Goal: Task Accomplishment & Management: Complete application form

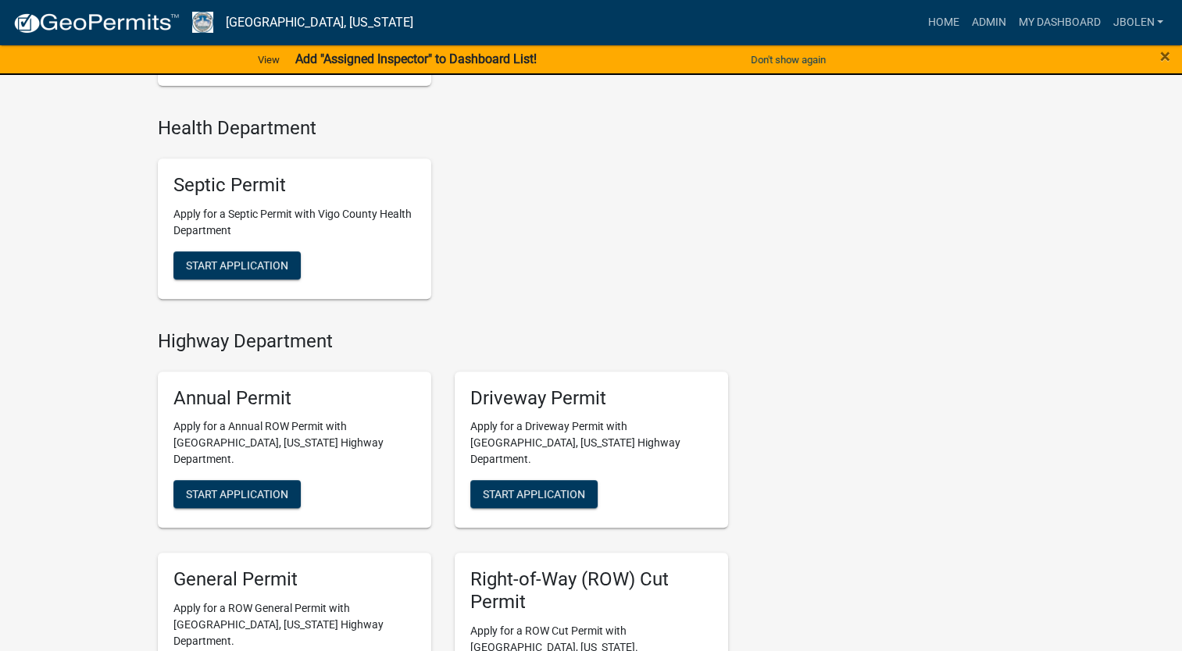
scroll to position [781, 0]
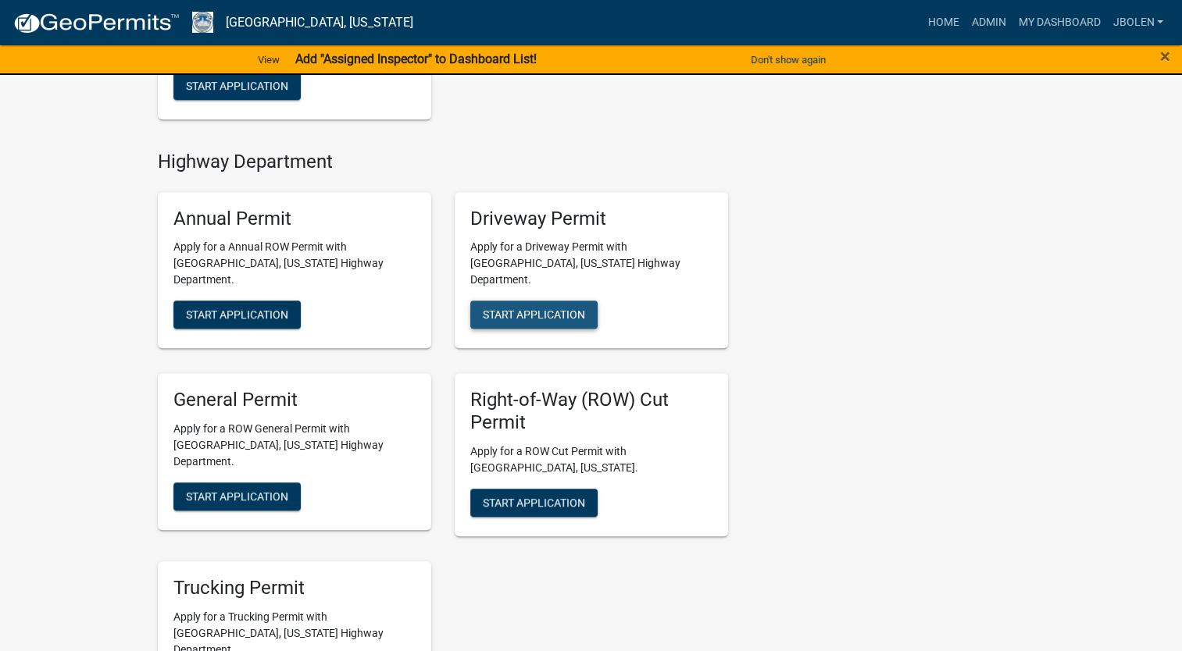
click at [502, 309] on span "Start Application" at bounding box center [534, 315] width 102 height 12
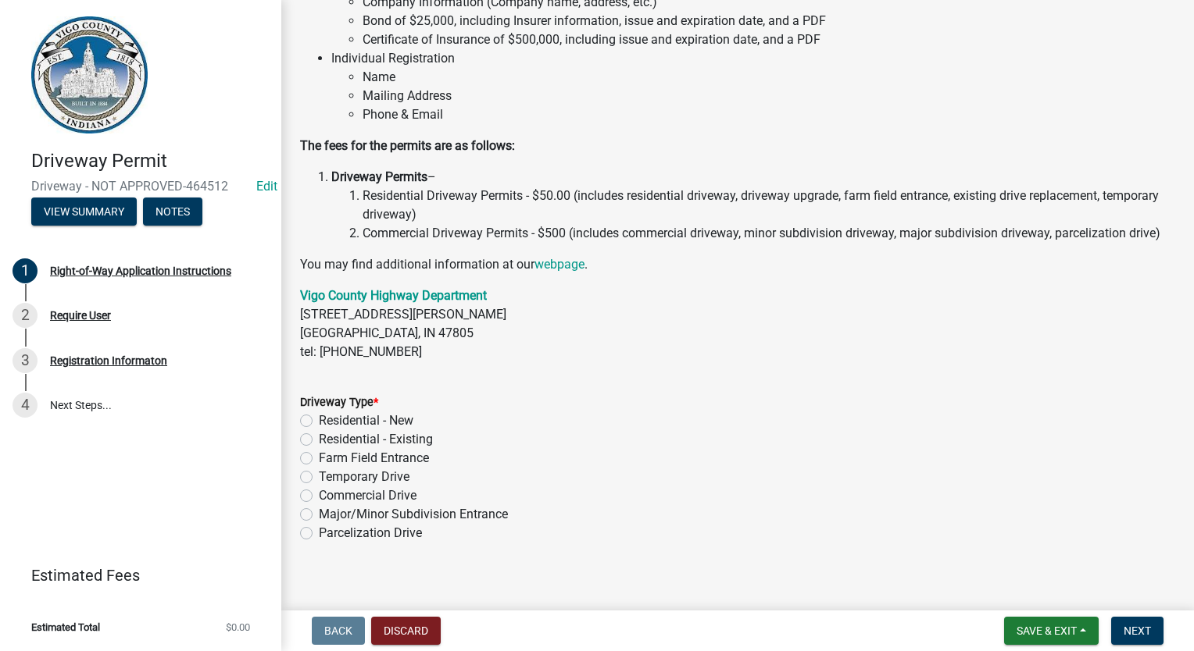
scroll to position [205, 0]
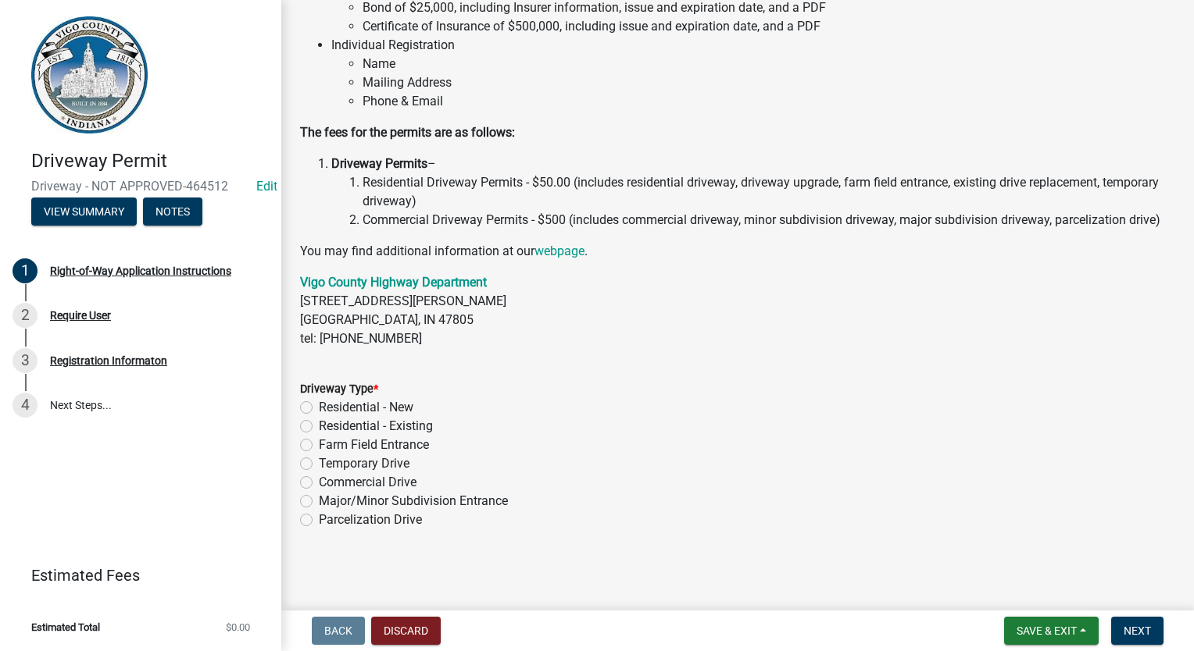
click at [319, 428] on label "Residential - Existing" at bounding box center [376, 426] width 114 height 19
click at [319, 427] on input "Residential - Existing" at bounding box center [324, 422] width 10 height 10
radio input "true"
click at [1126, 626] on span "Next" at bounding box center [1136, 631] width 27 height 12
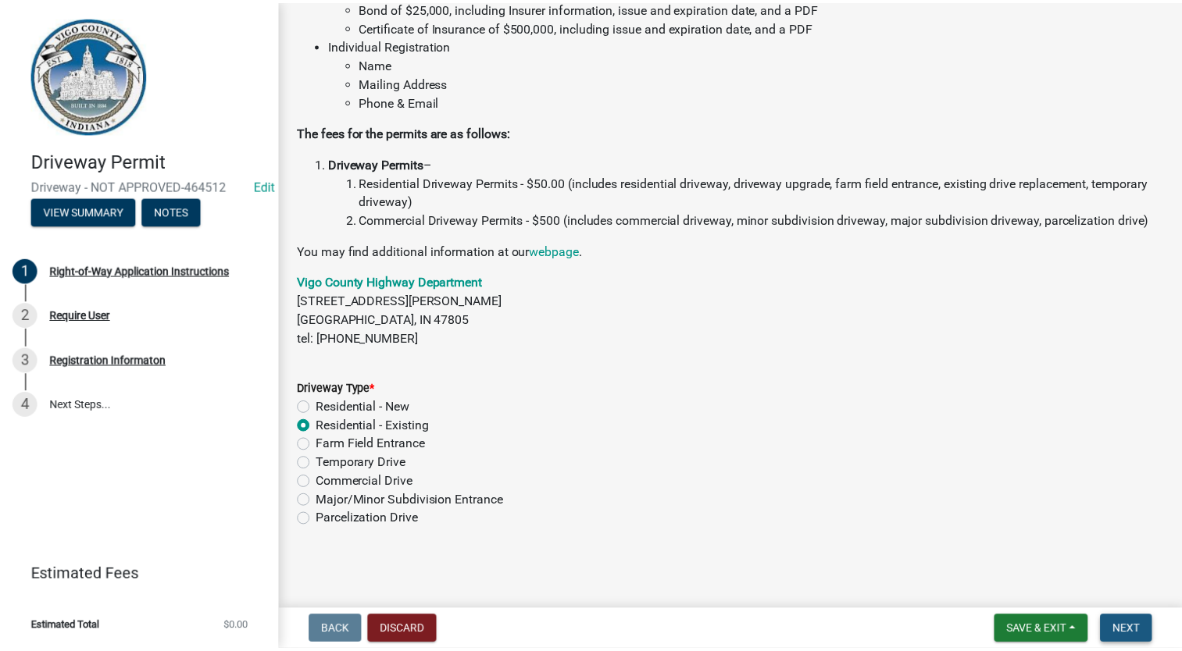
scroll to position [0, 0]
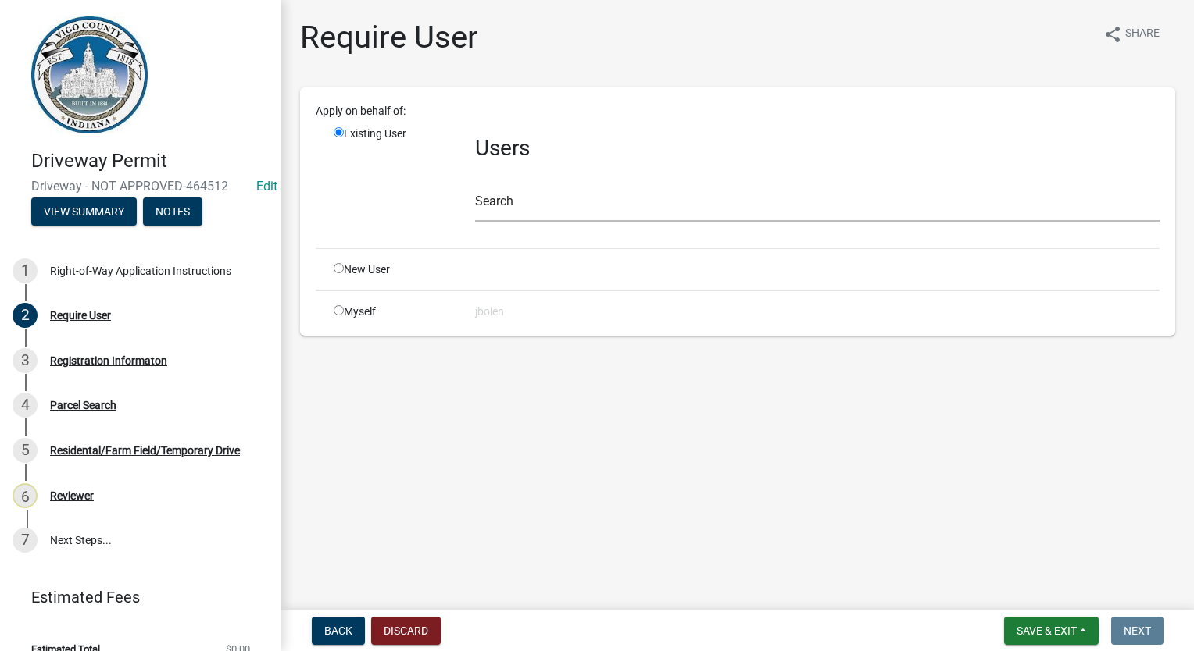
click at [337, 309] on input "radio" at bounding box center [339, 310] width 10 height 10
radio input "true"
radio input "false"
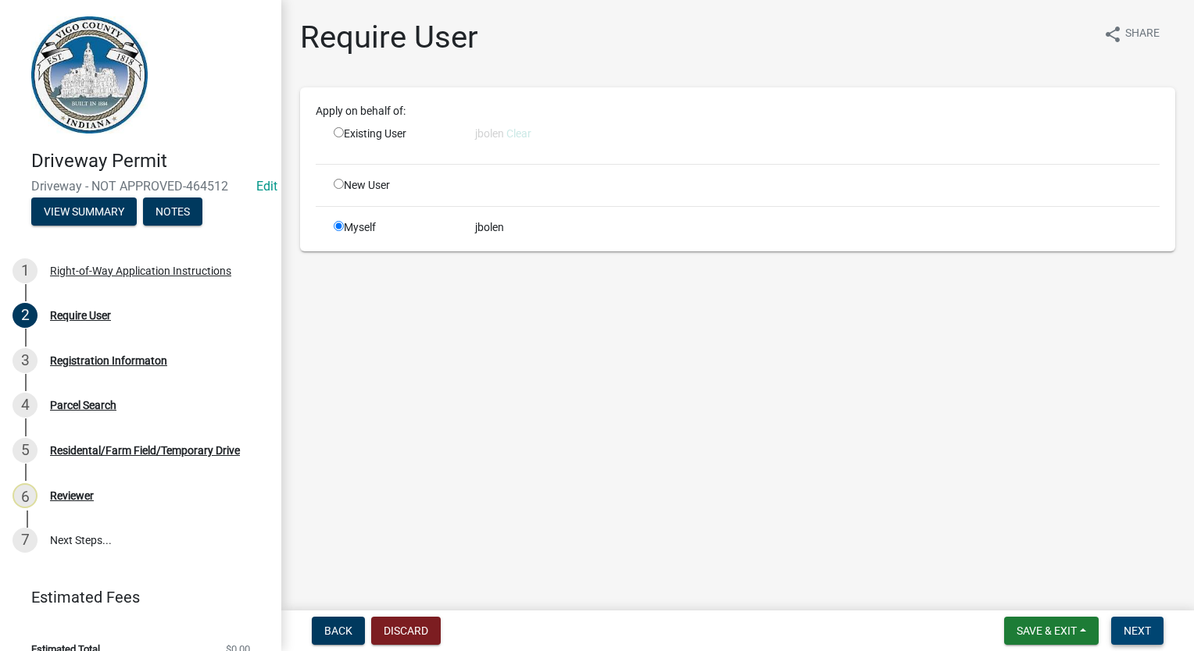
click at [1129, 622] on button "Next" at bounding box center [1137, 631] width 52 height 28
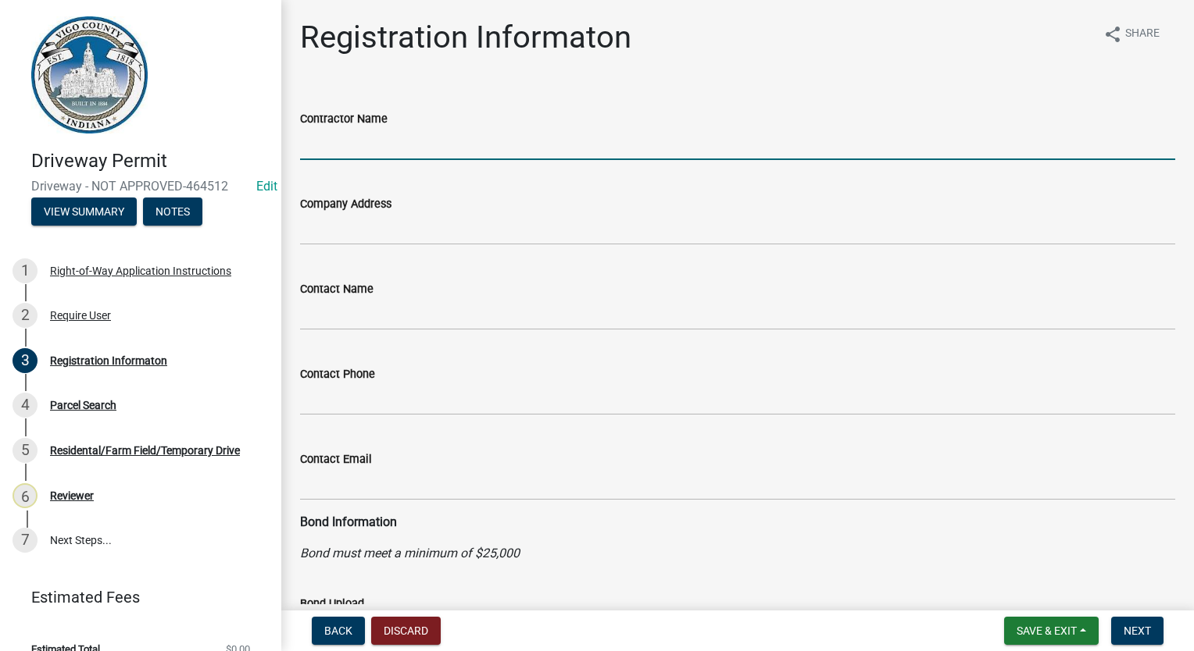
click at [387, 158] on input "Contractor Name" at bounding box center [737, 144] width 875 height 32
type input "Simpsons Excavating LLC"
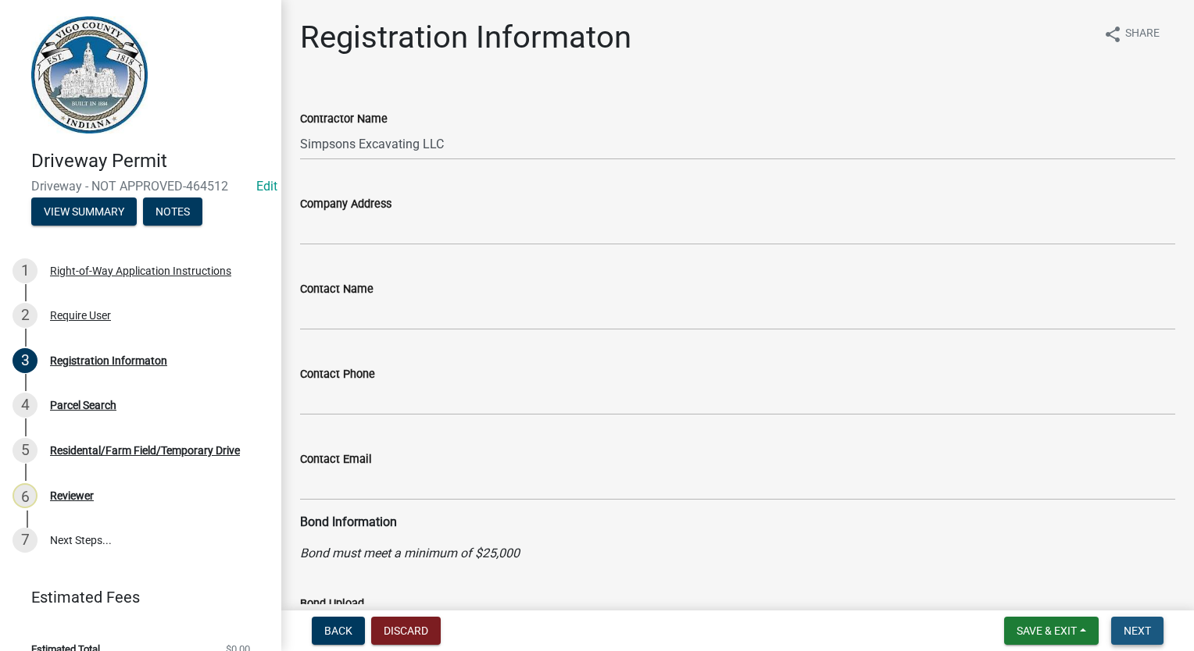
click at [1140, 639] on button "Next" at bounding box center [1137, 631] width 52 height 28
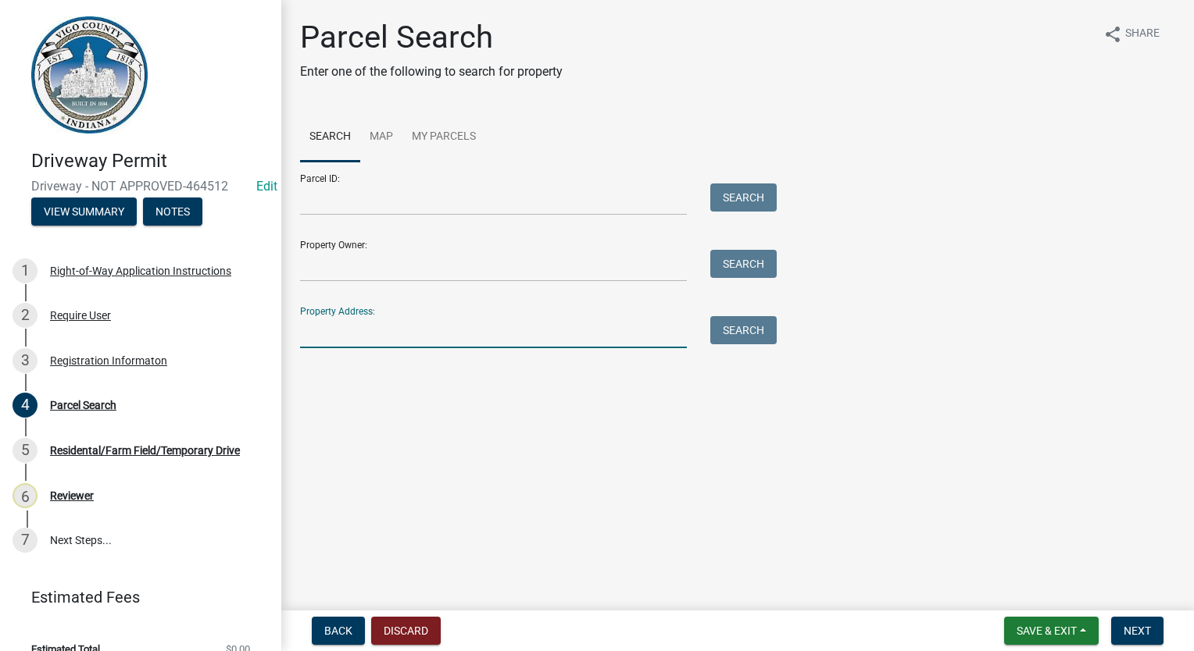
click at [437, 323] on input "Property Address:" at bounding box center [493, 332] width 387 height 32
type input "1064 E [PERSON_NAME]"
click at [733, 334] on button "Search" at bounding box center [743, 330] width 66 height 28
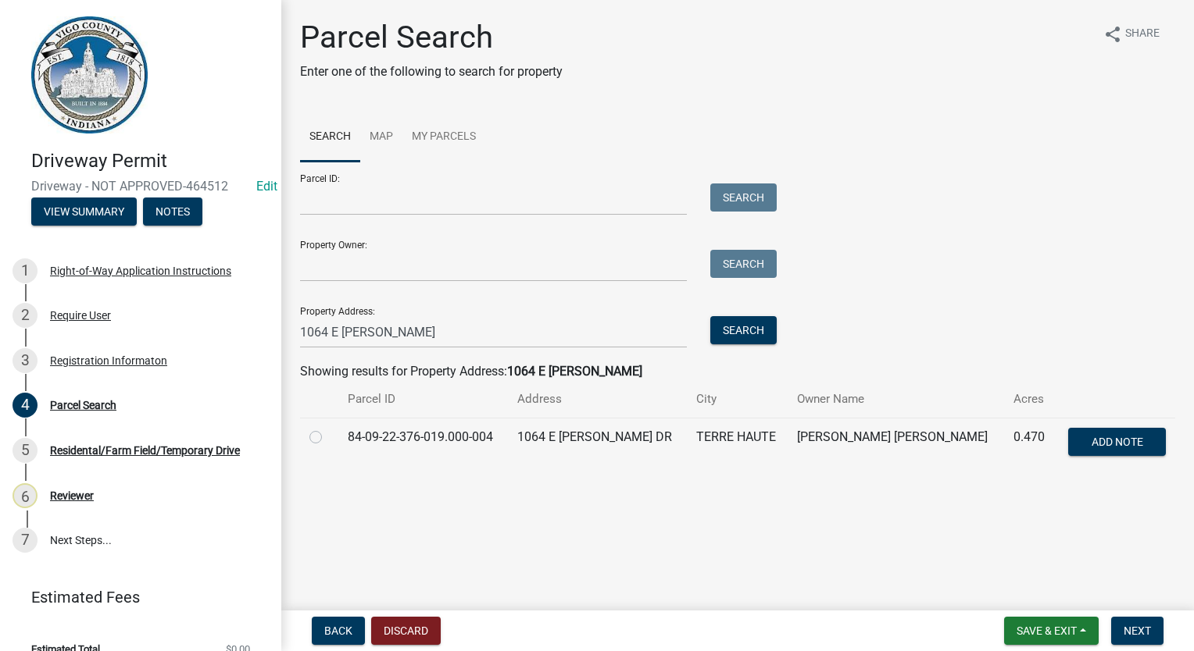
click at [328, 428] on label at bounding box center [328, 428] width 0 height 0
click at [328, 438] on input "radio" at bounding box center [333, 433] width 10 height 10
radio input "true"
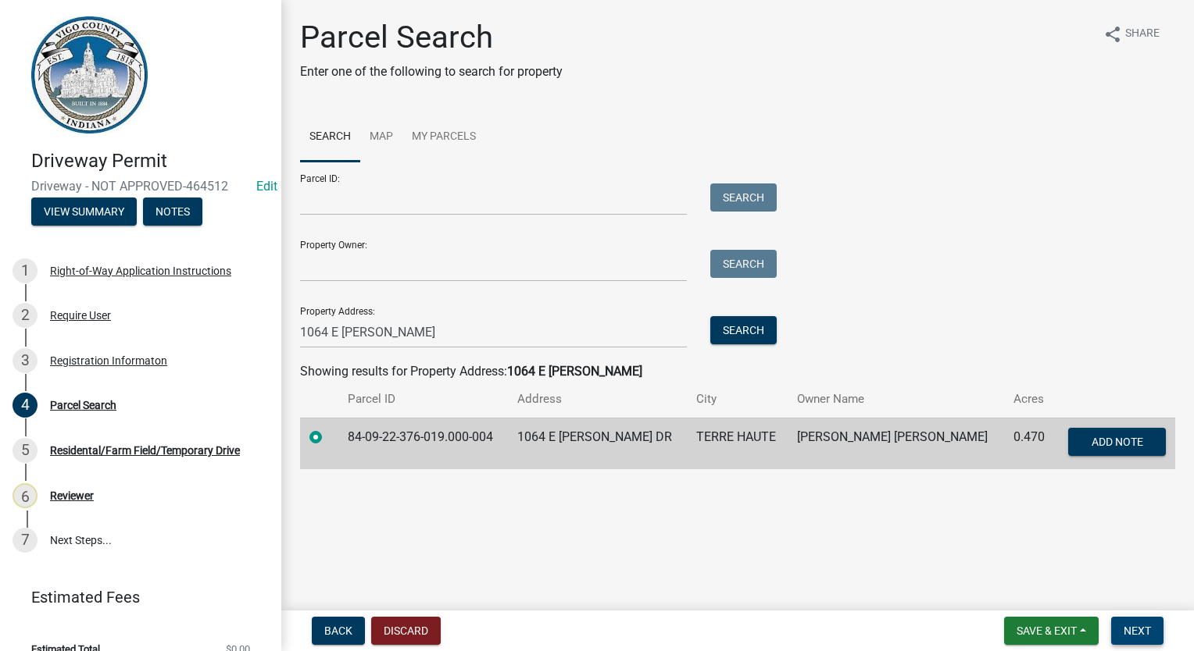
click at [1150, 629] on button "Next" at bounding box center [1137, 631] width 52 height 28
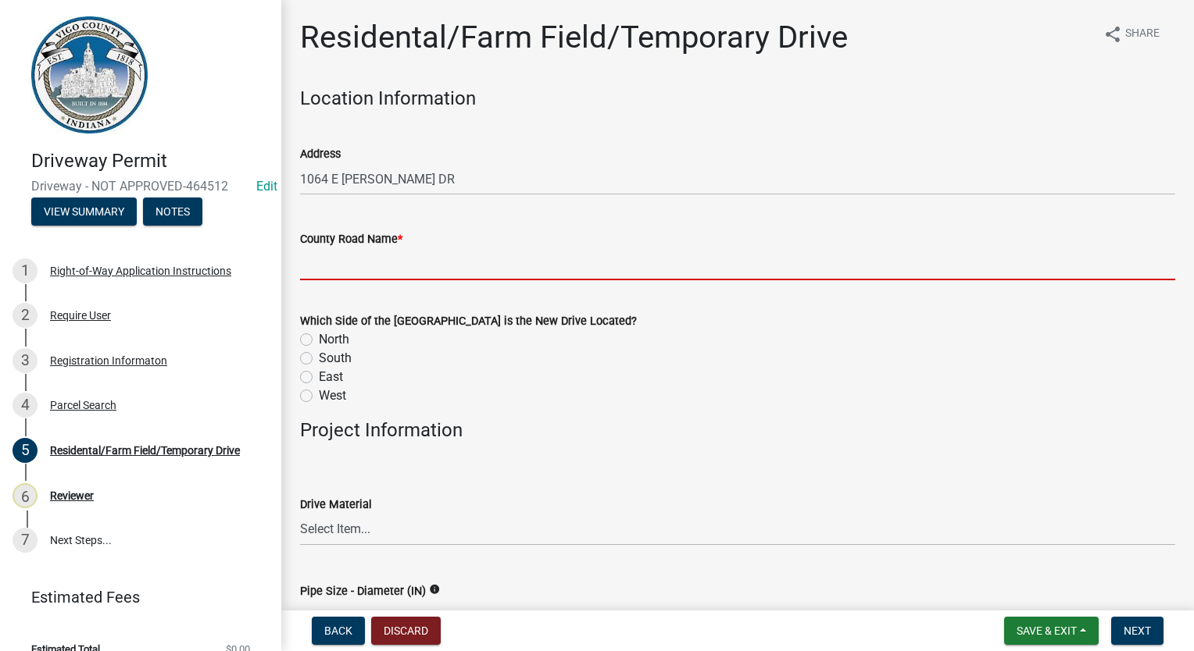
click at [381, 270] on input "County Road Name *" at bounding box center [737, 264] width 875 height 32
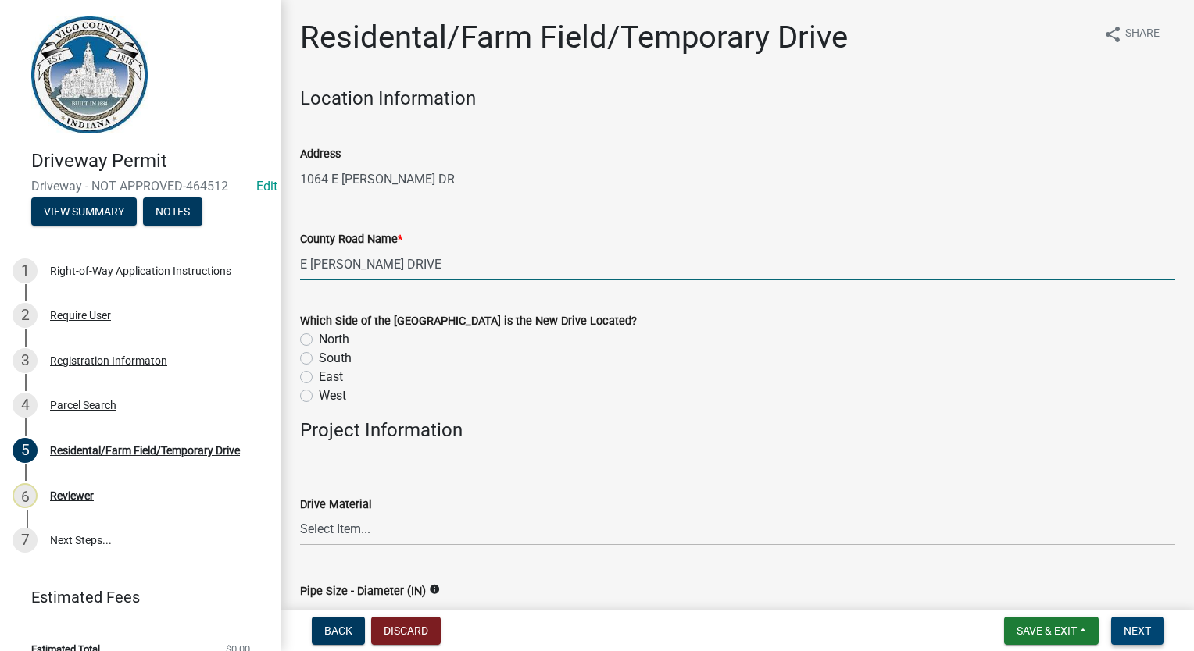
type input "E [PERSON_NAME] DRIVE"
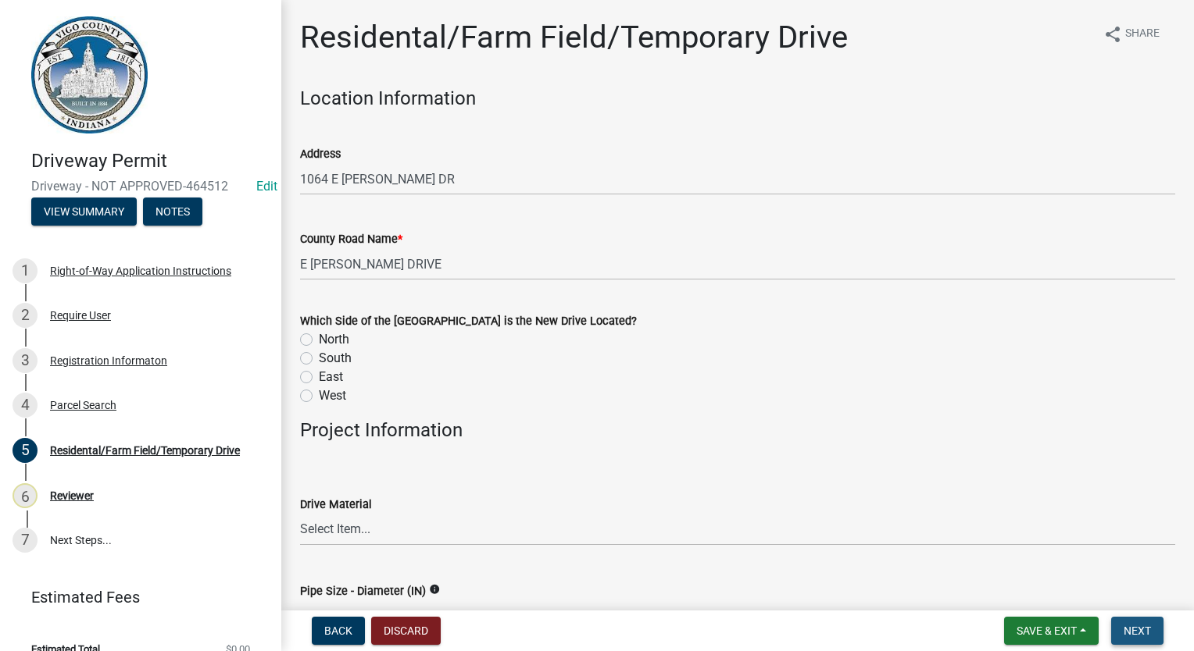
click at [1143, 642] on button "Next" at bounding box center [1137, 631] width 52 height 28
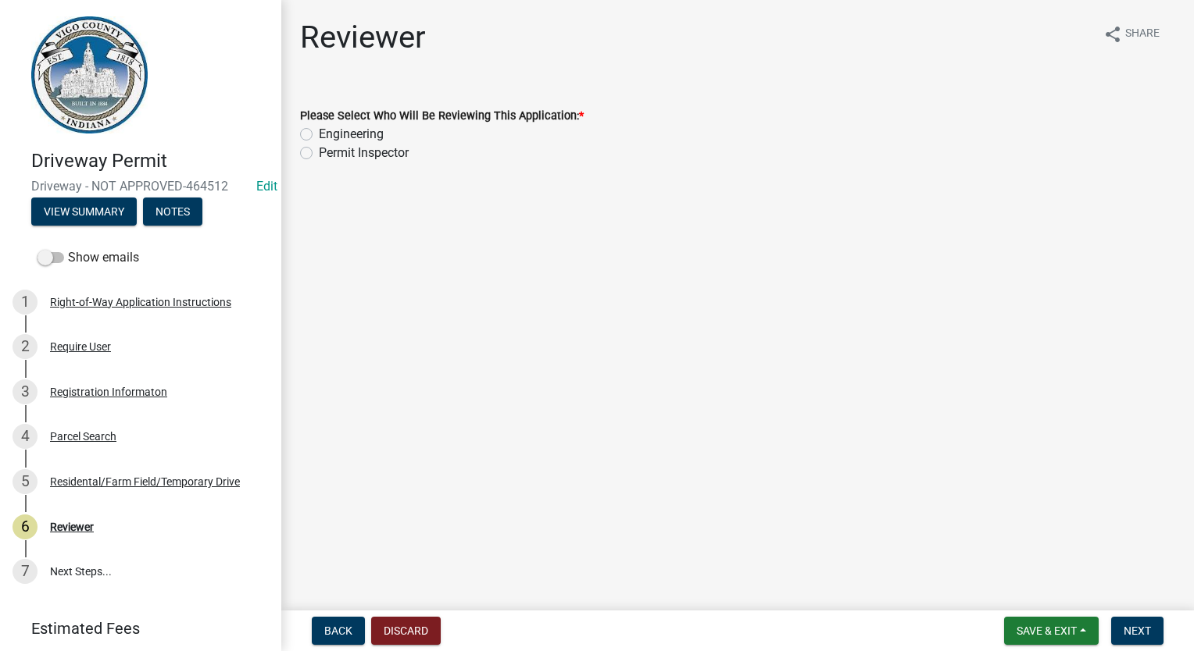
click at [319, 153] on label "Permit Inspector" at bounding box center [364, 153] width 90 height 19
click at [319, 153] on input "Permit Inspector" at bounding box center [324, 149] width 10 height 10
radio input "true"
click at [1132, 619] on button "Next" at bounding box center [1137, 631] width 52 height 28
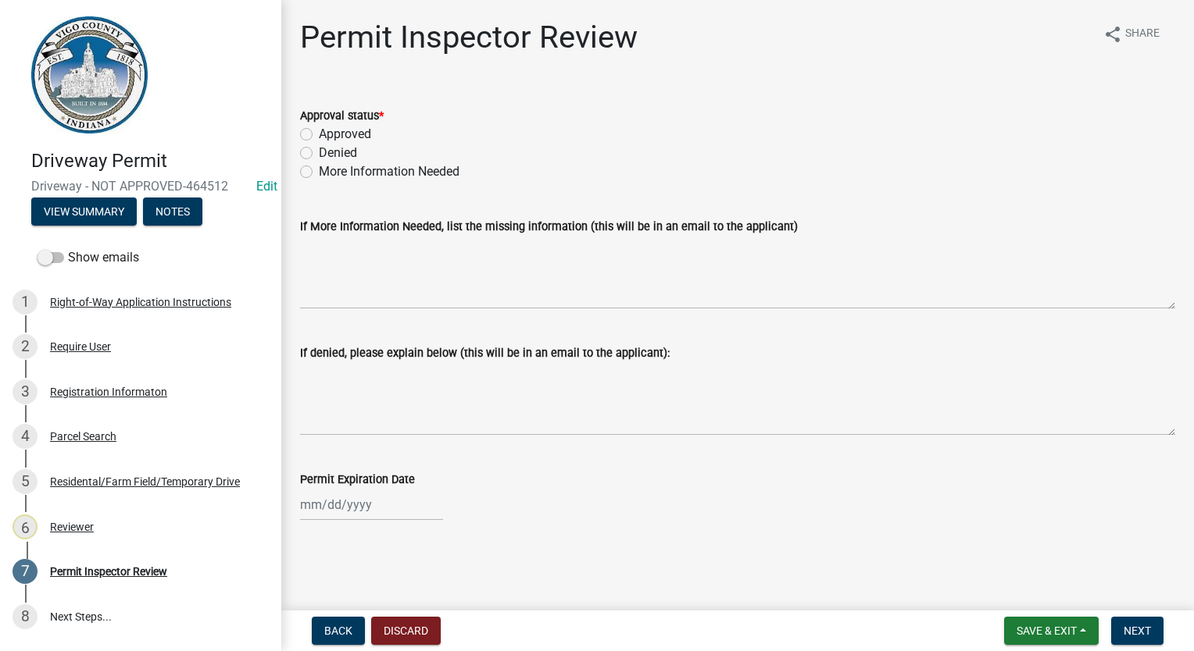
click at [319, 134] on label "Approved" at bounding box center [345, 134] width 52 height 19
click at [319, 134] on input "Approved" at bounding box center [324, 130] width 10 height 10
radio input "true"
click at [1139, 625] on span "Next" at bounding box center [1136, 631] width 27 height 12
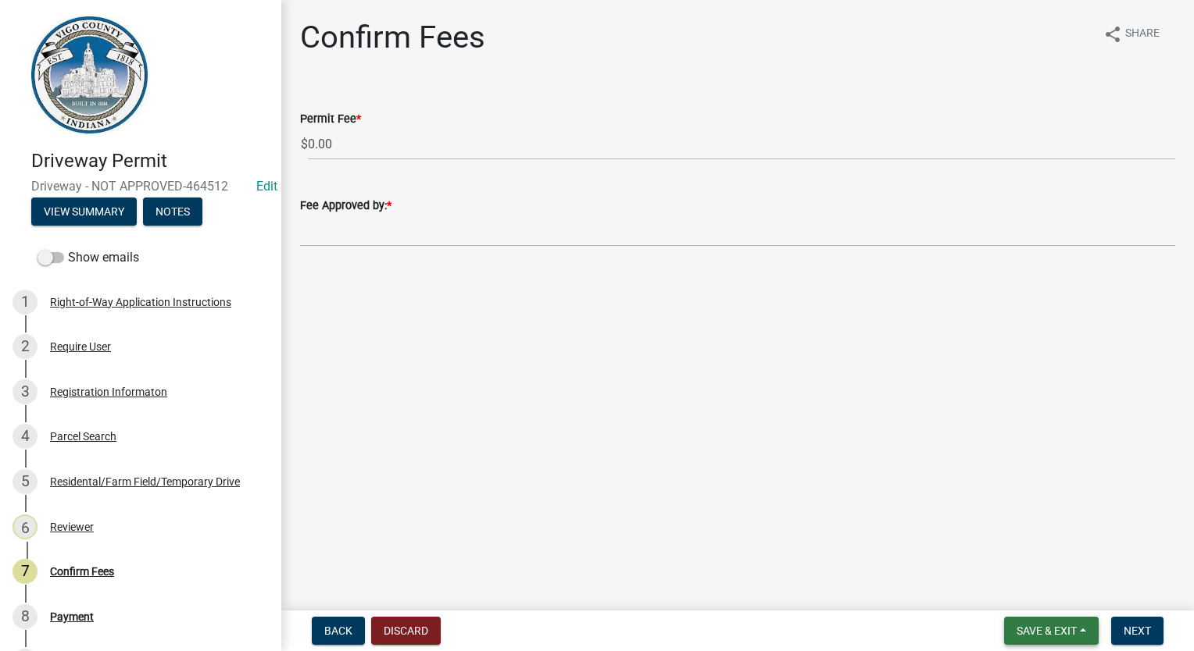
click at [1062, 620] on button "Save & Exit" at bounding box center [1051, 631] width 95 height 28
click at [1062, 579] on button "Save & Exit" at bounding box center [1035, 590] width 125 height 37
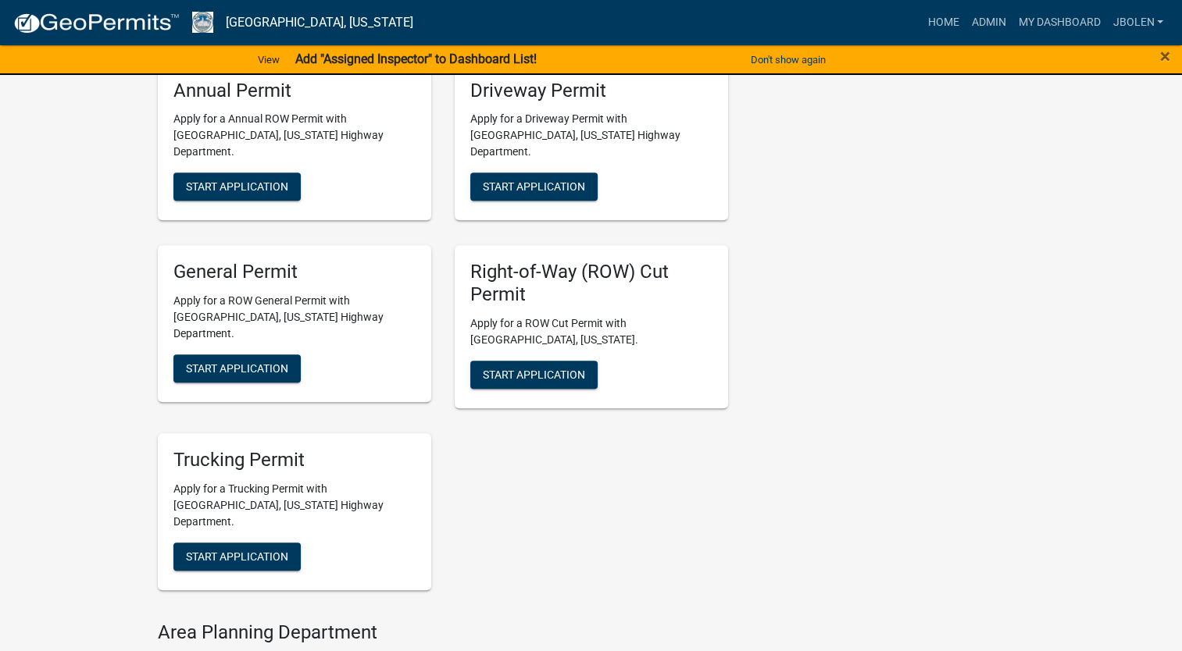
scroll to position [937, 0]
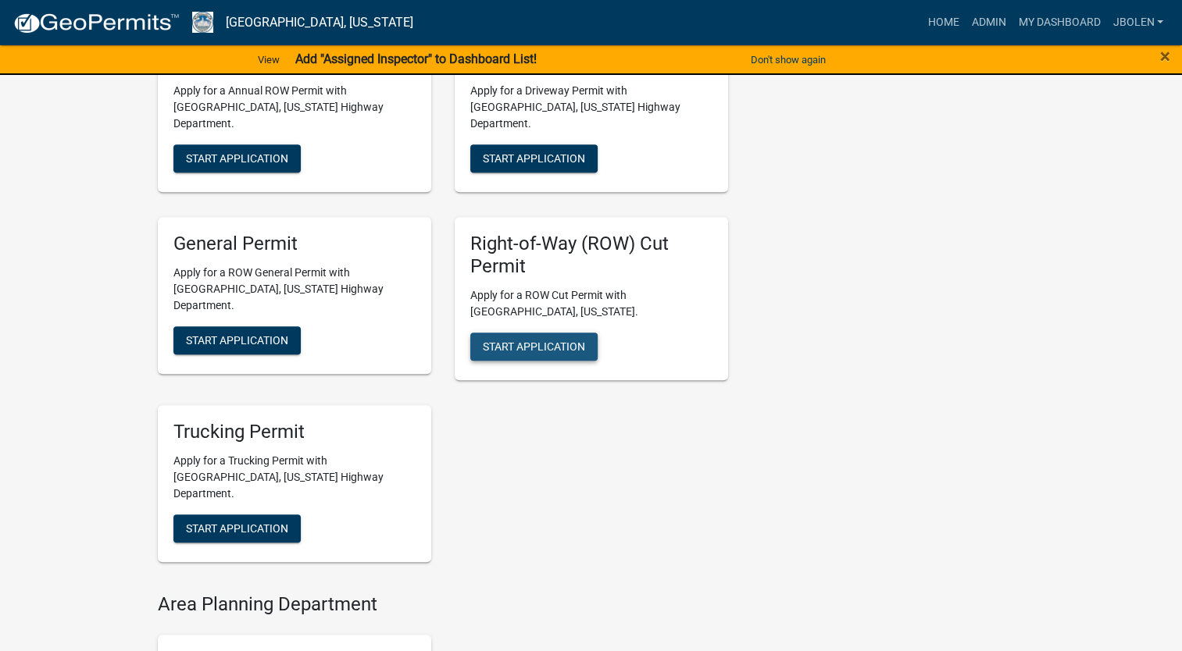
click at [557, 341] on span "Start Application" at bounding box center [534, 347] width 102 height 12
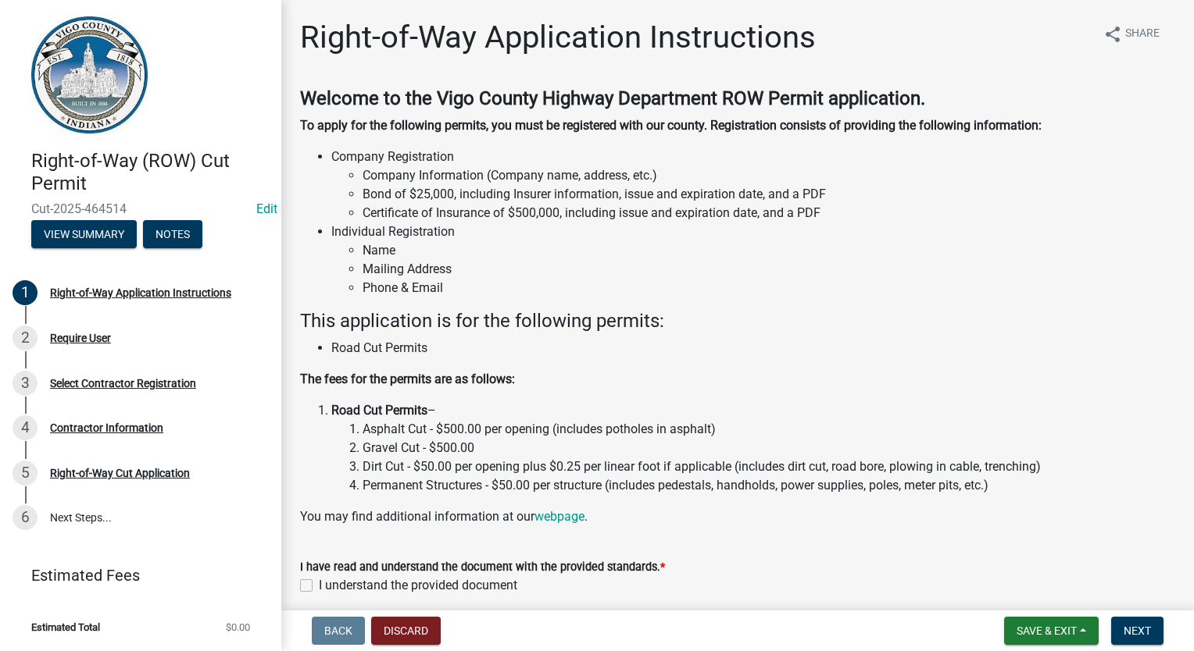
scroll to position [65, 0]
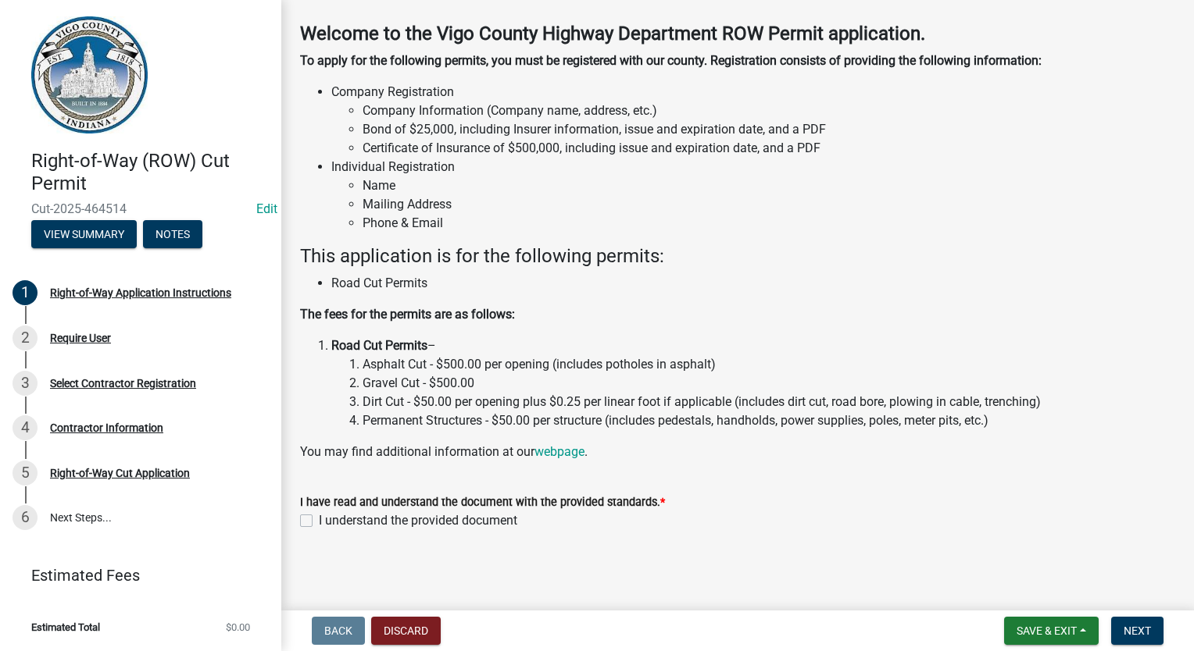
click at [319, 516] on label "I understand the provided document" at bounding box center [418, 521] width 198 height 19
click at [319, 516] on input "I understand the provided document" at bounding box center [324, 517] width 10 height 10
checkbox input "true"
click at [1136, 636] on span "Next" at bounding box center [1136, 631] width 27 height 12
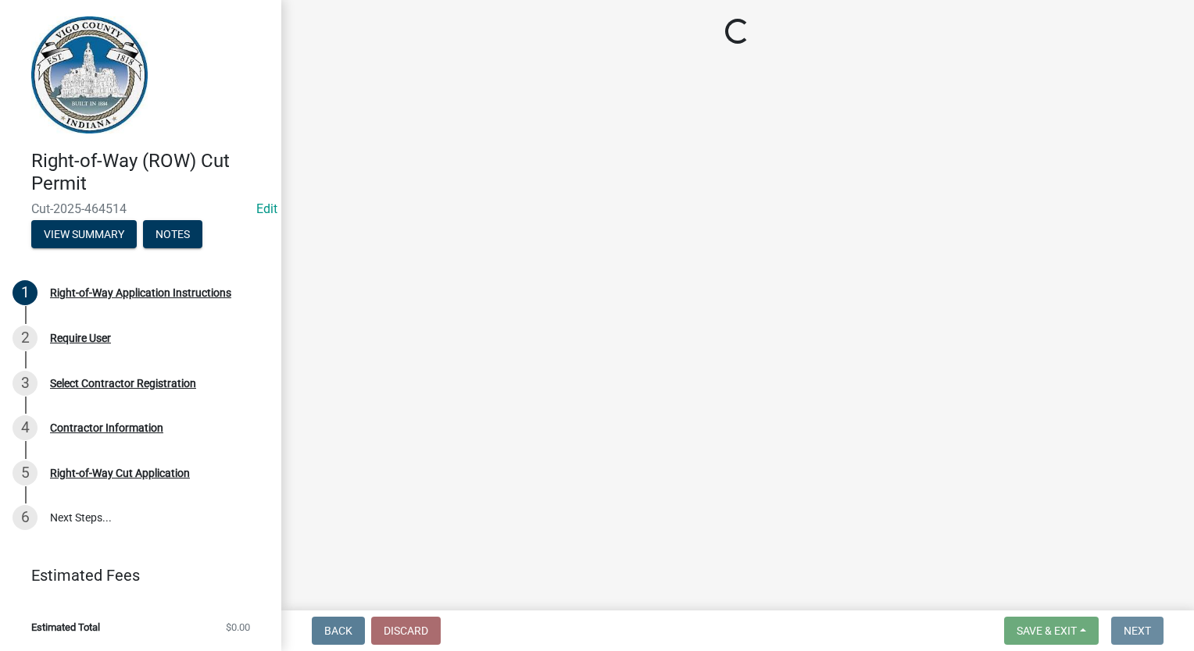
scroll to position [0, 0]
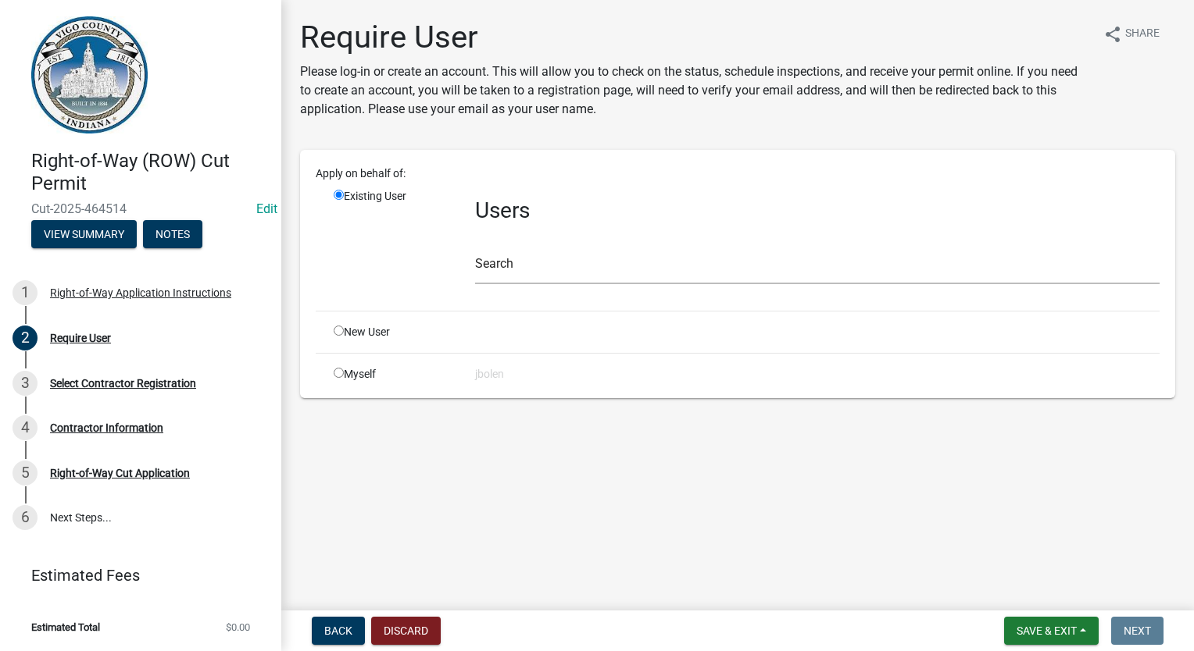
click at [337, 371] on input "radio" at bounding box center [339, 373] width 10 height 10
radio input "true"
radio input "false"
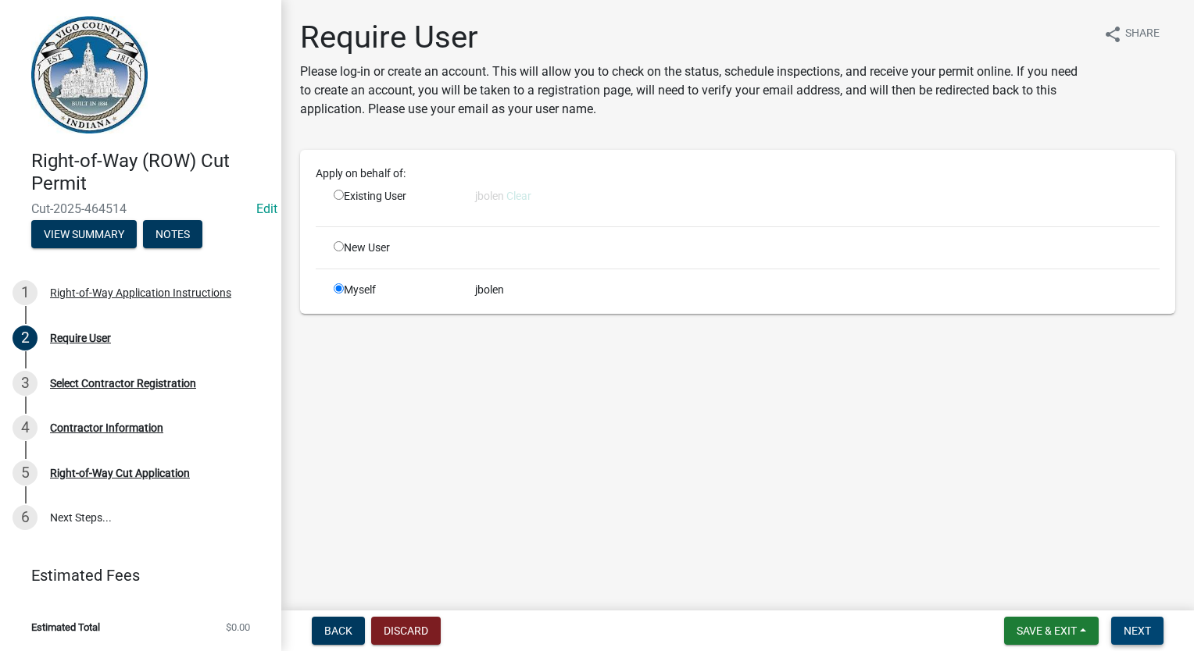
click at [1149, 631] on span "Next" at bounding box center [1136, 631] width 27 height 12
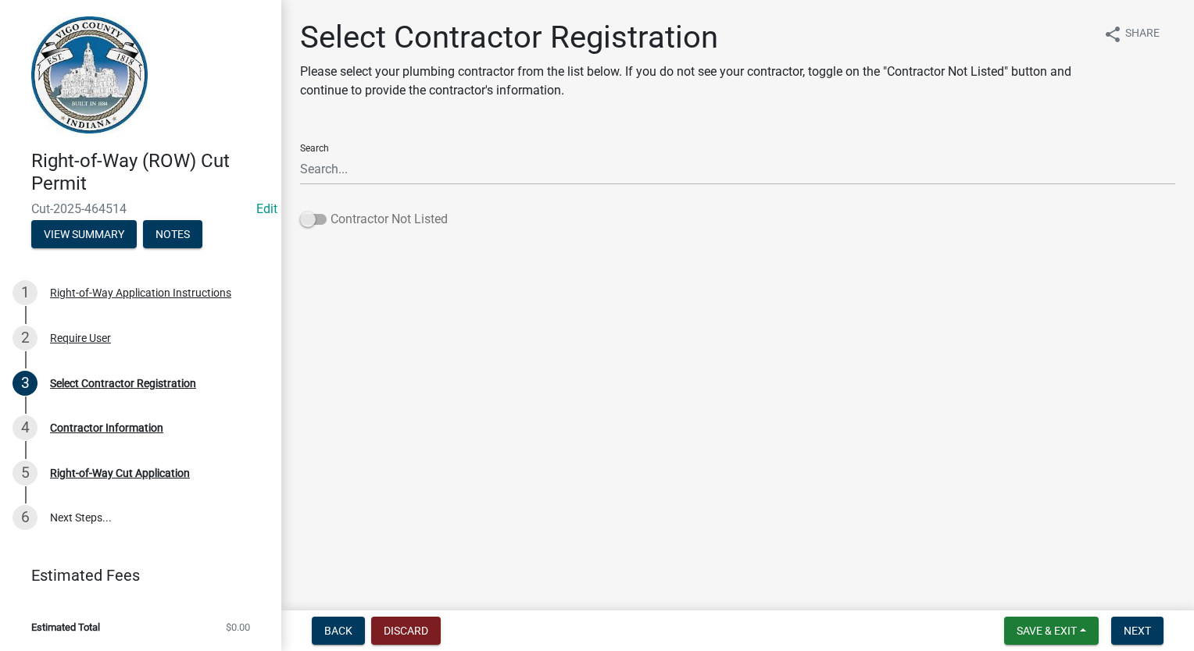
click at [314, 220] on span at bounding box center [313, 219] width 27 height 11
click at [330, 210] on input "Contractor Not Listed" at bounding box center [330, 210] width 0 height 0
click at [1129, 626] on span "Next" at bounding box center [1136, 631] width 27 height 12
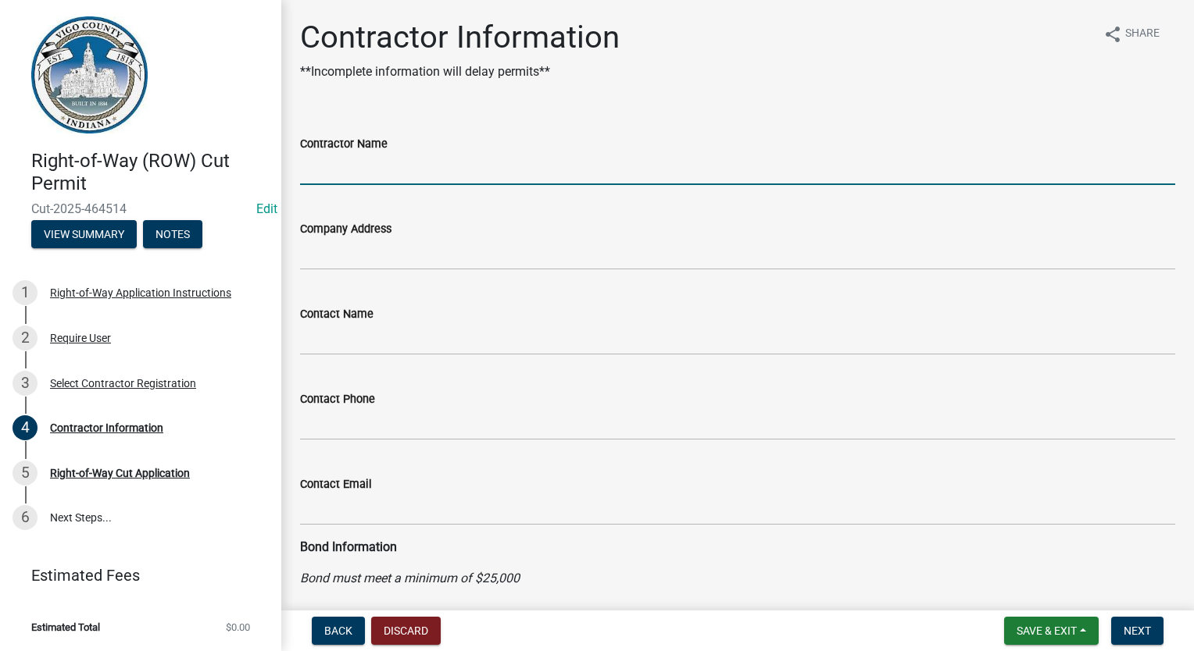
click at [481, 155] on input "Contractor Name" at bounding box center [737, 169] width 875 height 32
type input "JOINK"
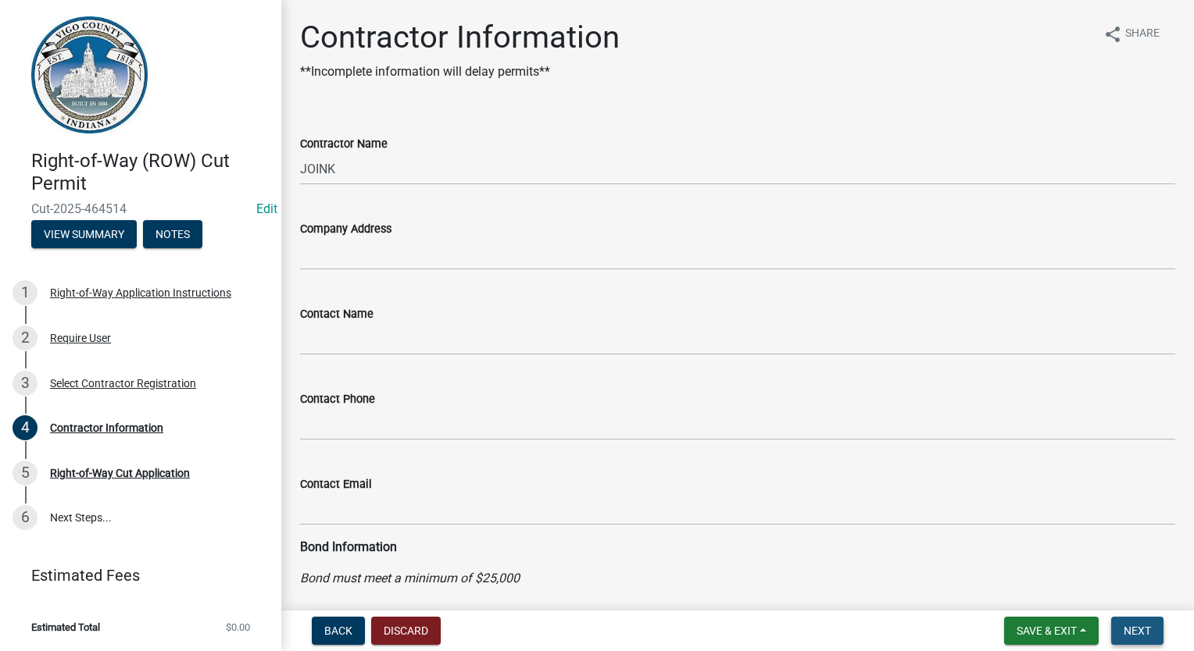
click at [1117, 631] on button "Next" at bounding box center [1137, 631] width 52 height 28
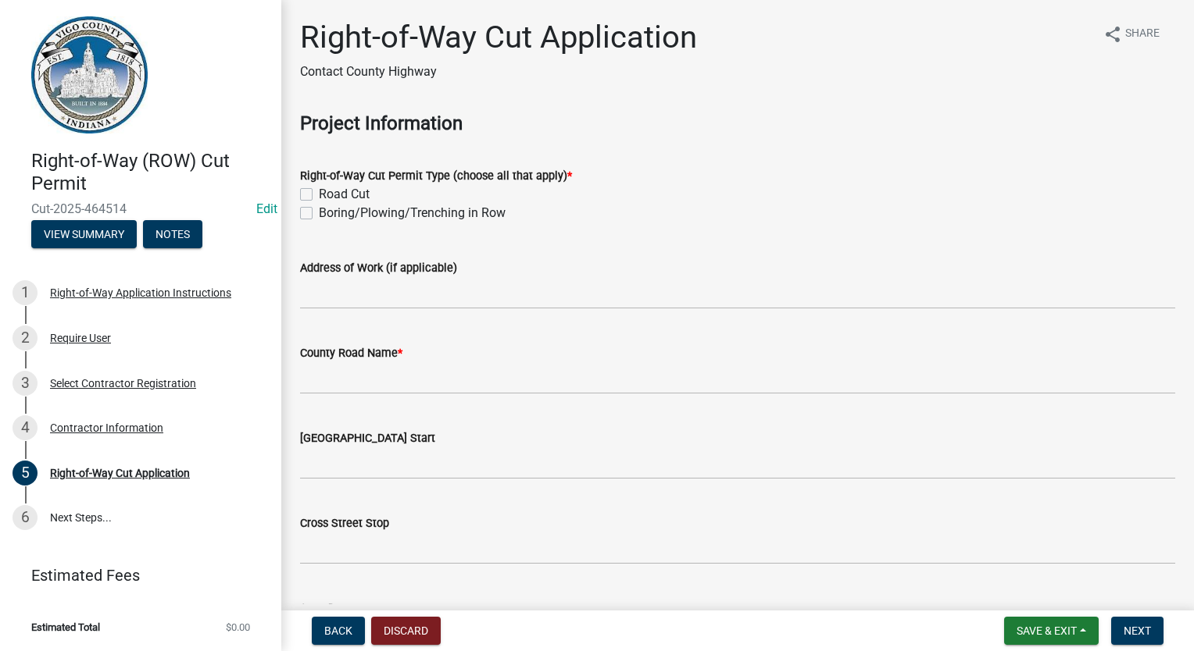
click at [319, 212] on label "Boring/Plowing/Trenching in Row" at bounding box center [412, 213] width 187 height 19
click at [319, 212] on input "Boring/Plowing/Trenching in Row" at bounding box center [324, 209] width 10 height 10
checkbox input "true"
checkbox input "false"
checkbox input "true"
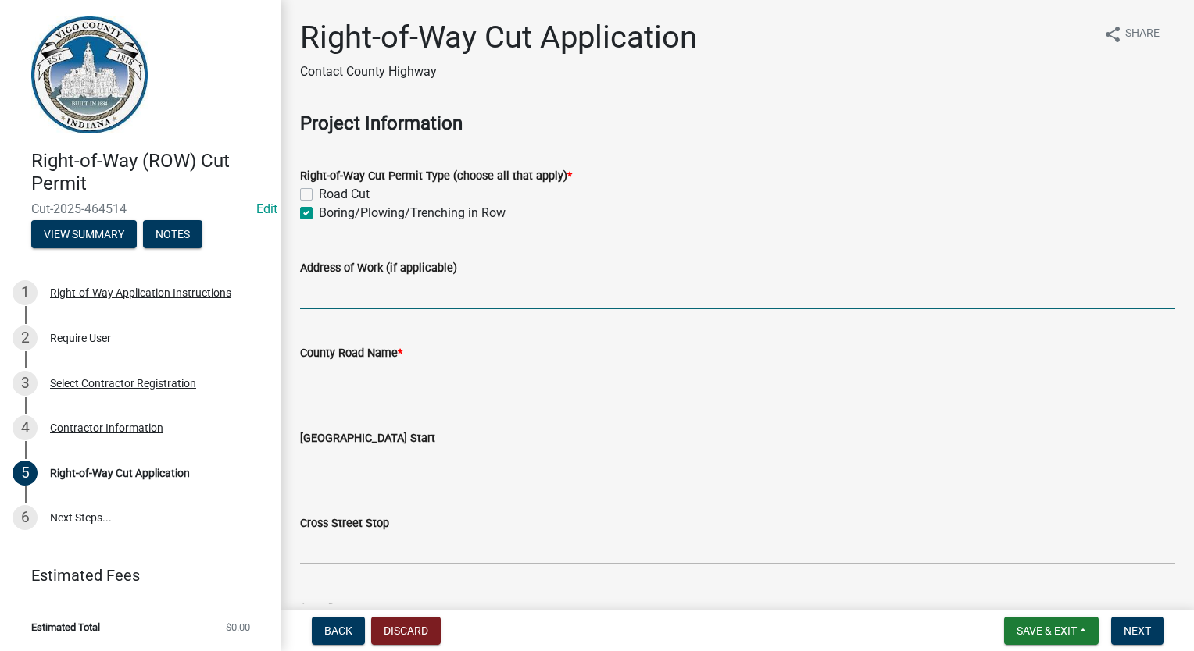
click at [303, 280] on input "Address of Work (if applicable)" at bounding box center [737, 293] width 875 height 32
type input "1008 N [PERSON_NAME] PLACE"
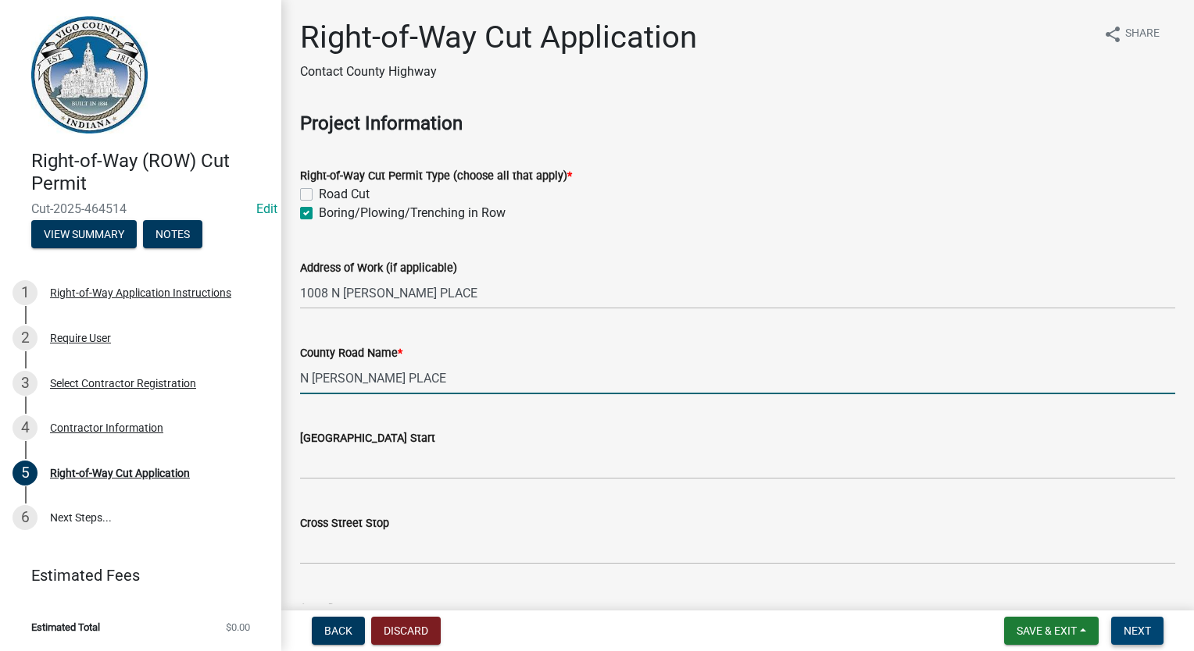
type input "N [PERSON_NAME] PLACE"
click at [1133, 625] on span "Next" at bounding box center [1136, 631] width 27 height 12
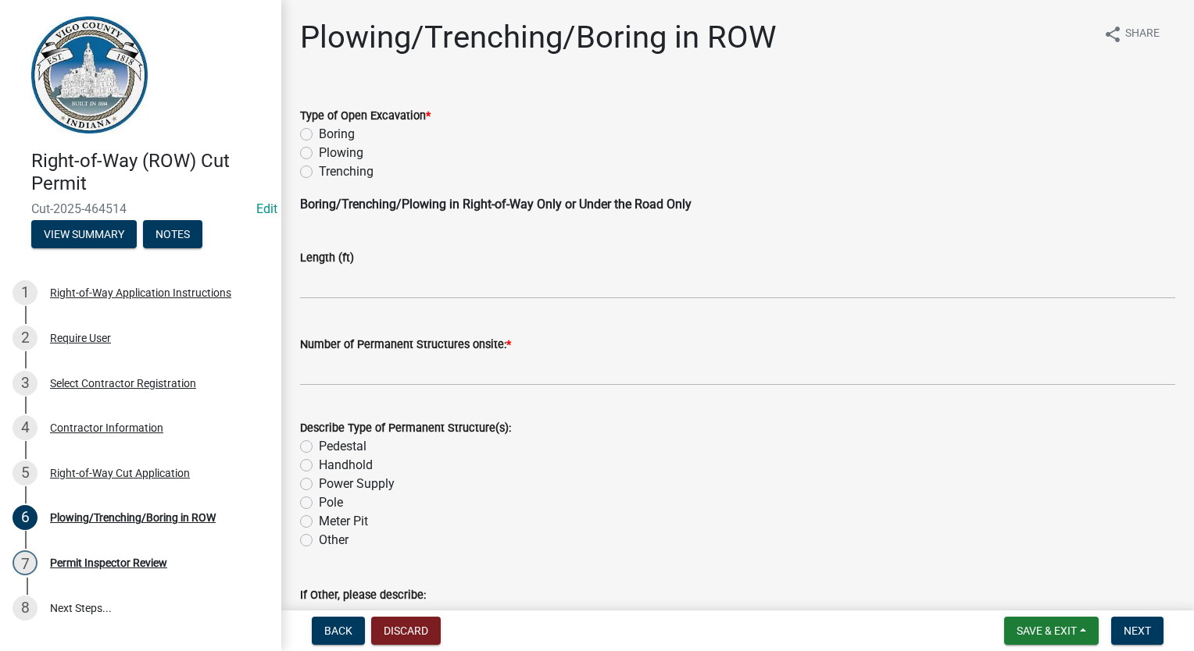
click at [319, 132] on label "Boring" at bounding box center [337, 134] width 36 height 19
click at [319, 132] on input "Boring" at bounding box center [324, 130] width 10 height 10
radio input "true"
click at [349, 277] on input "text" at bounding box center [737, 283] width 875 height 32
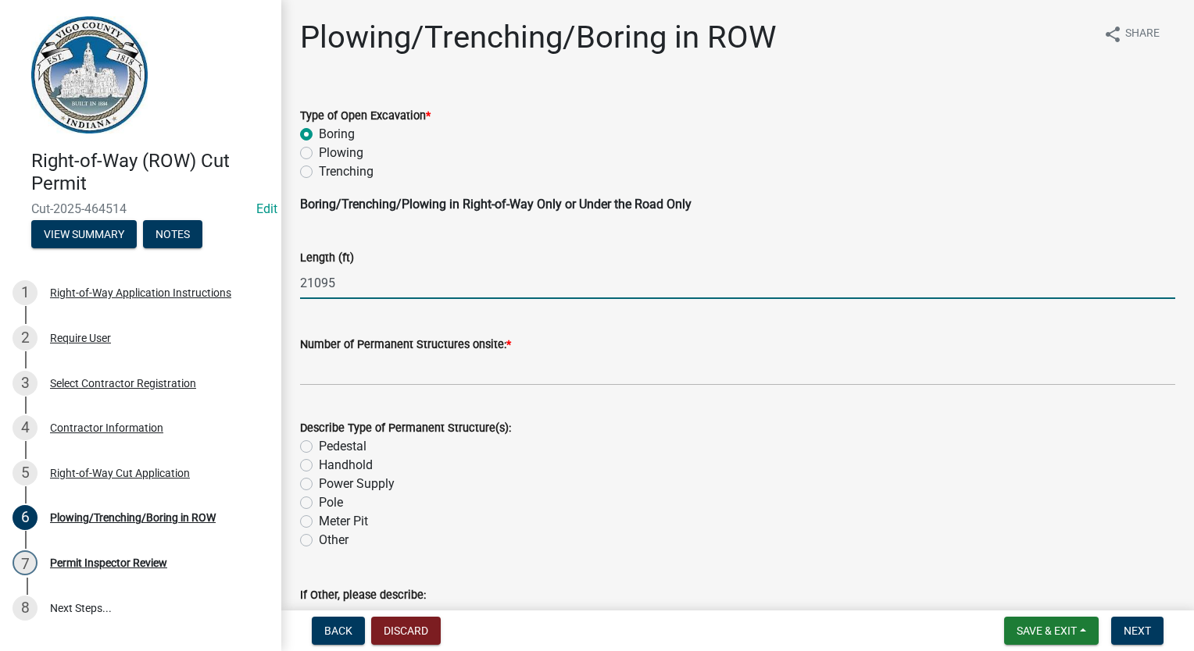
type input "21095"
click at [355, 386] on wm-data-entity-input "Number of Permanent Structures onsite: *" at bounding box center [737, 356] width 875 height 87
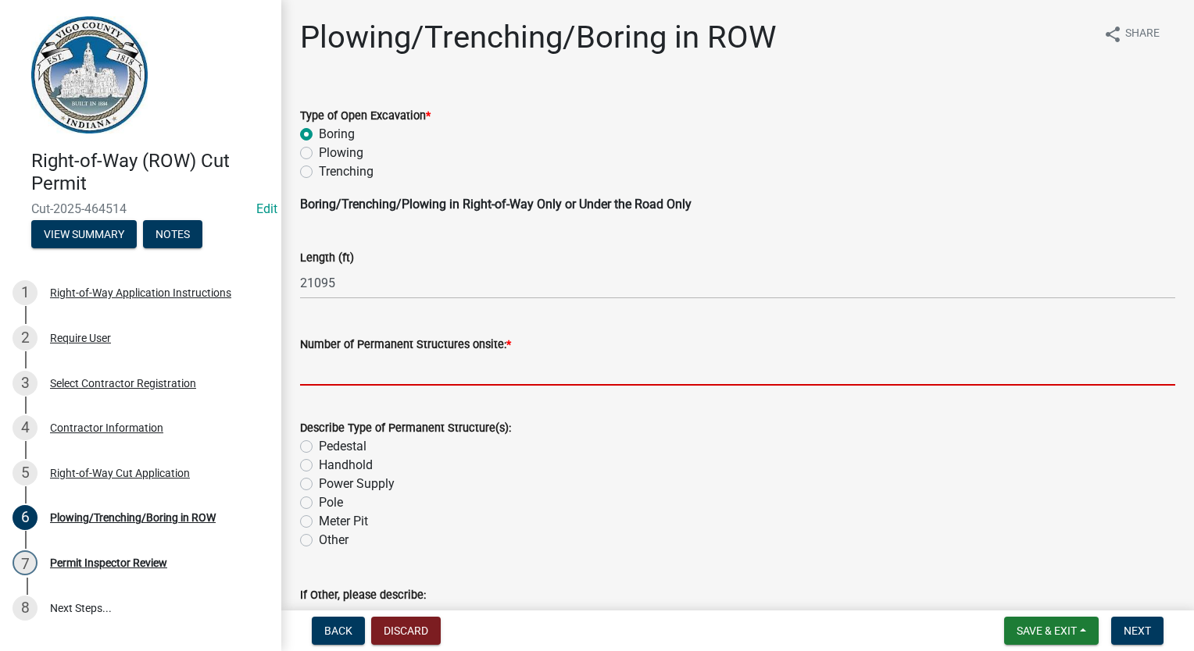
click at [376, 372] on input "text" at bounding box center [737, 370] width 875 height 32
type input "31"
click at [319, 469] on label "Handhold" at bounding box center [346, 465] width 54 height 19
click at [319, 466] on input "Handhold" at bounding box center [324, 461] width 10 height 10
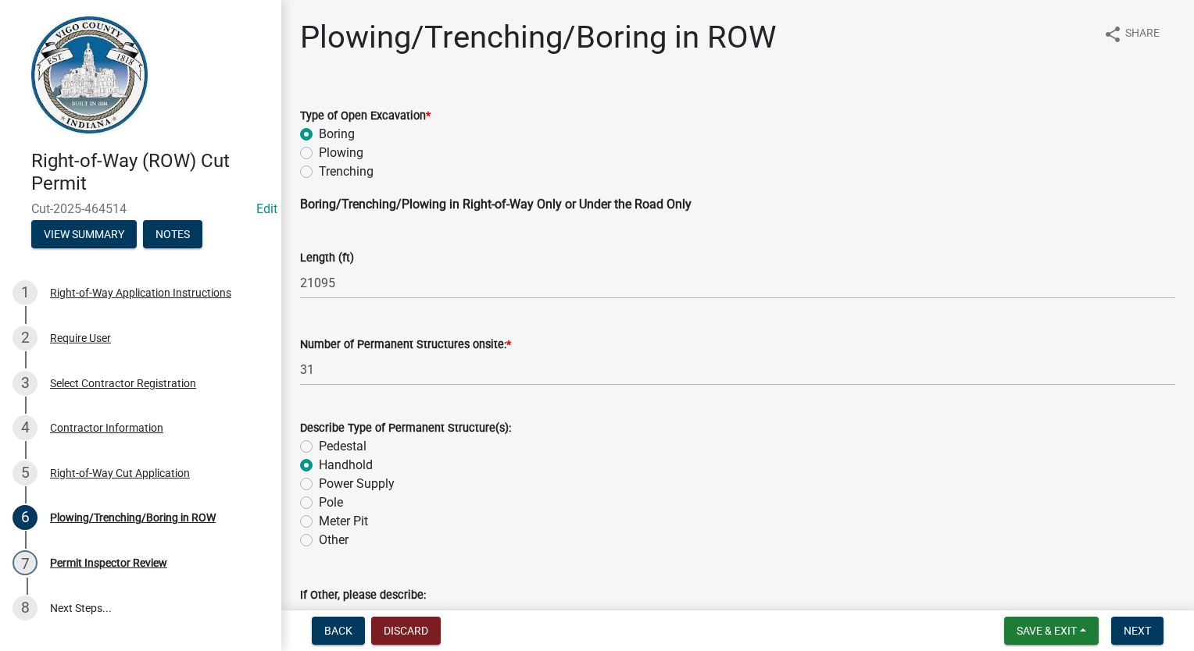
radio input "true"
click at [1119, 626] on button "Next" at bounding box center [1137, 631] width 52 height 28
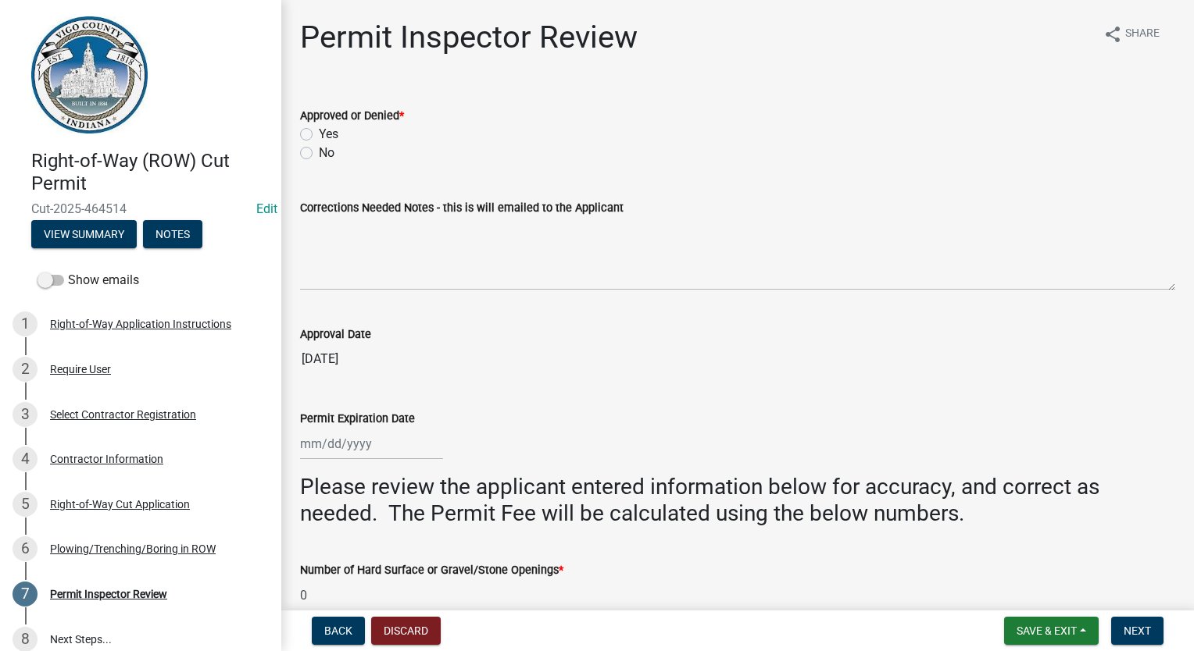
click at [319, 135] on label "Yes" at bounding box center [329, 134] width 20 height 19
click at [319, 135] on input "Yes" at bounding box center [324, 130] width 10 height 10
radio input "true"
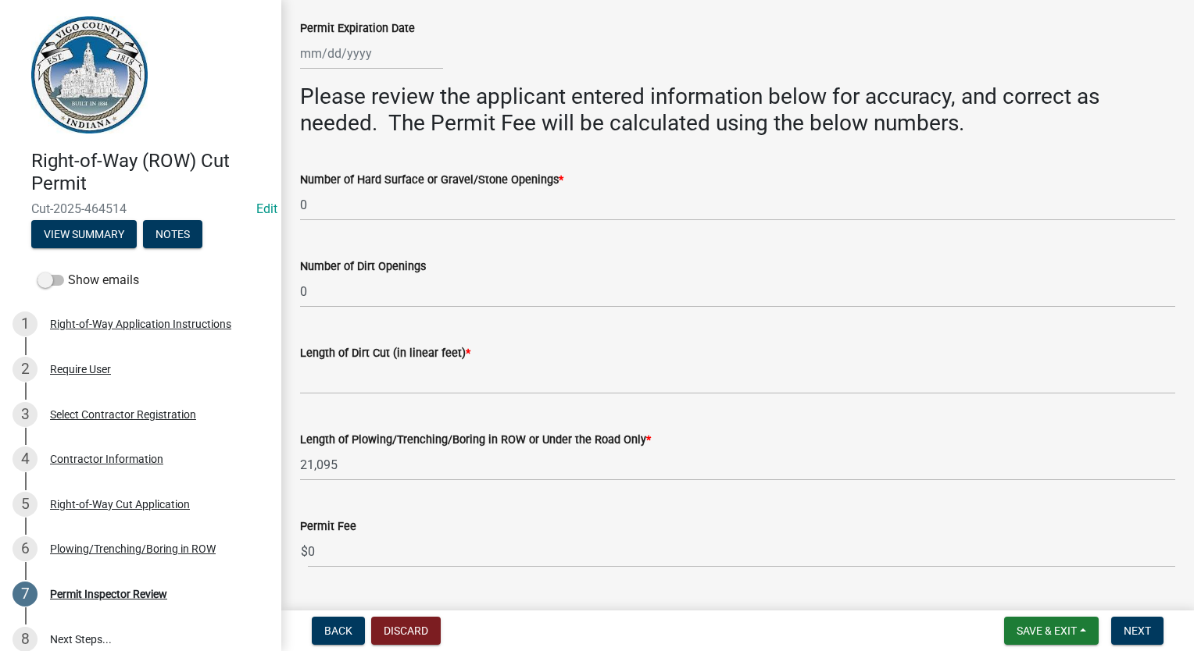
scroll to position [363, 0]
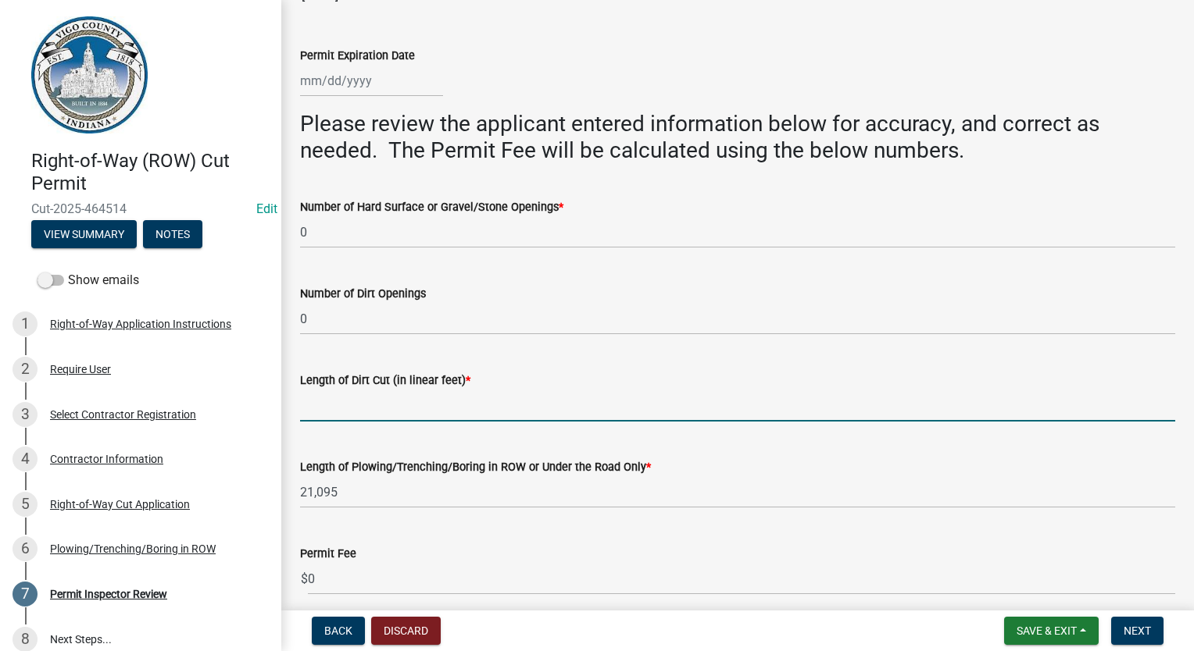
click at [362, 404] on input "Length of Dirt Cut (in linear feet) *" at bounding box center [737, 406] width 875 height 32
type input "0"
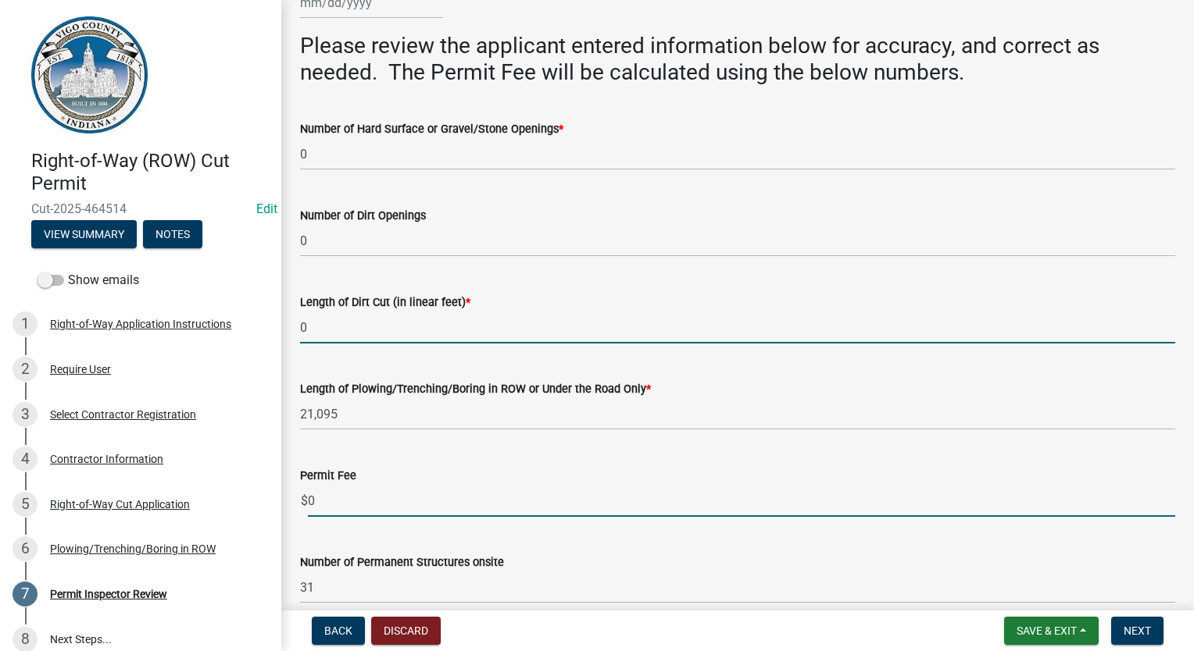
click at [403, 492] on input "0" at bounding box center [741, 501] width 867 height 32
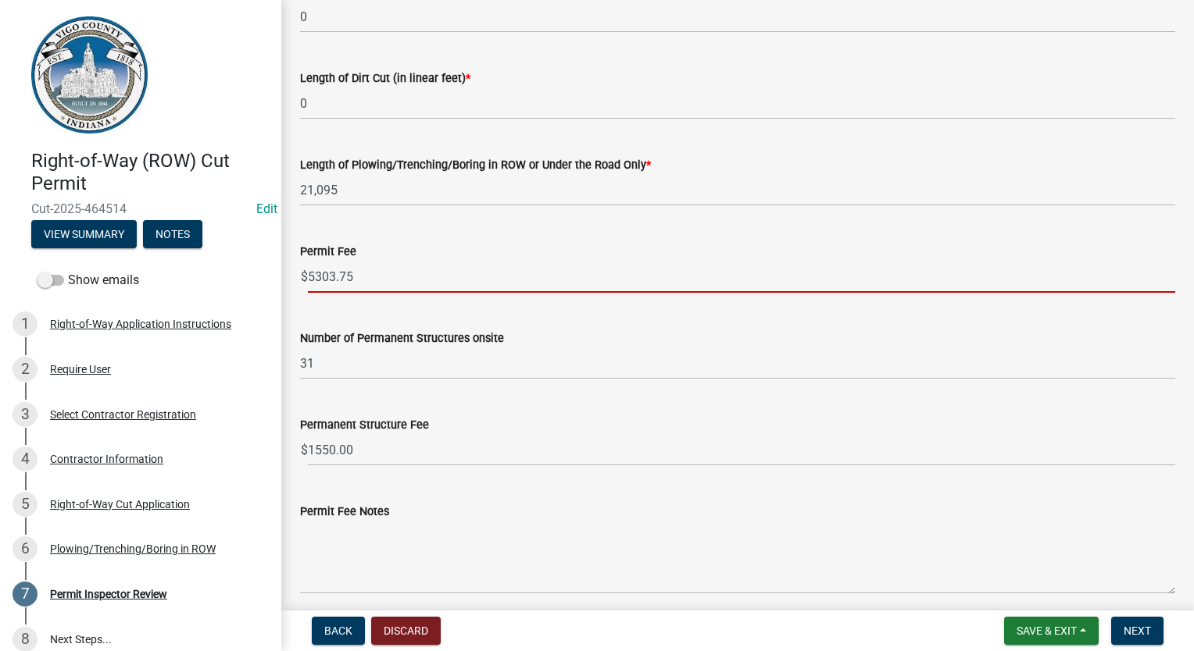
scroll to position [676, 0]
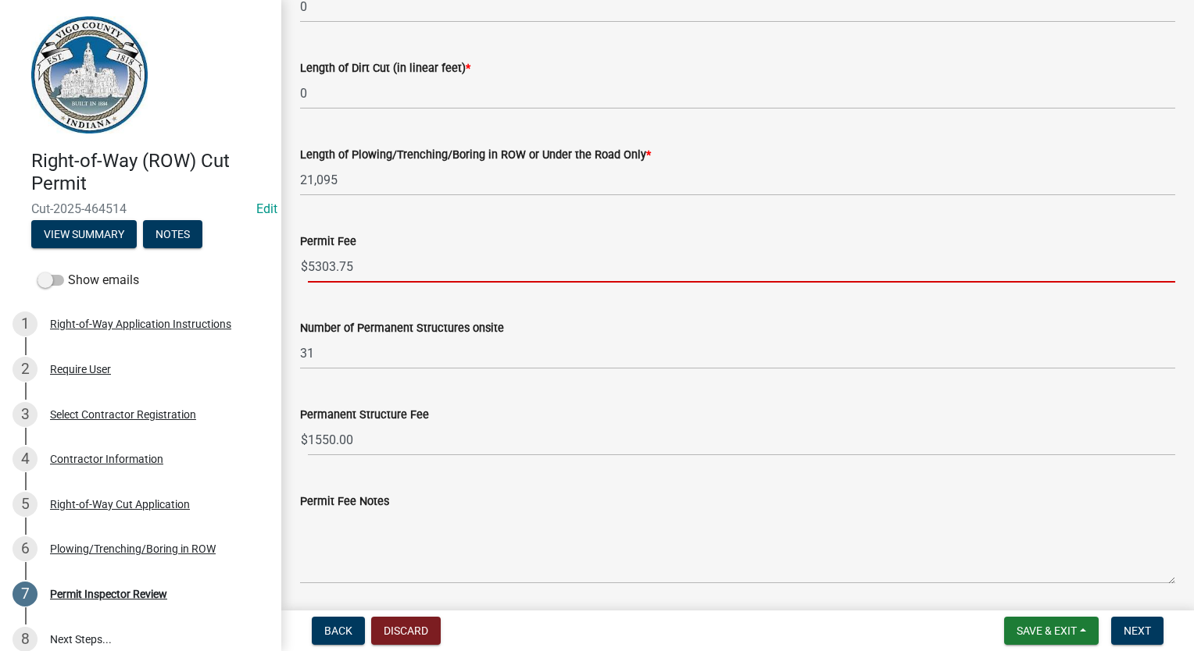
type input "5303.75"
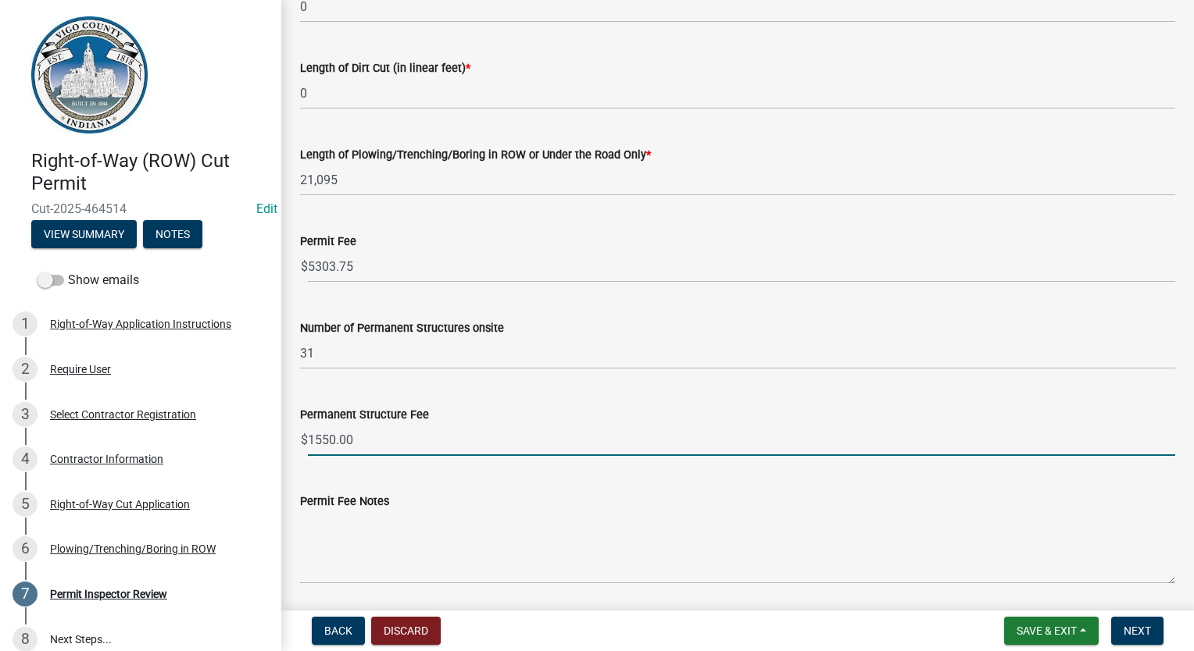
drag, startPoint x: 370, startPoint y: 432, endPoint x: 292, endPoint y: 436, distance: 78.2
click at [292, 436] on div "Permanent Structure Fee $ 1550.00" at bounding box center [737, 420] width 898 height 73
type input "930.00"
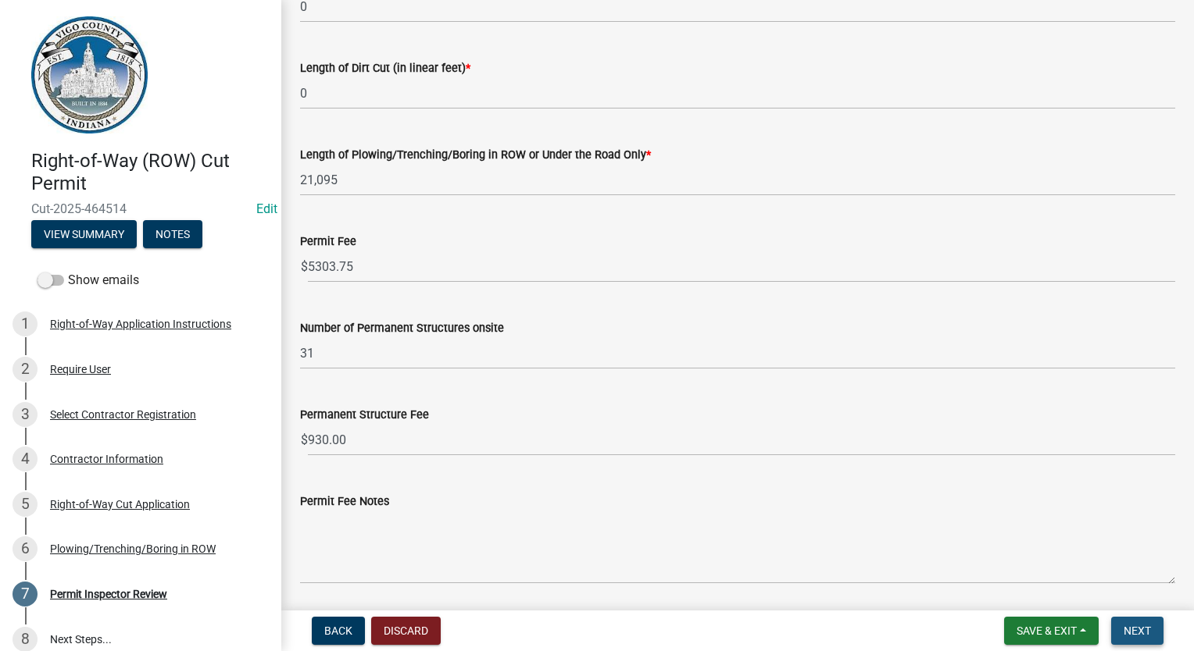
click at [1125, 636] on span "Next" at bounding box center [1136, 631] width 27 height 12
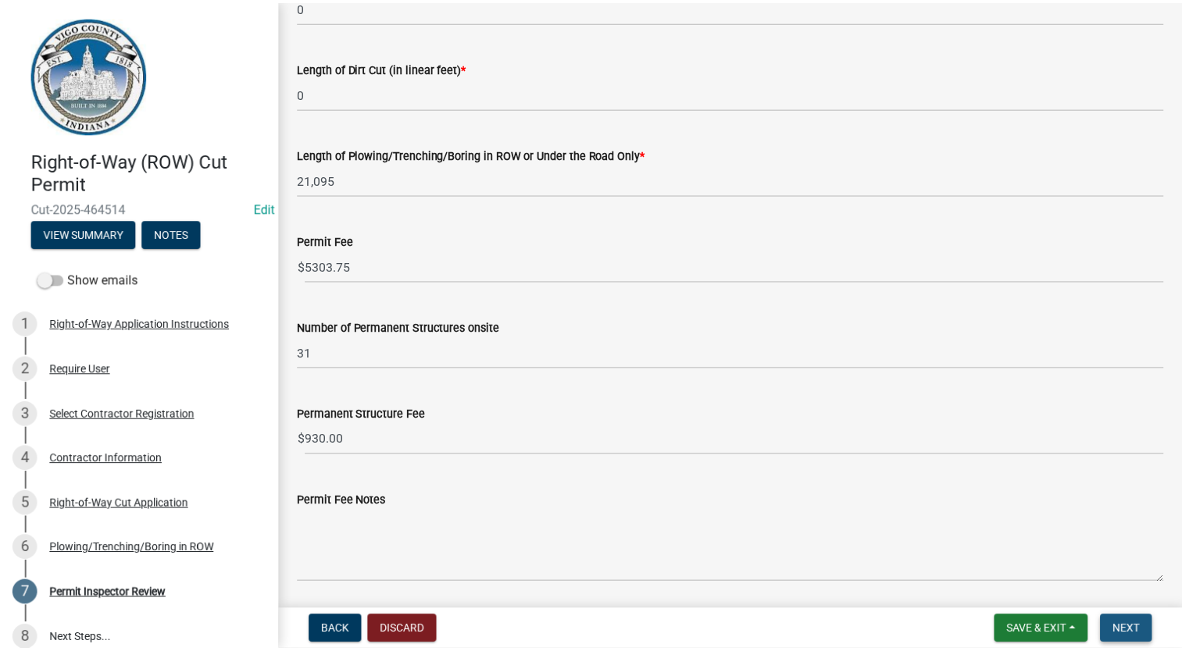
scroll to position [0, 0]
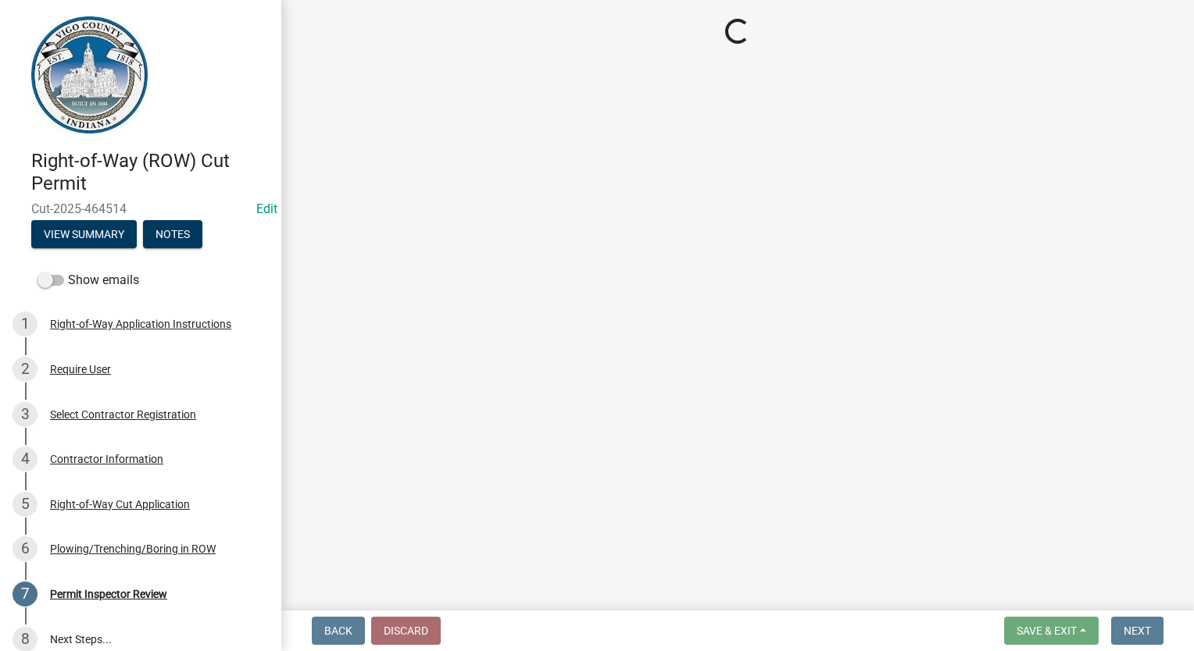
select select "3: 3"
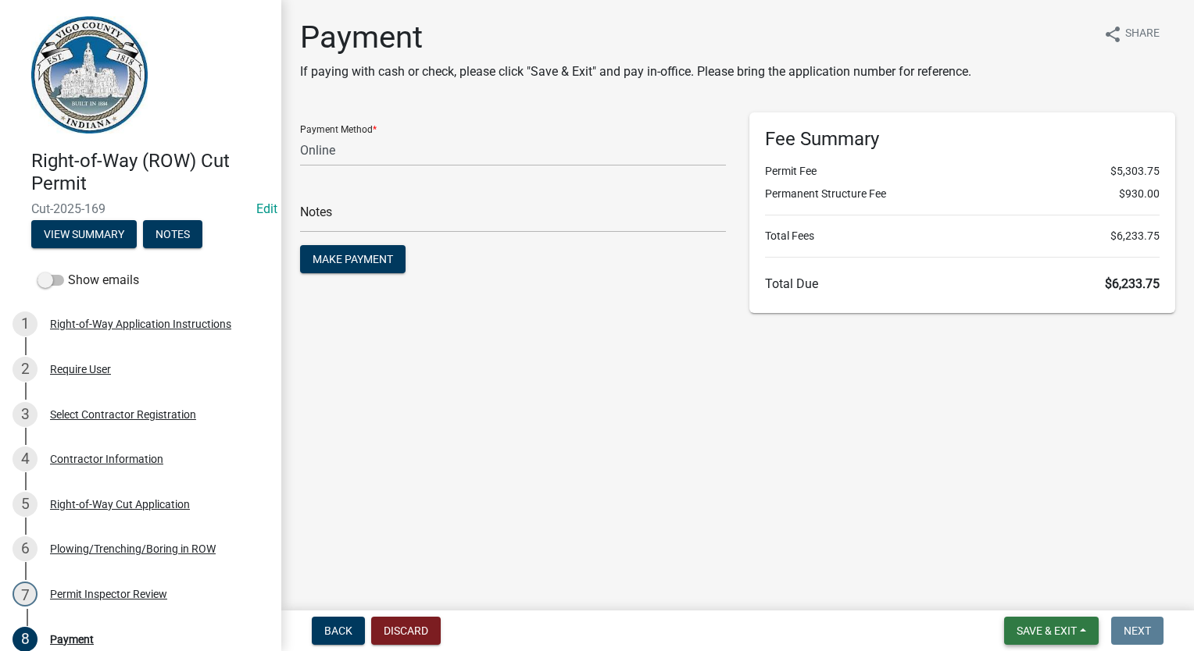
click at [1037, 633] on span "Save & Exit" at bounding box center [1046, 631] width 60 height 12
click at [1036, 594] on button "Save & Exit" at bounding box center [1035, 590] width 125 height 37
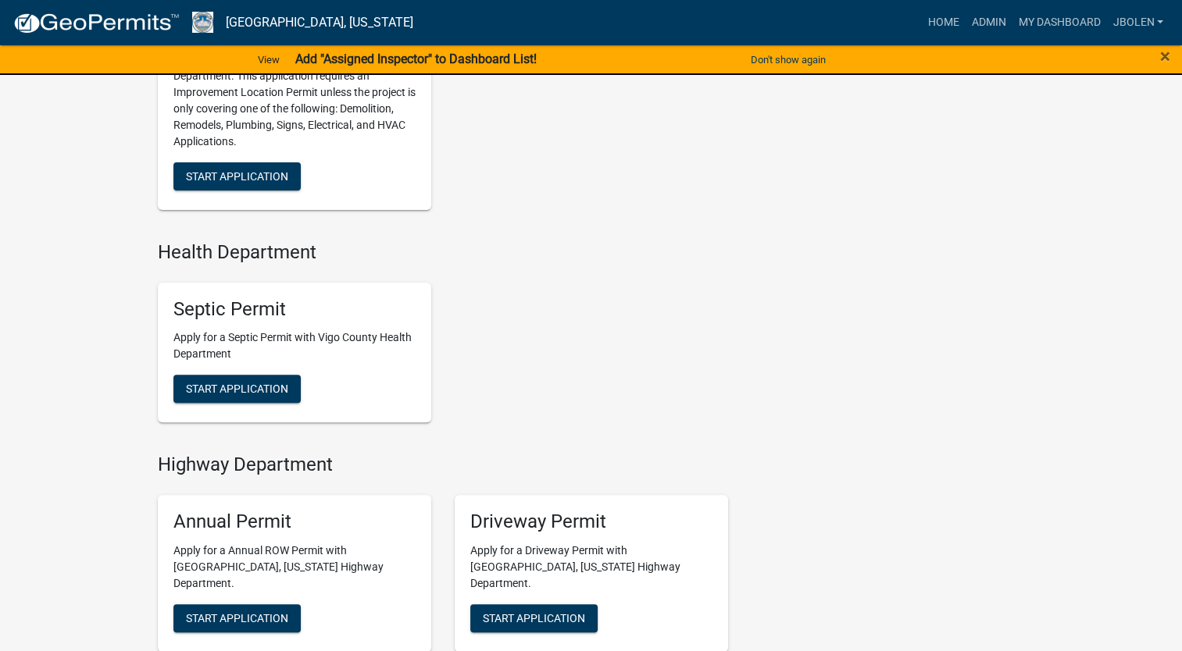
scroll to position [703, 0]
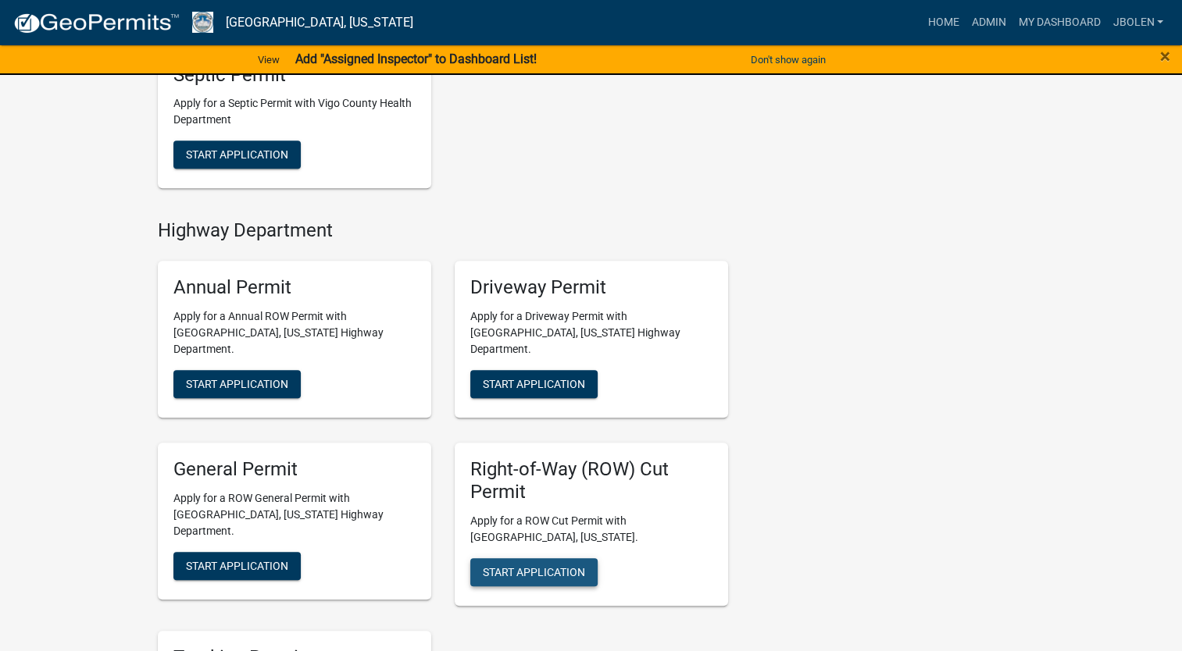
click at [537, 566] on span "Start Application" at bounding box center [534, 572] width 102 height 12
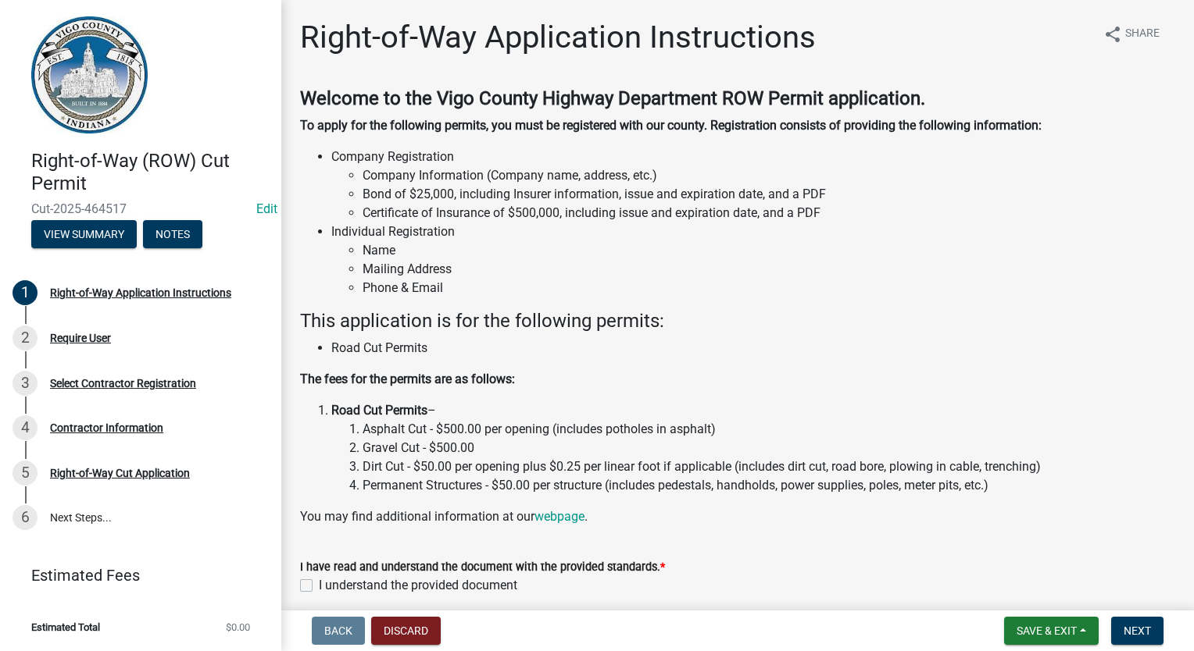
scroll to position [65, 0]
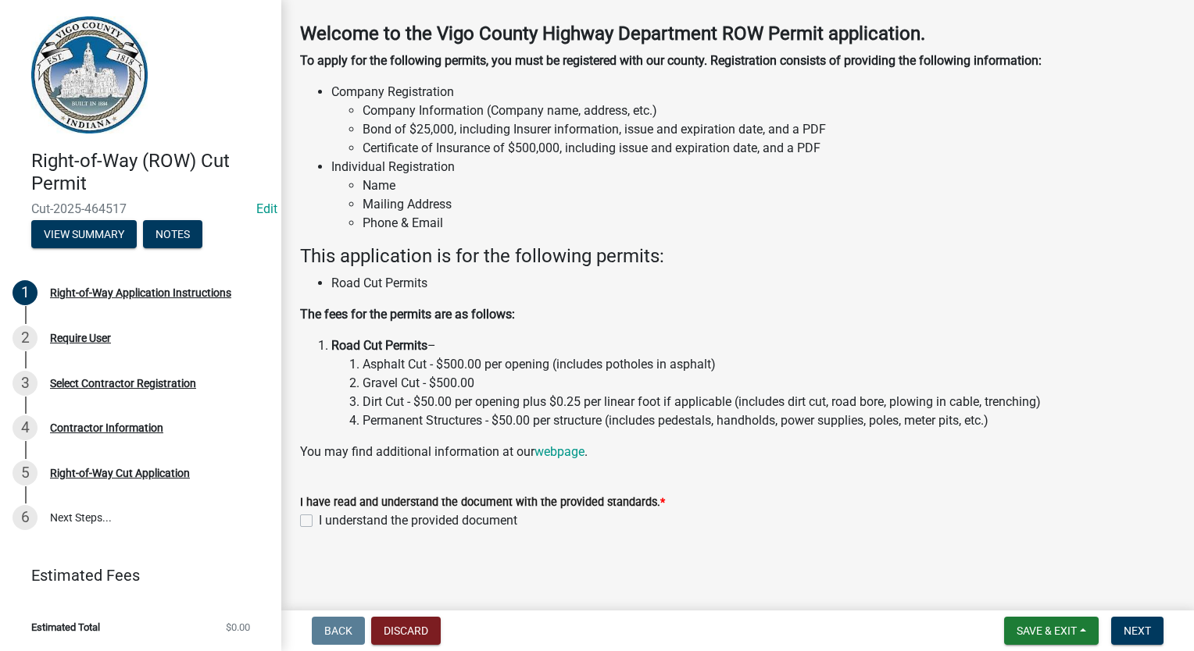
click at [319, 517] on label "I understand the provided document" at bounding box center [418, 521] width 198 height 19
click at [319, 517] on input "I understand the provided document" at bounding box center [324, 517] width 10 height 10
checkbox input "true"
click at [1139, 630] on span "Next" at bounding box center [1136, 631] width 27 height 12
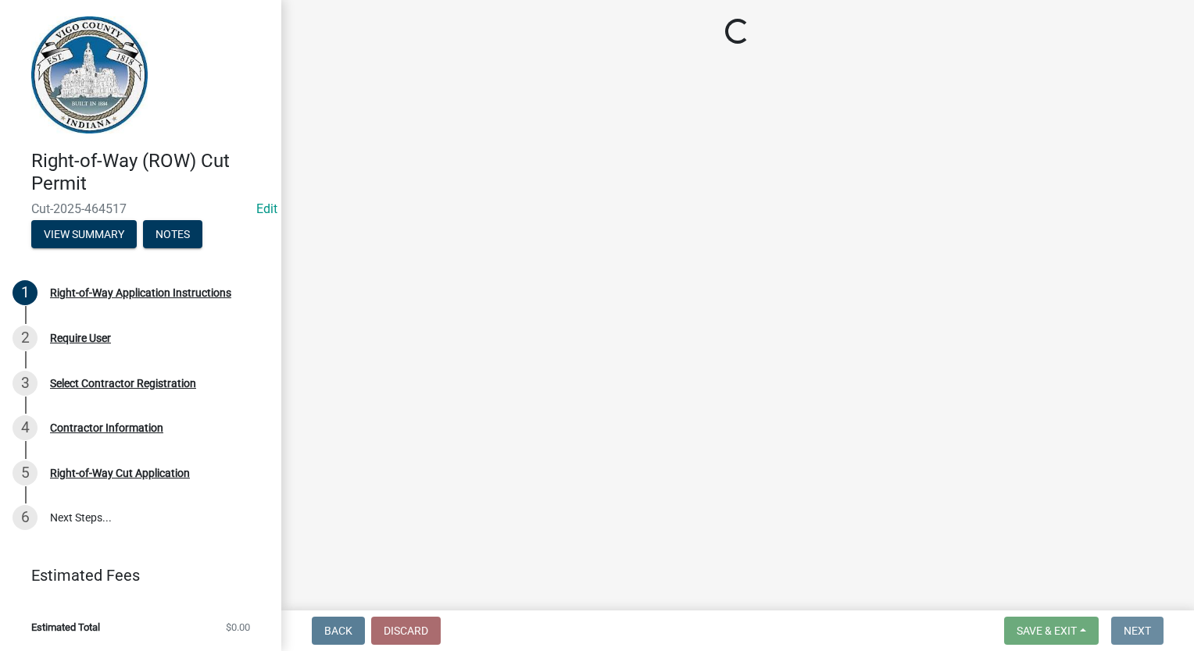
scroll to position [0, 0]
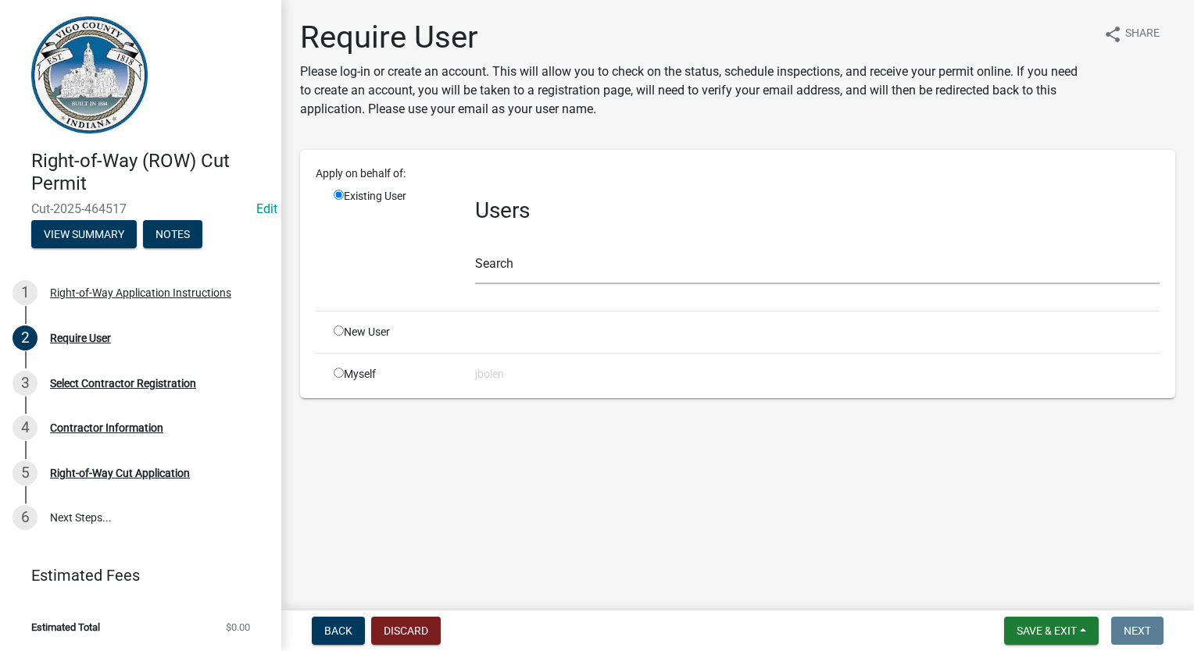
click at [341, 372] on input "radio" at bounding box center [339, 373] width 10 height 10
radio input "true"
radio input "false"
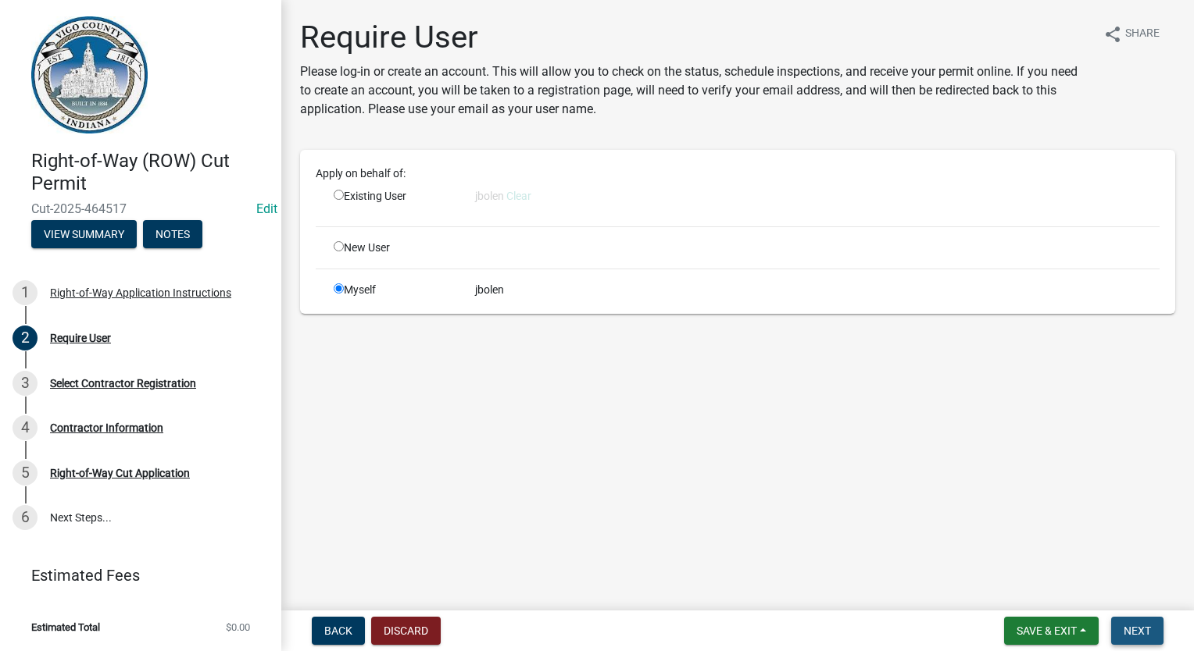
click at [1144, 628] on span "Next" at bounding box center [1136, 631] width 27 height 12
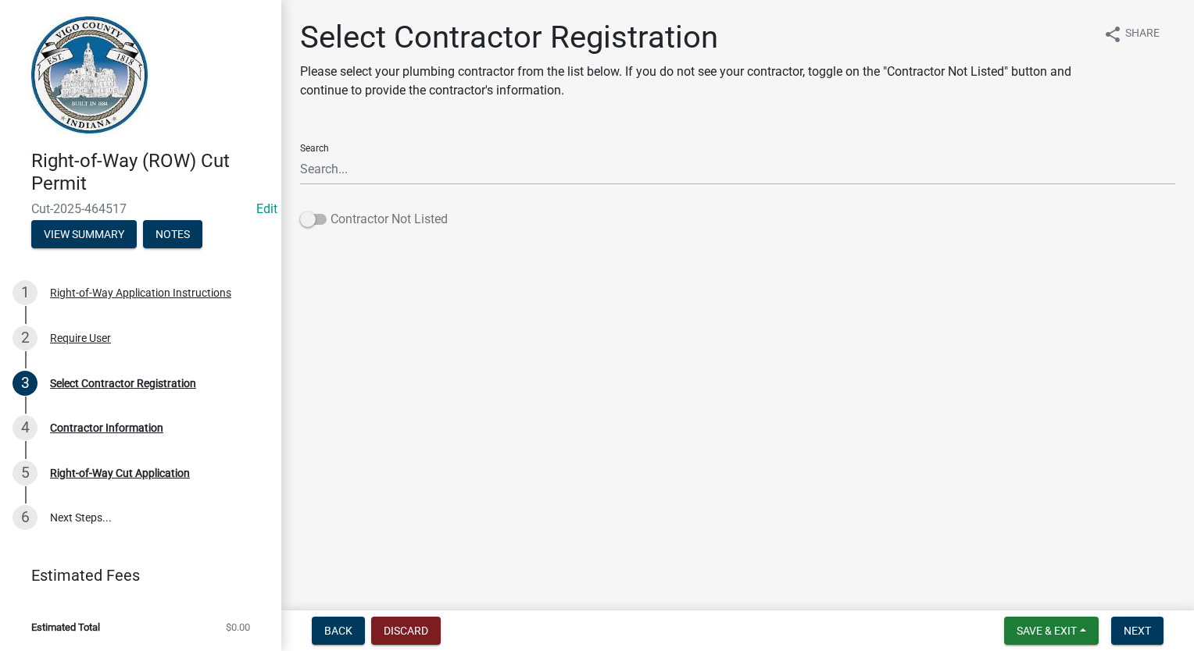
click at [319, 217] on span at bounding box center [313, 219] width 27 height 11
click at [330, 210] on input "Contractor Not Listed" at bounding box center [330, 210] width 0 height 0
click at [1129, 630] on span "Next" at bounding box center [1136, 631] width 27 height 12
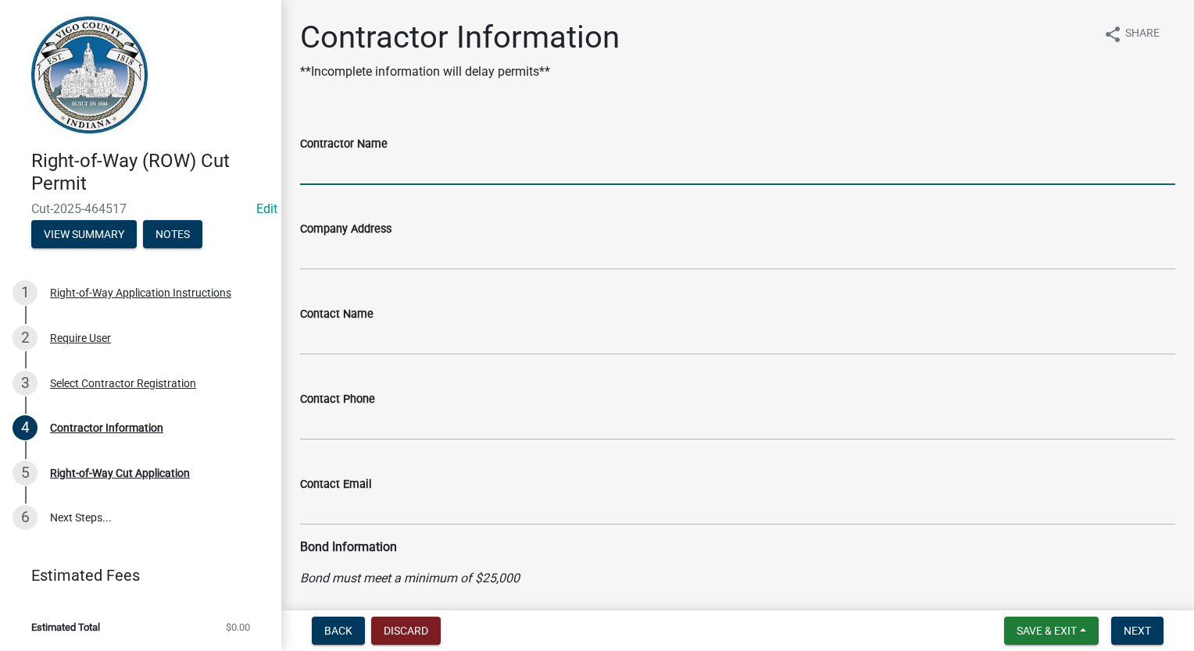
click at [359, 162] on input "Contractor Name" at bounding box center [737, 169] width 875 height 32
type input "JOINK"
click at [1131, 636] on span "Next" at bounding box center [1136, 631] width 27 height 12
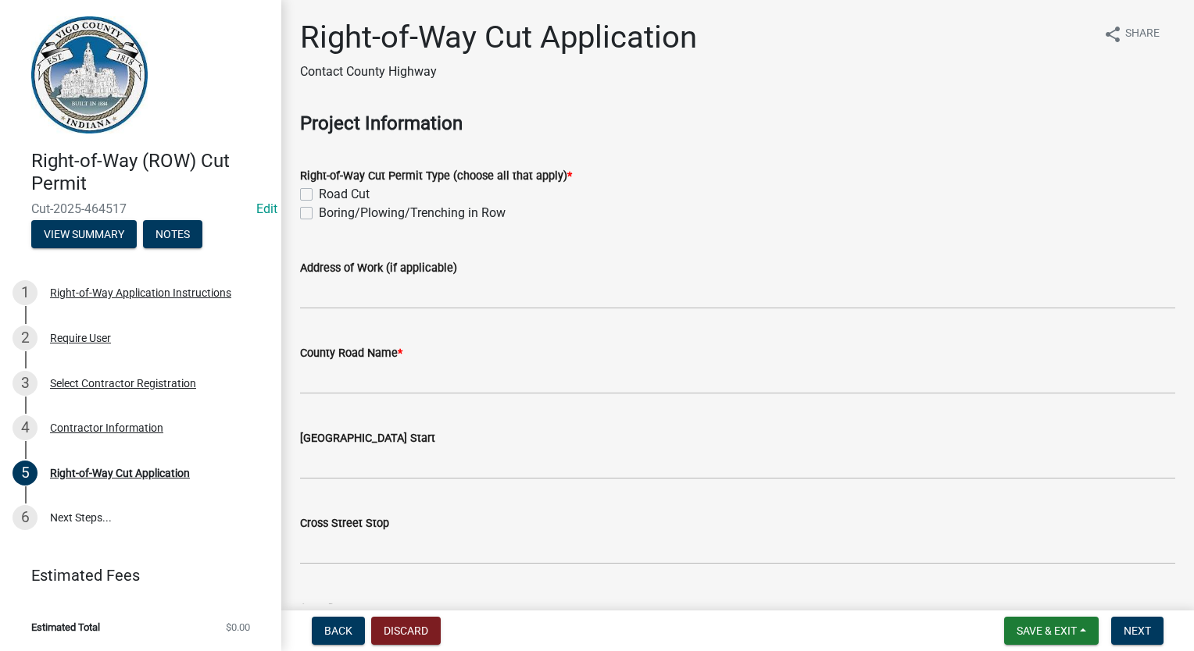
click at [319, 214] on label "Boring/Plowing/Trenching in Row" at bounding box center [412, 213] width 187 height 19
click at [319, 214] on input "Boring/Plowing/Trenching in Row" at bounding box center [324, 209] width 10 height 10
checkbox input "true"
checkbox input "false"
checkbox input "true"
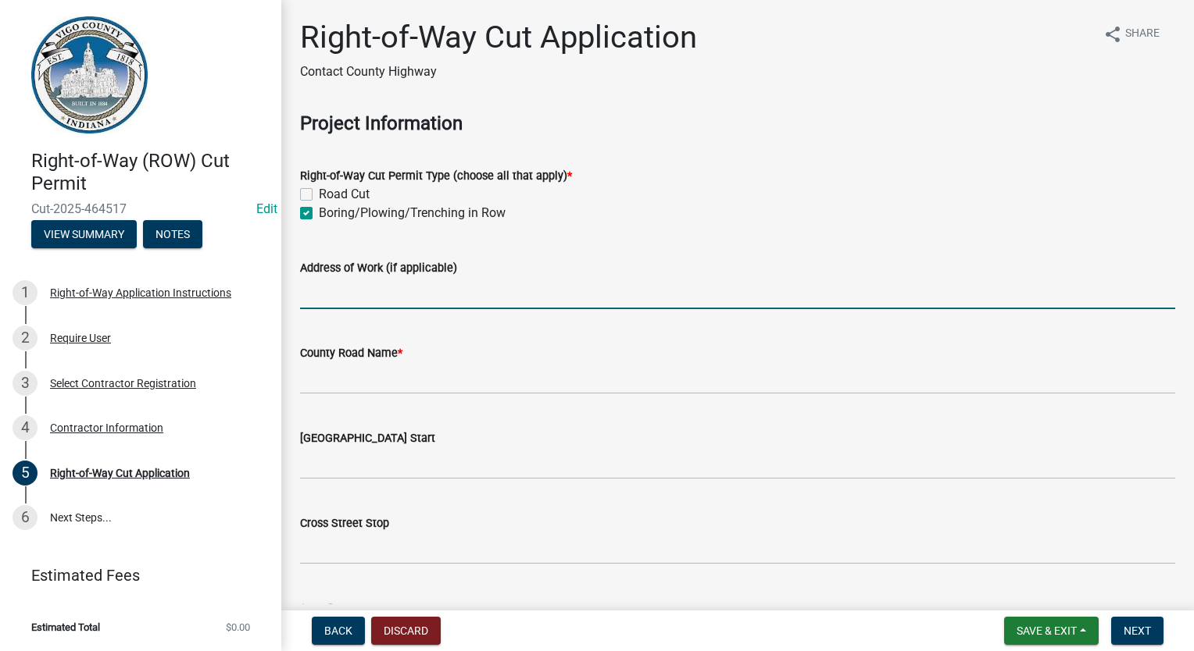
click at [326, 300] on input "Address of Work (if applicable)" at bounding box center [737, 293] width 875 height 32
type input "[STREET_ADDRESS]"
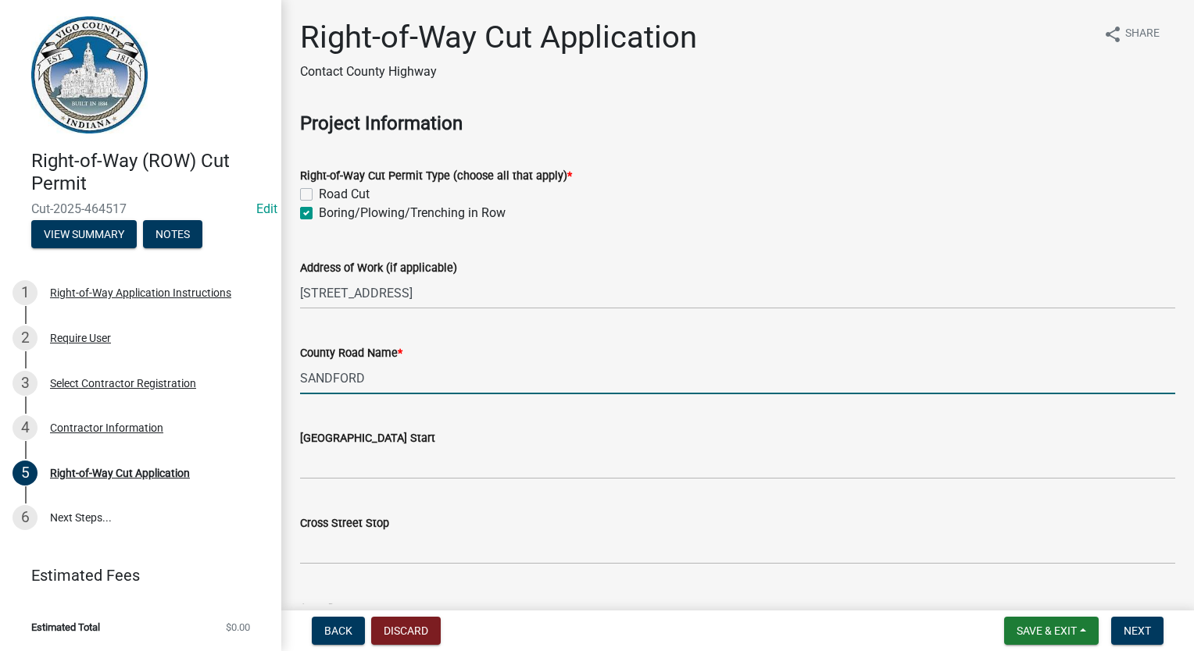
drag, startPoint x: 387, startPoint y: 384, endPoint x: 320, endPoint y: 383, distance: 67.2
click at [320, 383] on input "SANDFORD" at bounding box center [737, 378] width 875 height 32
type input "[PERSON_NAME]"
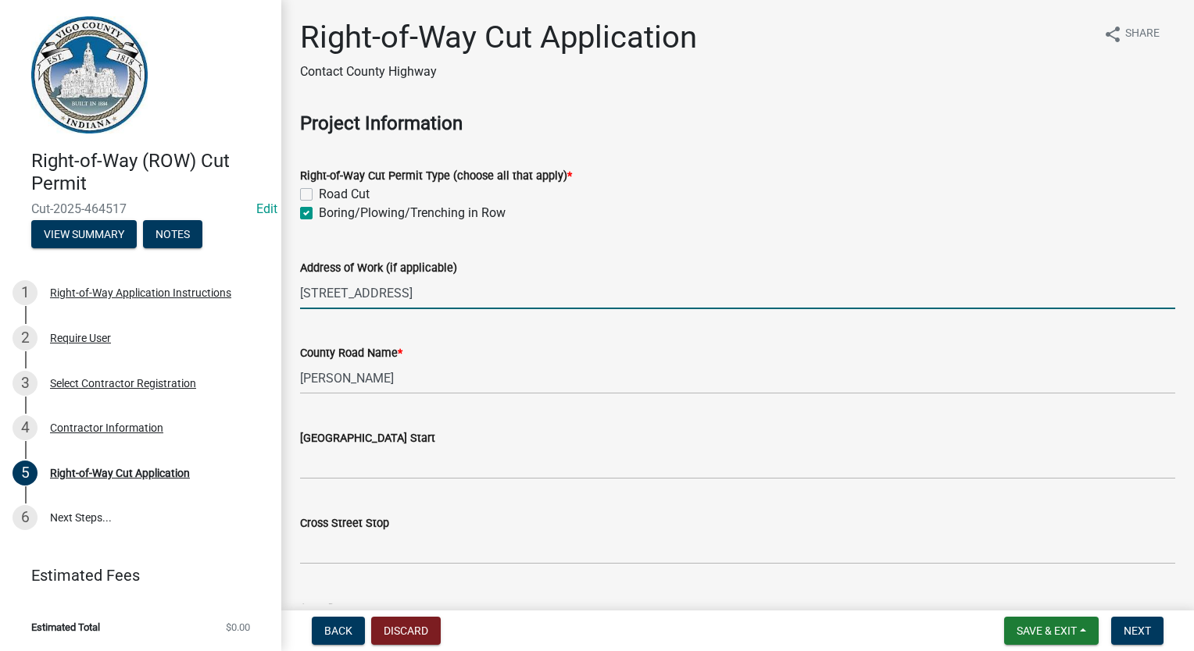
drag, startPoint x: 387, startPoint y: 290, endPoint x: 359, endPoint y: 302, distance: 29.7
click at [359, 302] on input "[STREET_ADDRESS]" at bounding box center [737, 293] width 875 height 32
type input "[STREET_ADDRESS][PERSON_NAME]"
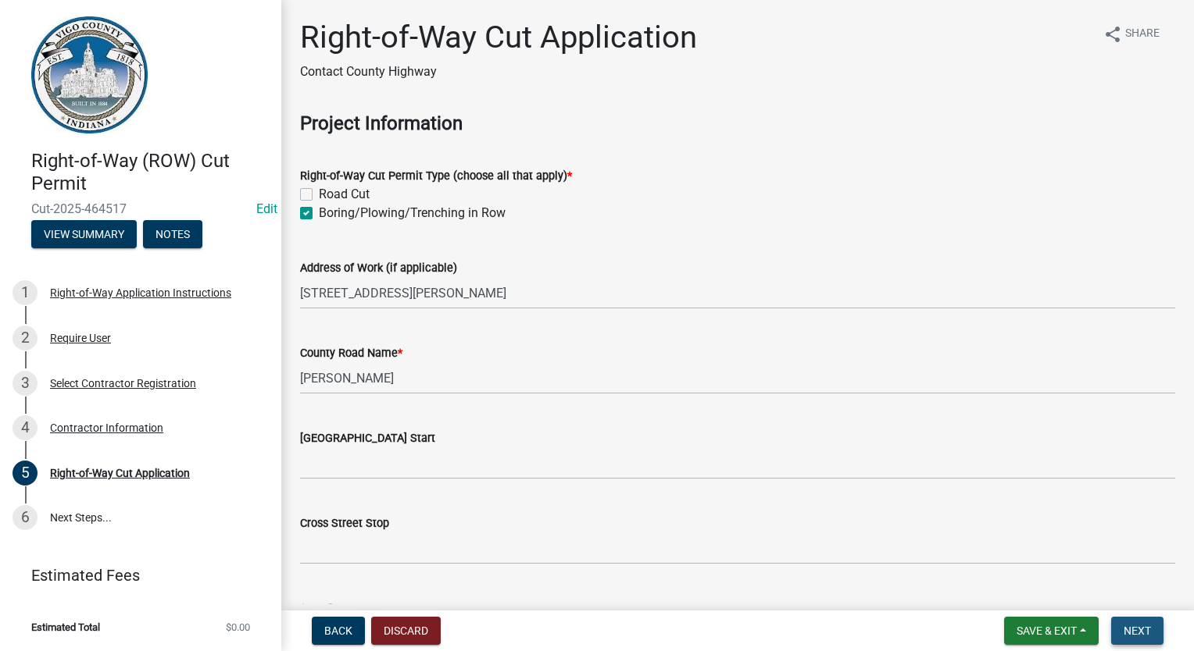
click at [1134, 626] on span "Next" at bounding box center [1136, 631] width 27 height 12
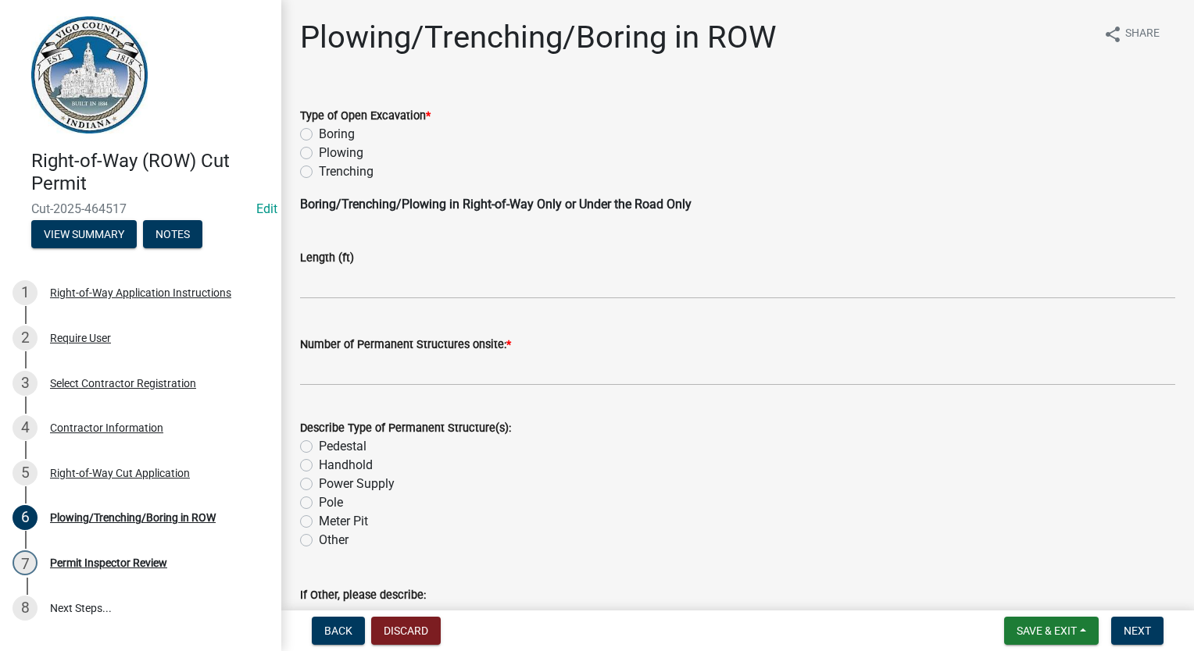
click at [319, 134] on label "Boring" at bounding box center [337, 134] width 36 height 19
click at [319, 134] on input "Boring" at bounding box center [324, 130] width 10 height 10
radio input "true"
click at [341, 361] on input "text" at bounding box center [737, 370] width 875 height 32
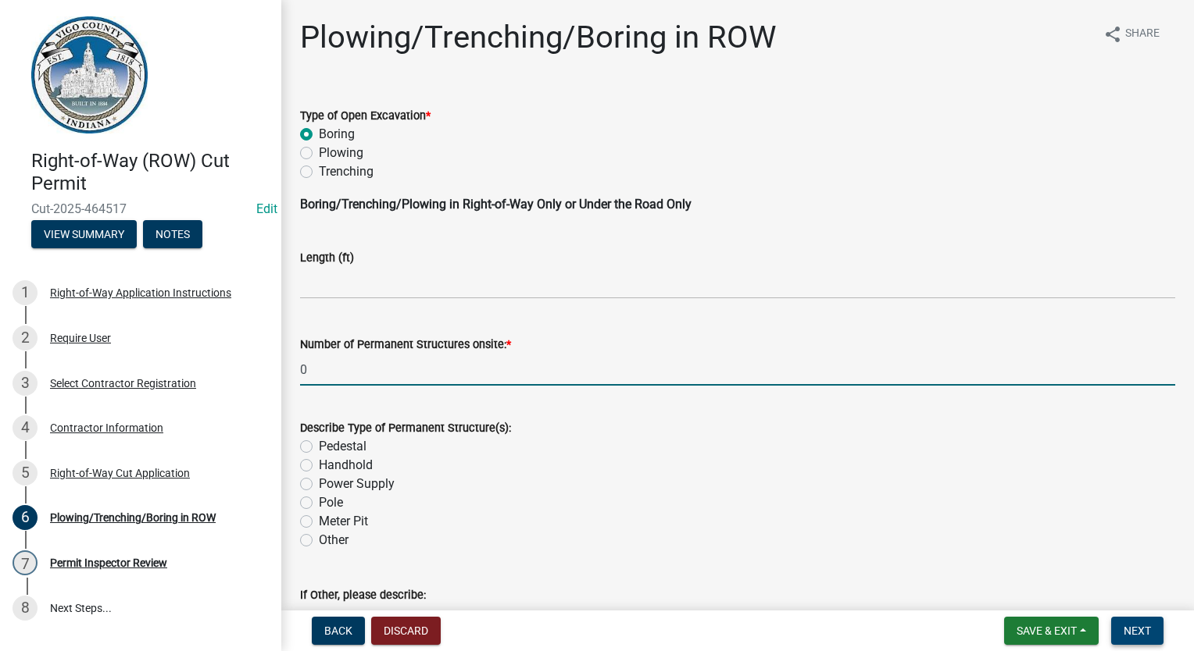
type input "0"
click at [1157, 640] on button "Next" at bounding box center [1137, 631] width 52 height 28
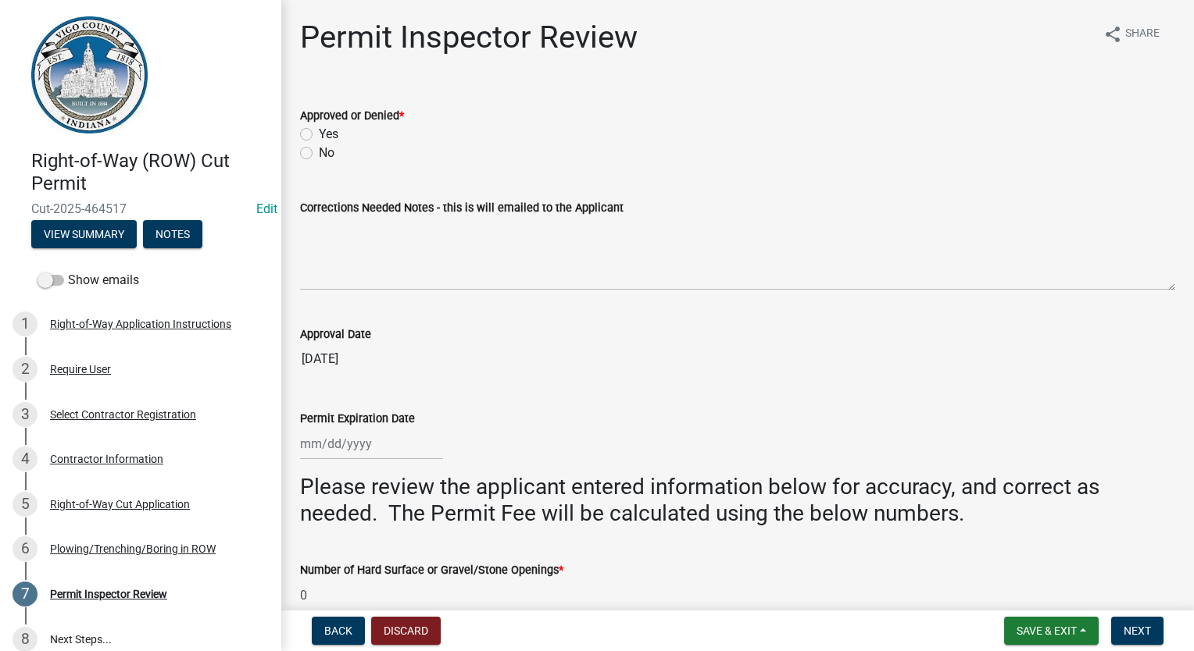
click at [319, 130] on label "Yes" at bounding box center [329, 134] width 20 height 19
click at [319, 130] on input "Yes" at bounding box center [324, 130] width 10 height 10
radio input "true"
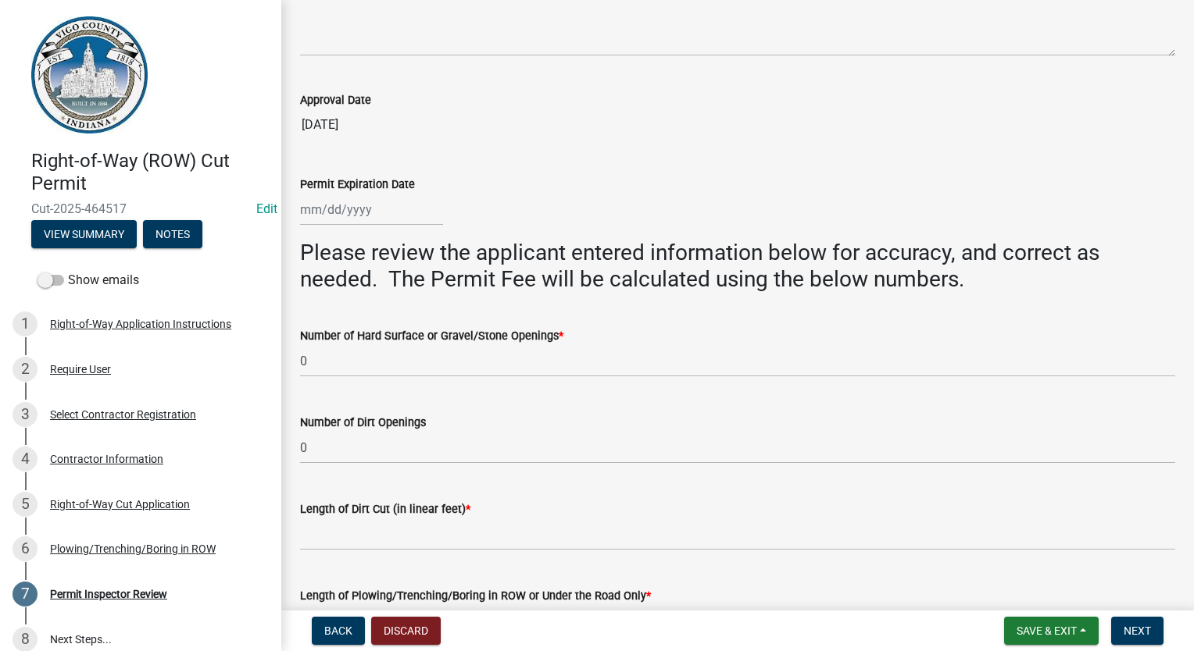
scroll to position [207, 0]
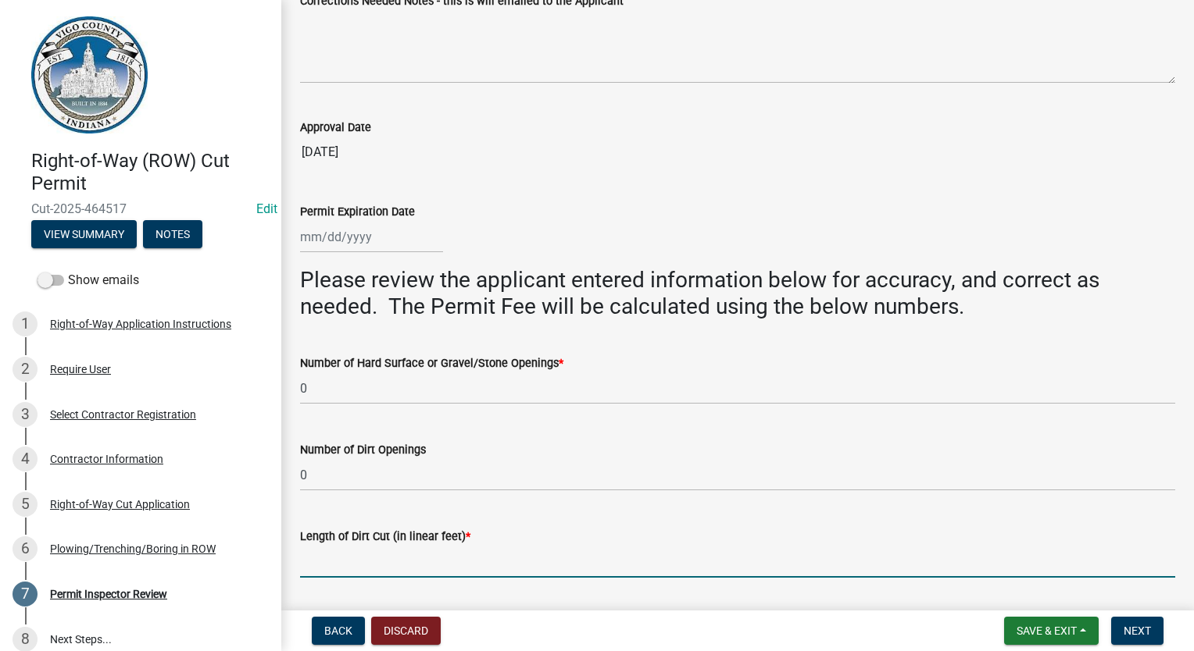
click at [365, 560] on input "Length of Dirt Cut (in linear feet) *" at bounding box center [737, 562] width 875 height 32
type input "0"
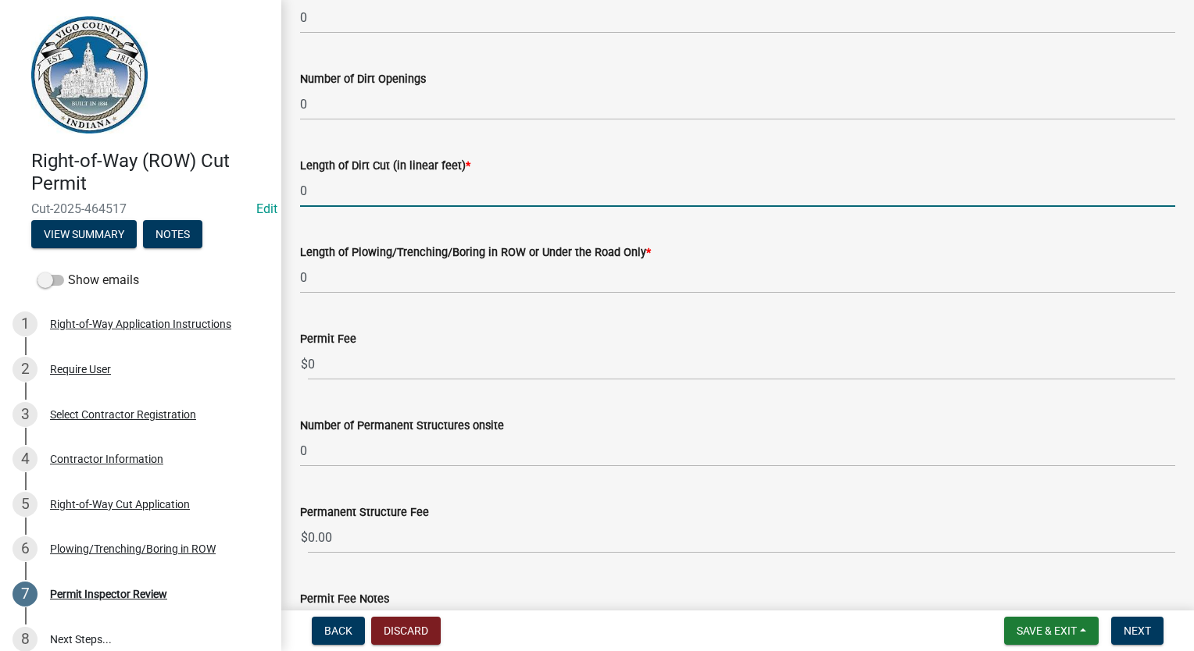
scroll to position [598, 0]
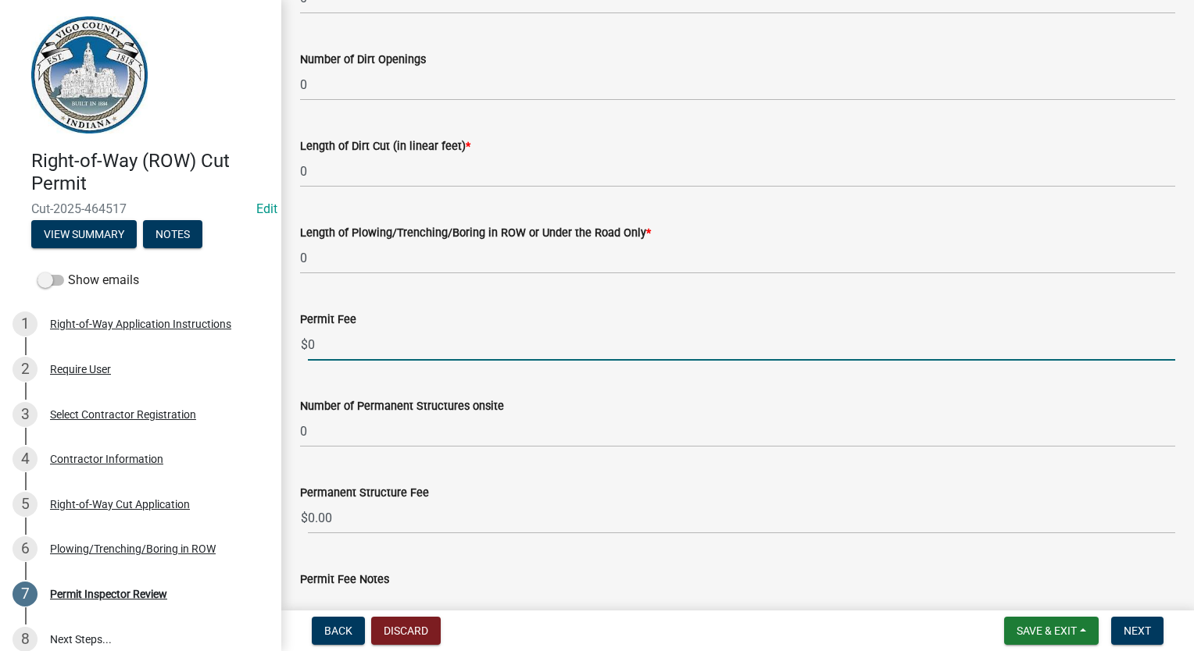
drag, startPoint x: 374, startPoint y: 342, endPoint x: 309, endPoint y: 348, distance: 65.1
click at [309, 348] on input "0" at bounding box center [741, 345] width 867 height 32
type input "30.00"
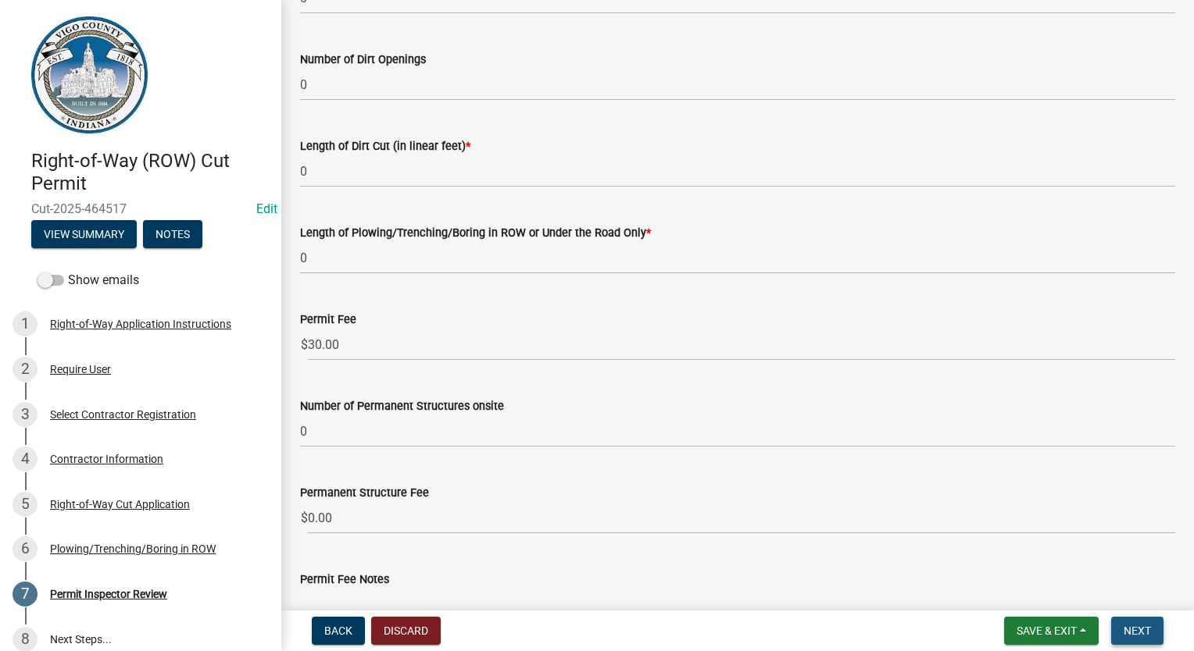
click at [1135, 639] on button "Next" at bounding box center [1137, 631] width 52 height 28
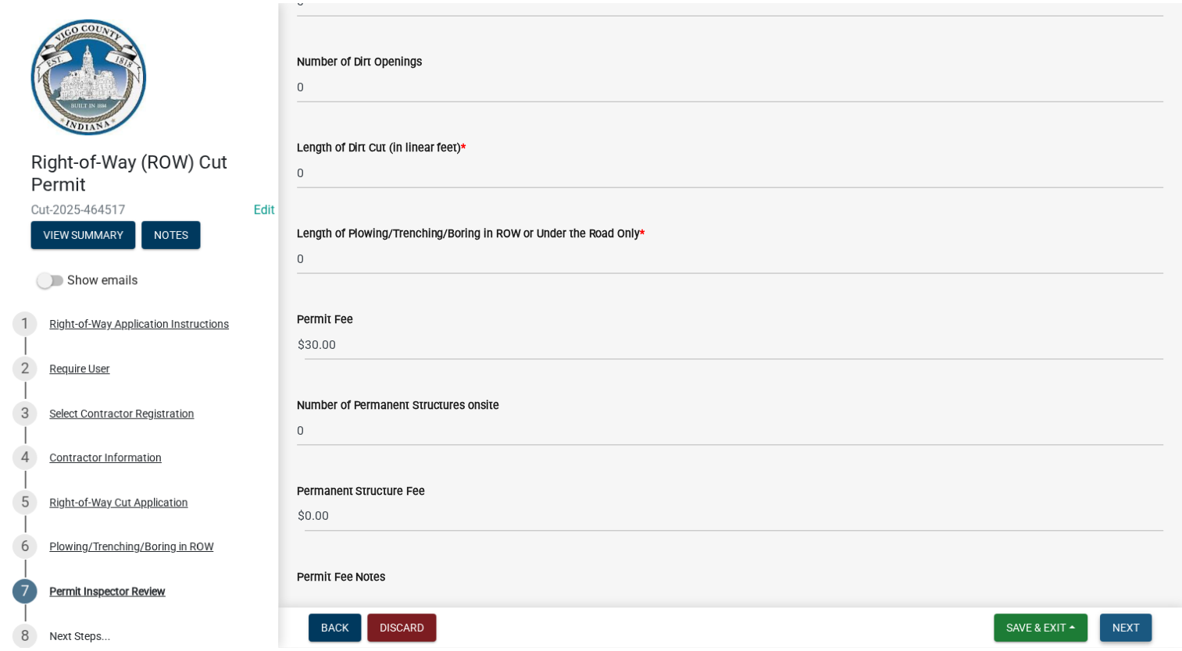
scroll to position [0, 0]
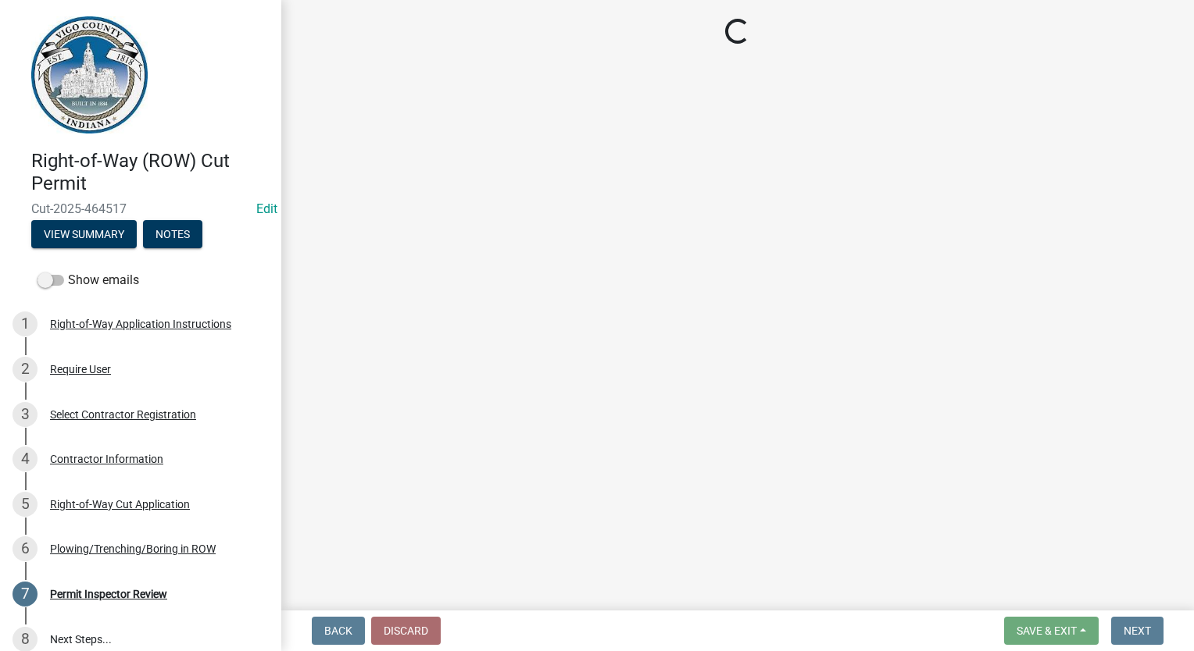
select select "3: 3"
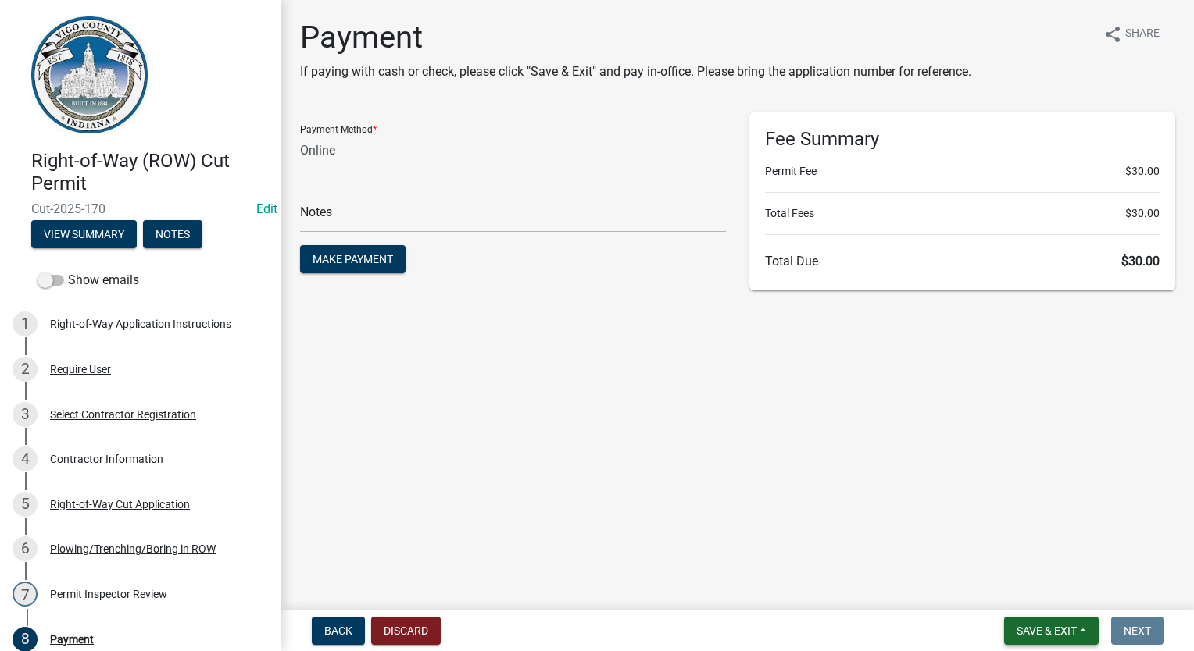
click at [1044, 633] on span "Save & Exit" at bounding box center [1046, 631] width 60 height 12
click at [1044, 591] on button "Save & Exit" at bounding box center [1035, 590] width 125 height 37
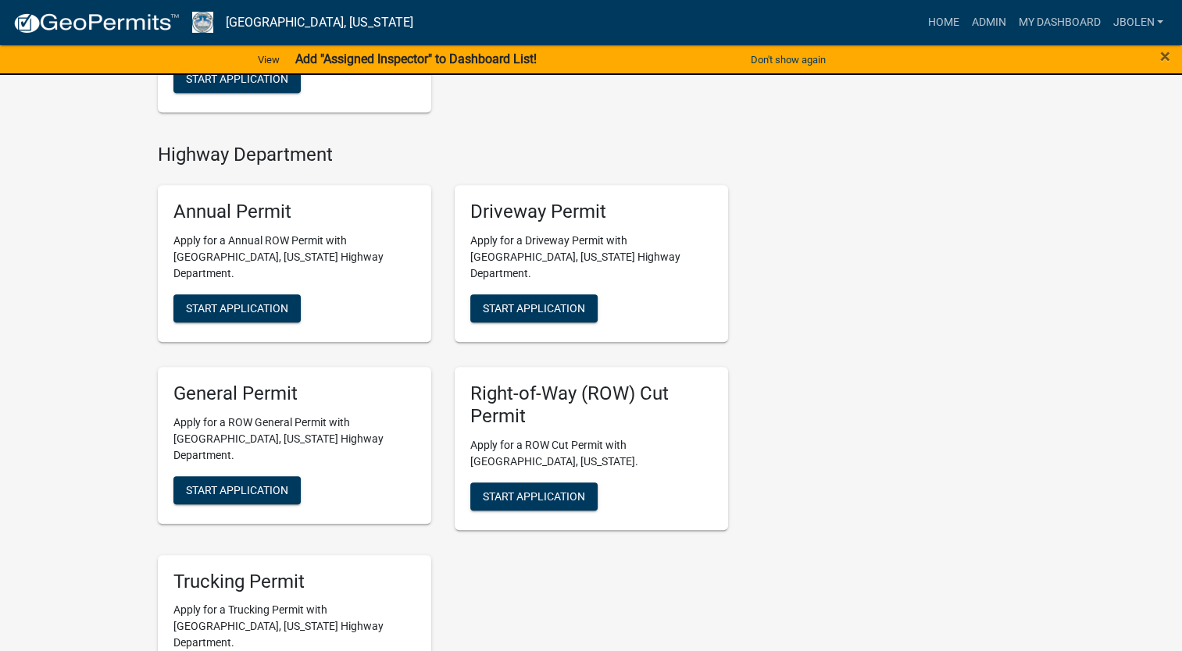
scroll to position [781, 0]
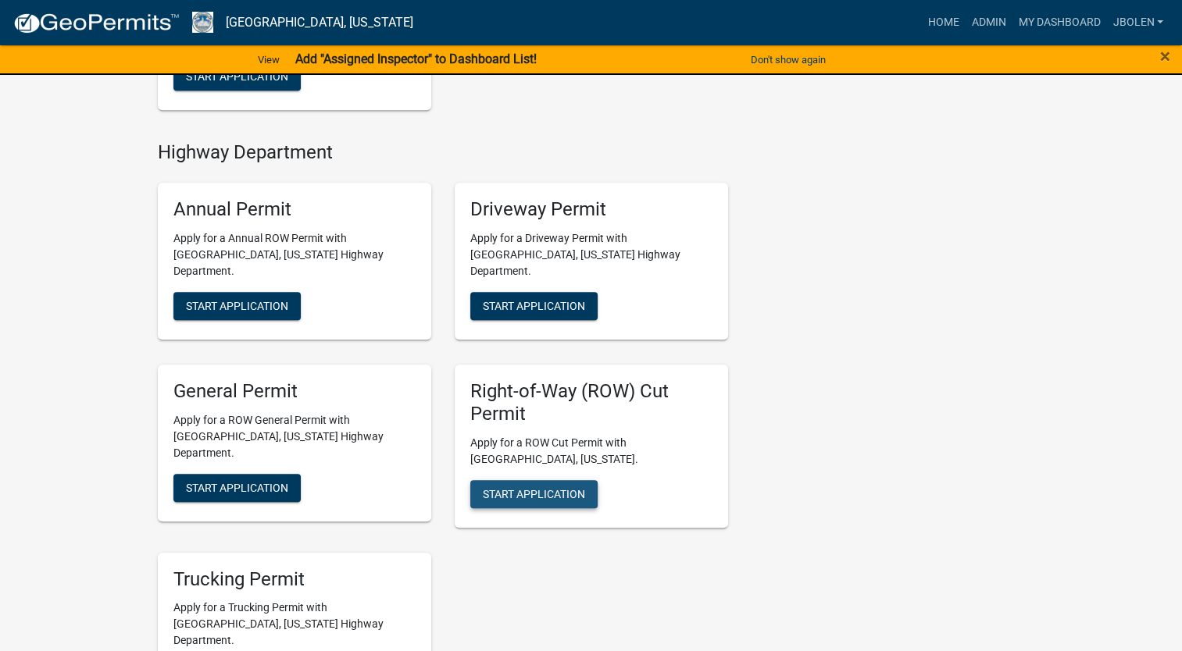
click at [550, 487] on span "Start Application" at bounding box center [534, 493] width 102 height 12
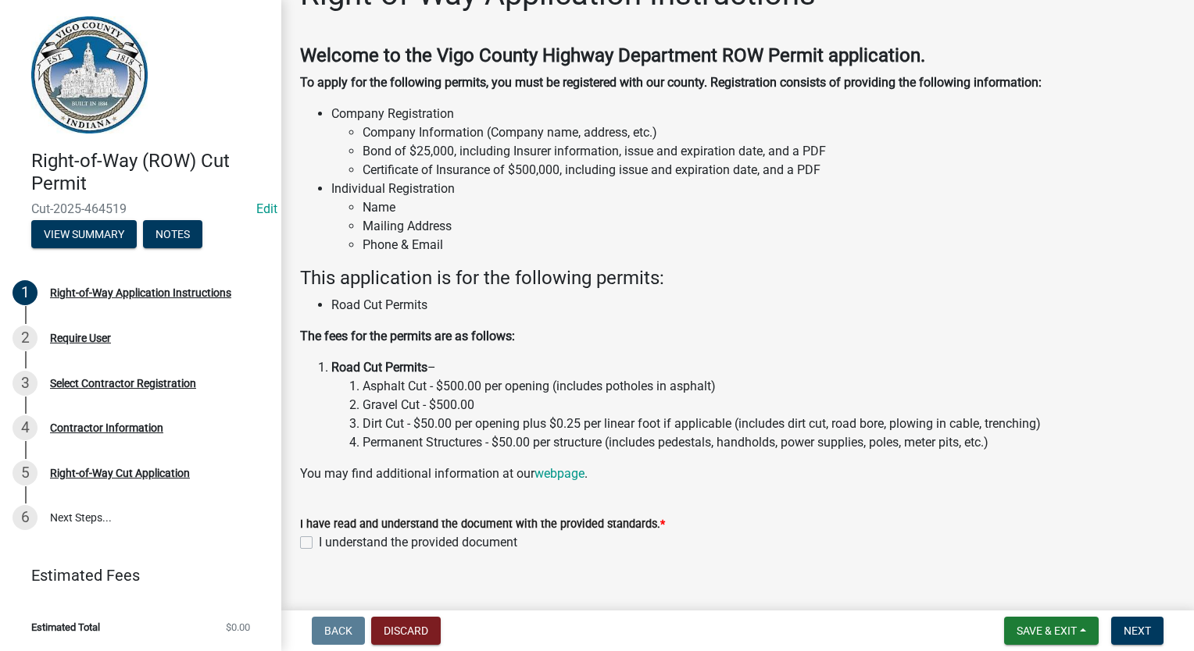
scroll to position [65, 0]
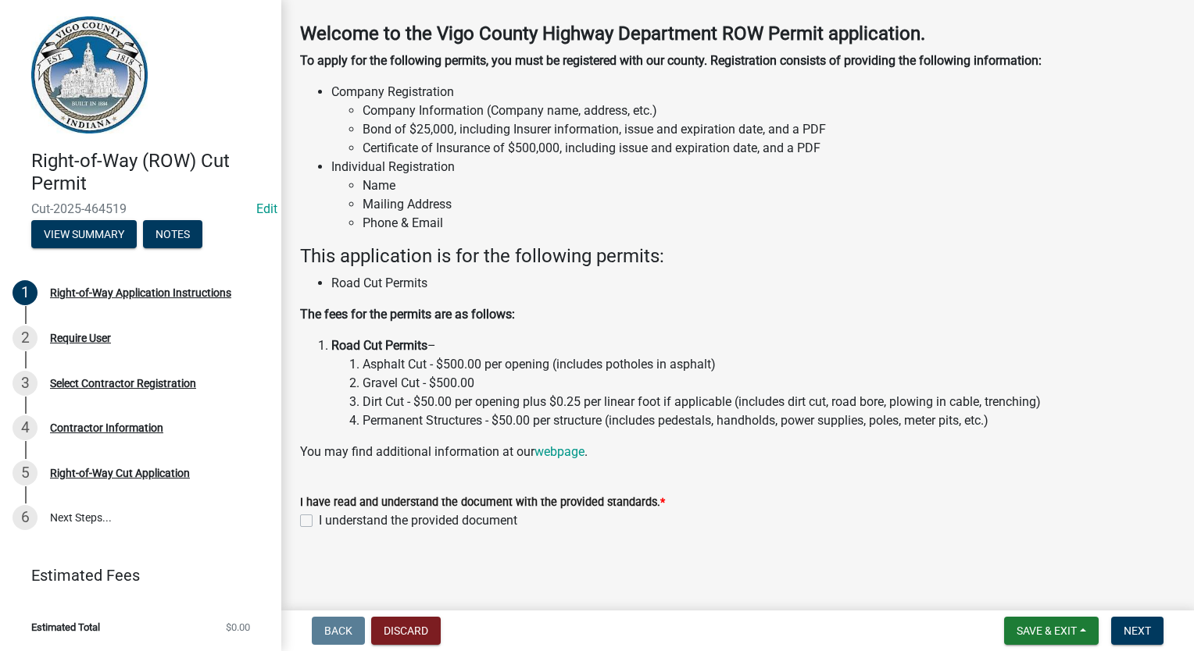
click at [319, 523] on label "I understand the provided document" at bounding box center [418, 521] width 198 height 19
click at [319, 522] on input "I understand the provided document" at bounding box center [324, 517] width 10 height 10
checkbox input "true"
click at [1123, 627] on span "Next" at bounding box center [1136, 631] width 27 height 12
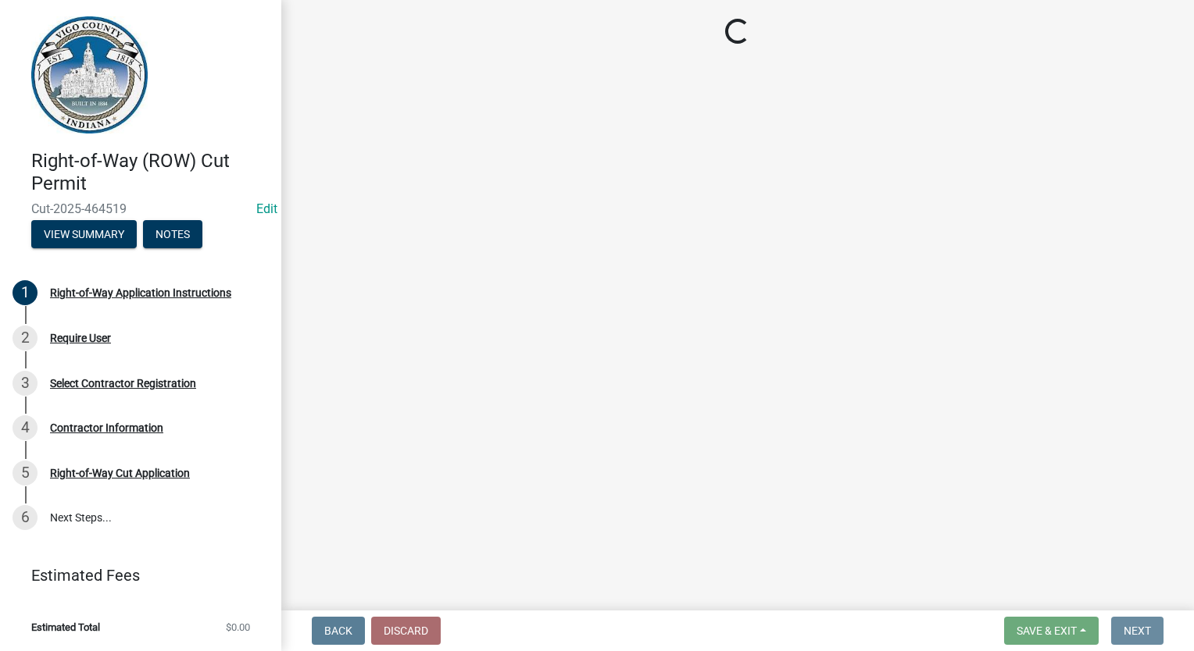
scroll to position [0, 0]
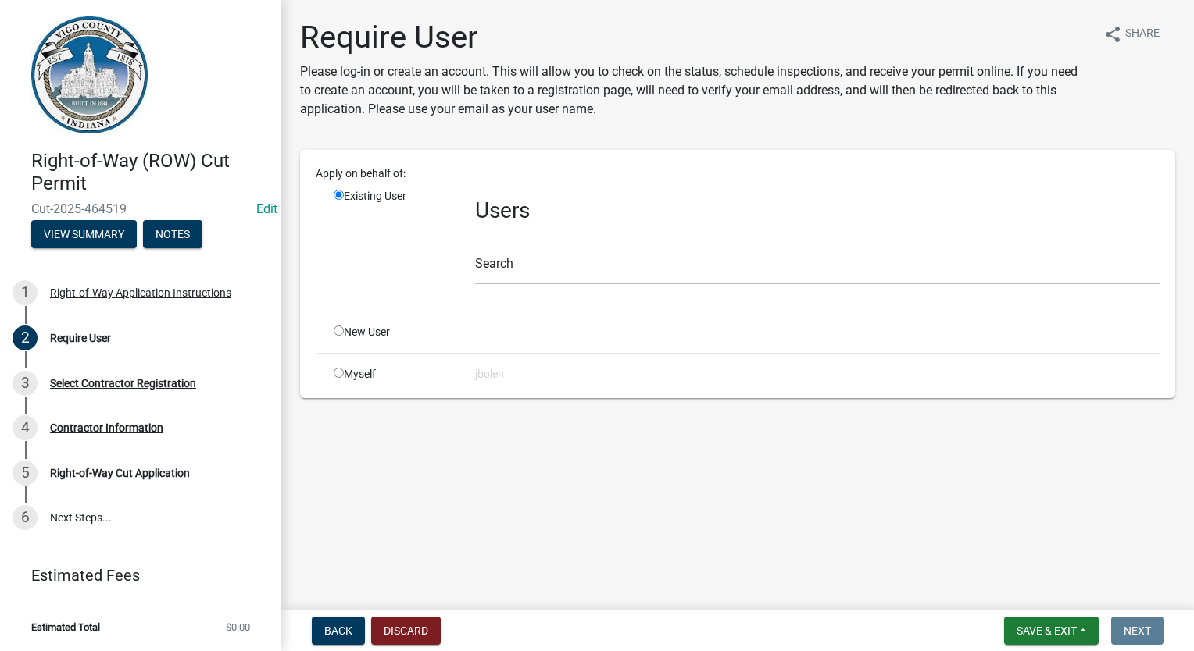
drag, startPoint x: 337, startPoint y: 362, endPoint x: 344, endPoint y: 370, distance: 10.0
click at [337, 363] on div "Apply on behalf of: Existing User Users Search New User Myself jbolen" at bounding box center [738, 274] width 844 height 217
click at [344, 373] on div "Myself" at bounding box center [392, 374] width 141 height 16
click at [337, 377] on div "Myself" at bounding box center [392, 374] width 141 height 16
click at [338, 372] on input "radio" at bounding box center [339, 373] width 10 height 10
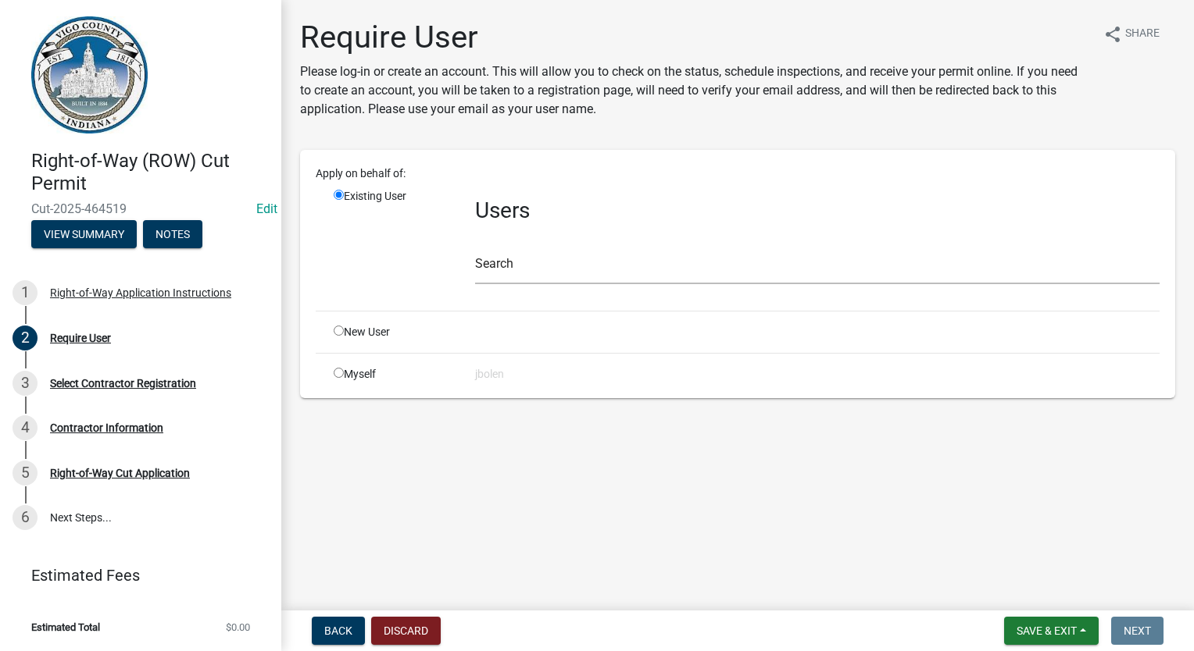
radio input "true"
radio input "false"
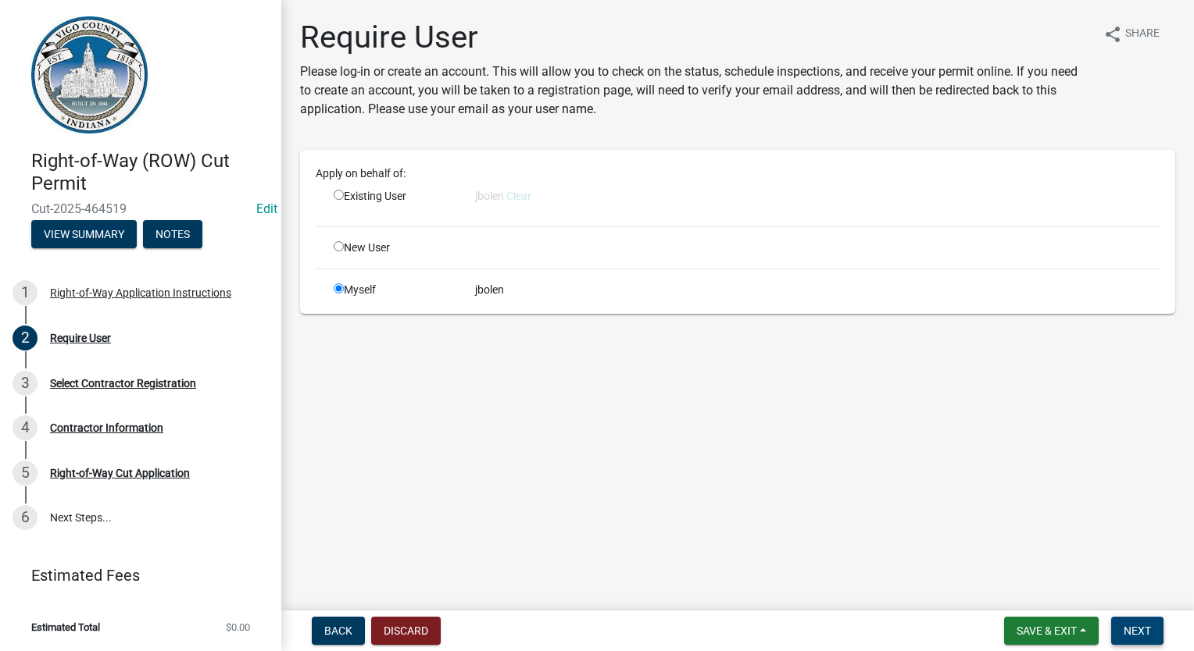
click at [1147, 636] on span "Next" at bounding box center [1136, 631] width 27 height 12
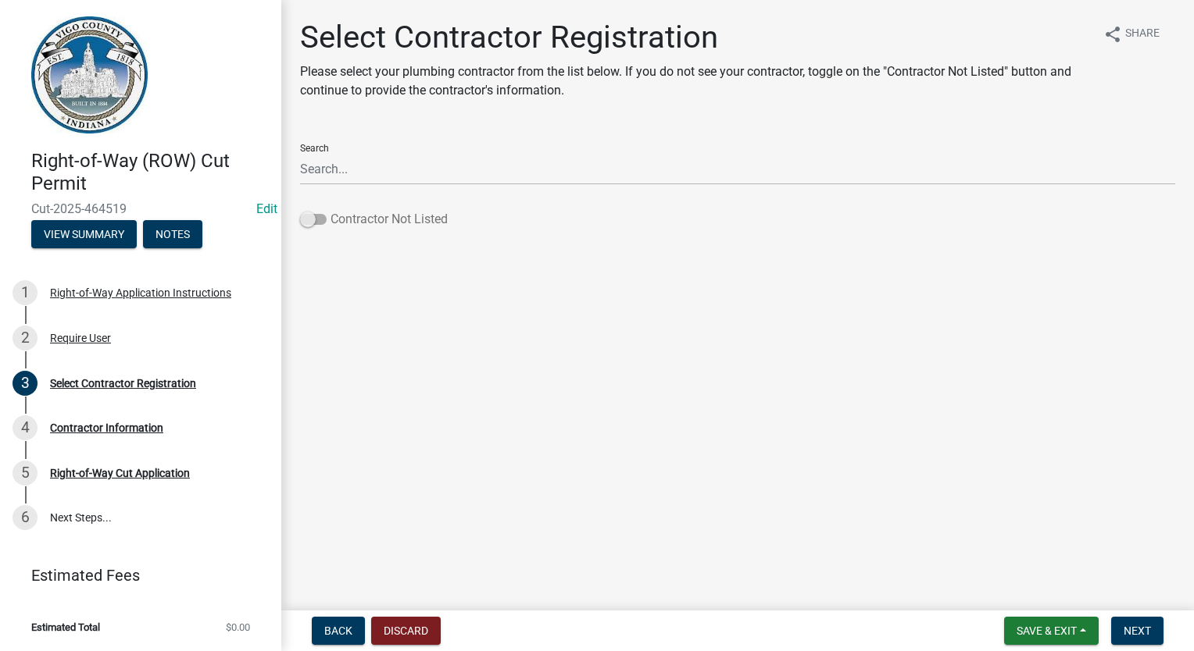
click at [309, 221] on span at bounding box center [313, 219] width 27 height 11
click at [330, 210] on input "Contractor Not Listed" at bounding box center [330, 210] width 0 height 0
click at [1124, 625] on span "Next" at bounding box center [1136, 631] width 27 height 12
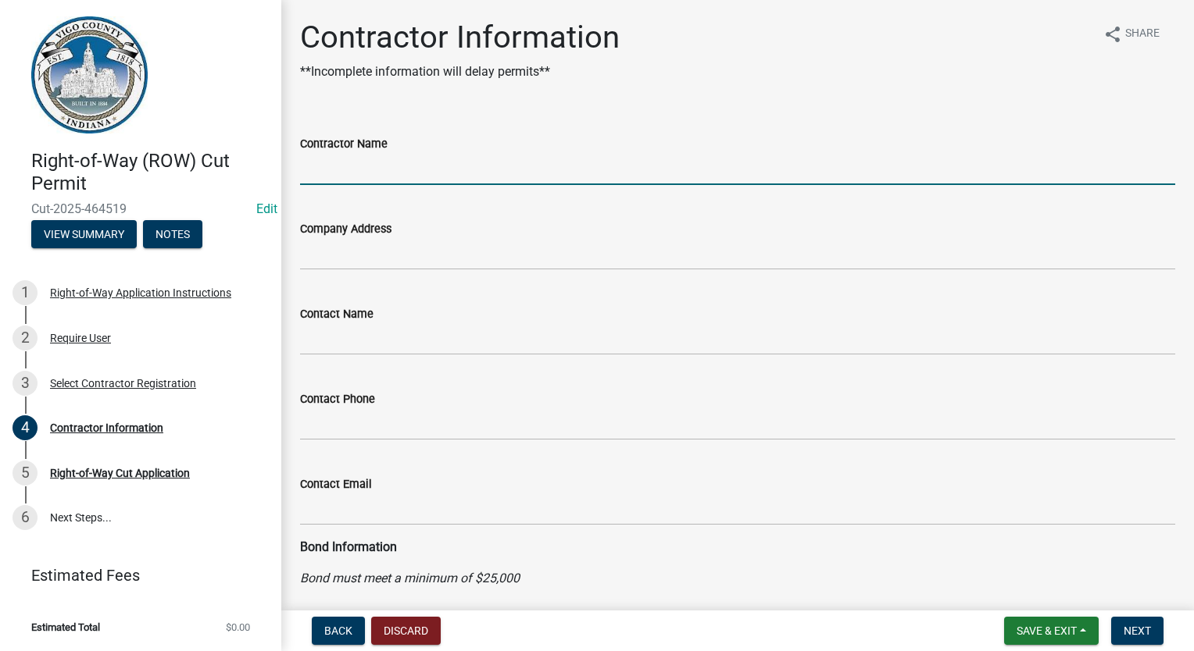
click at [327, 177] on input "Contractor Name" at bounding box center [737, 169] width 875 height 32
type input "JOINK"
click at [1128, 633] on span "Next" at bounding box center [1136, 631] width 27 height 12
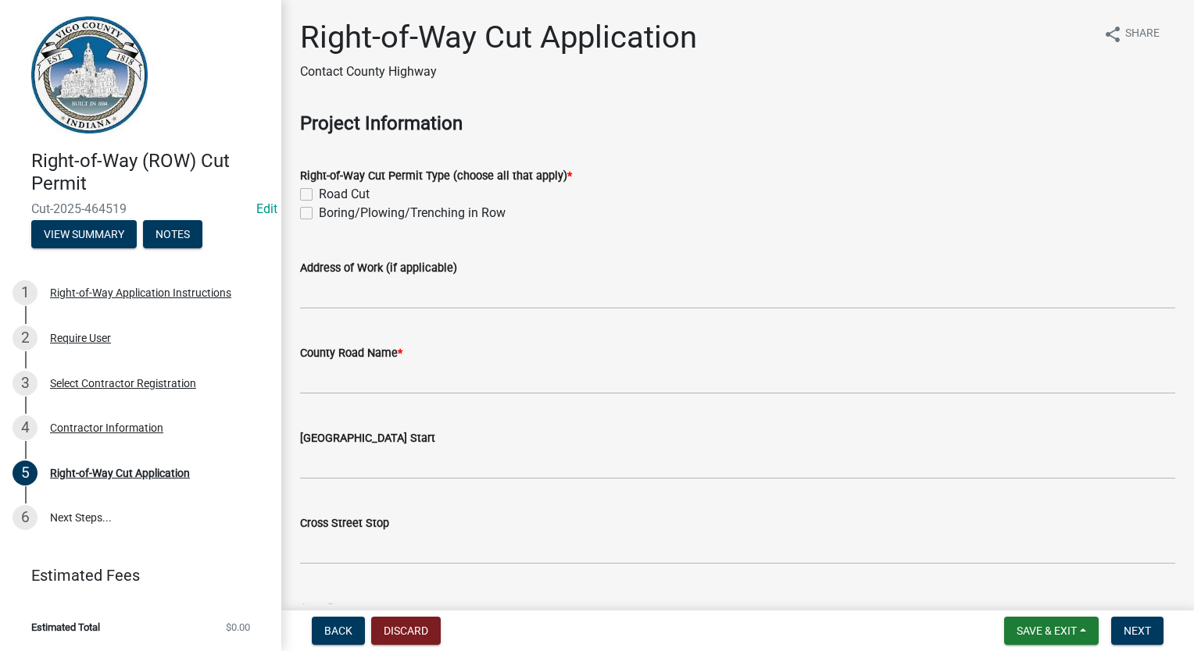
click at [319, 209] on label "Boring/Plowing/Trenching in Row" at bounding box center [412, 213] width 187 height 19
click at [319, 209] on input "Boring/Plowing/Trenching in Row" at bounding box center [324, 209] width 10 height 10
checkbox input "true"
checkbox input "false"
checkbox input "true"
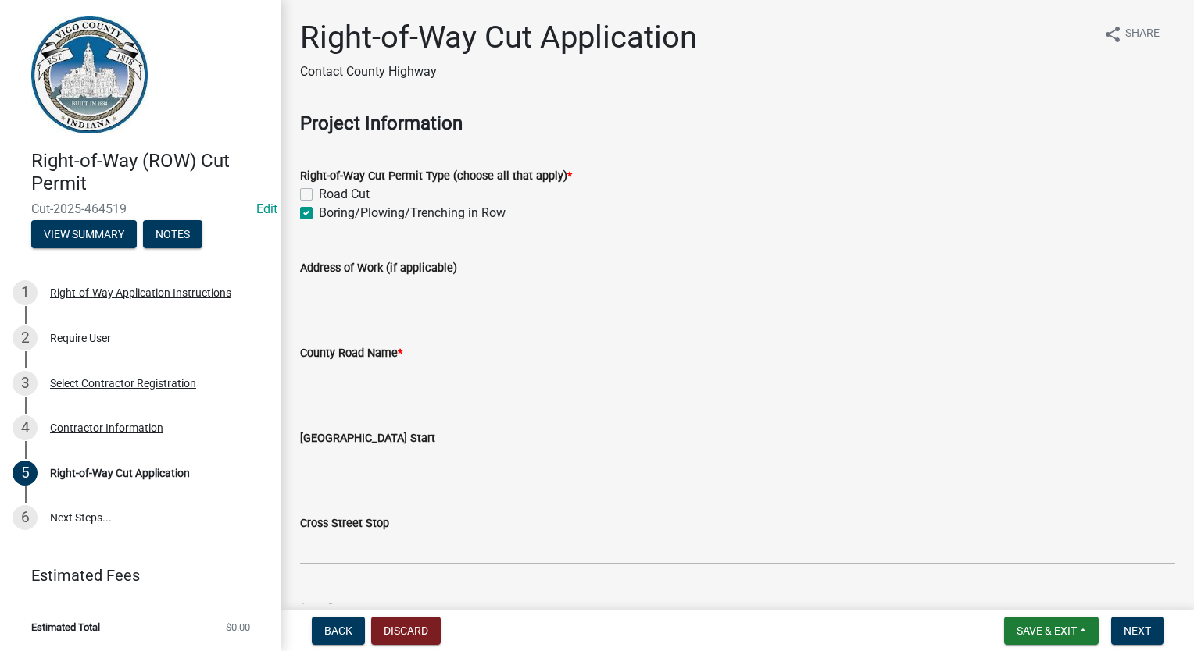
click at [328, 314] on wm-data-entity-input "Address of Work (if applicable)" at bounding box center [737, 279] width 875 height 85
drag, startPoint x: 327, startPoint y: 298, endPoint x: 324, endPoint y: 289, distance: 9.1
click at [327, 298] on input "Address of Work (if applicable)" at bounding box center [737, 293] width 875 height 32
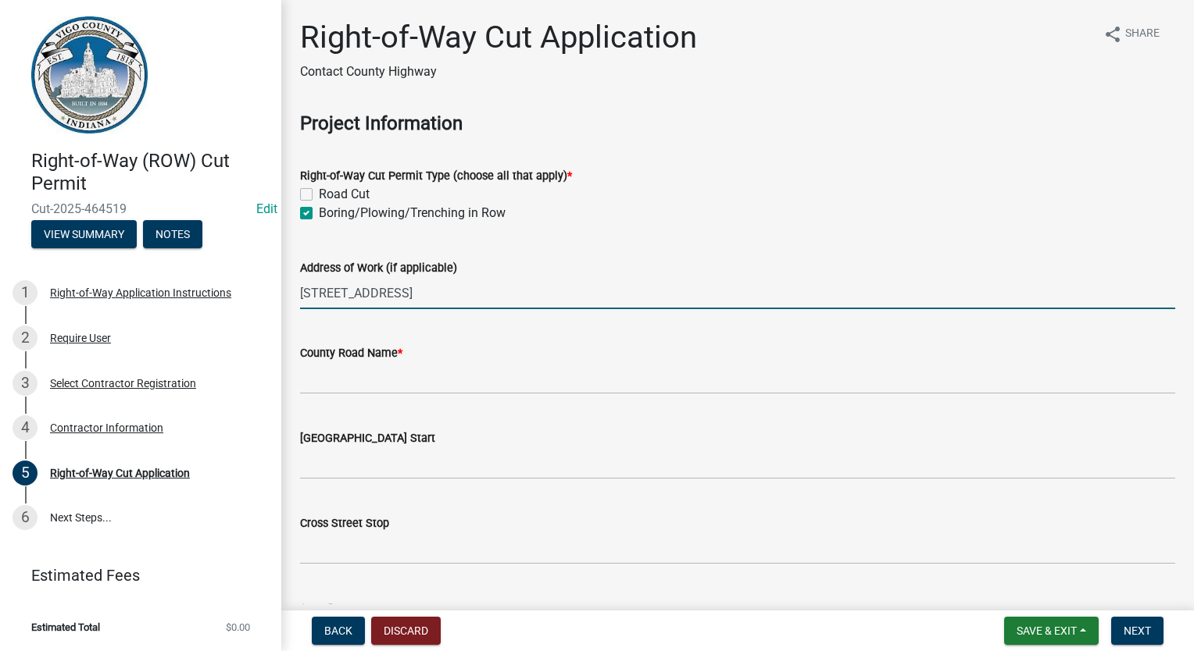
type input "[STREET_ADDRESS]"
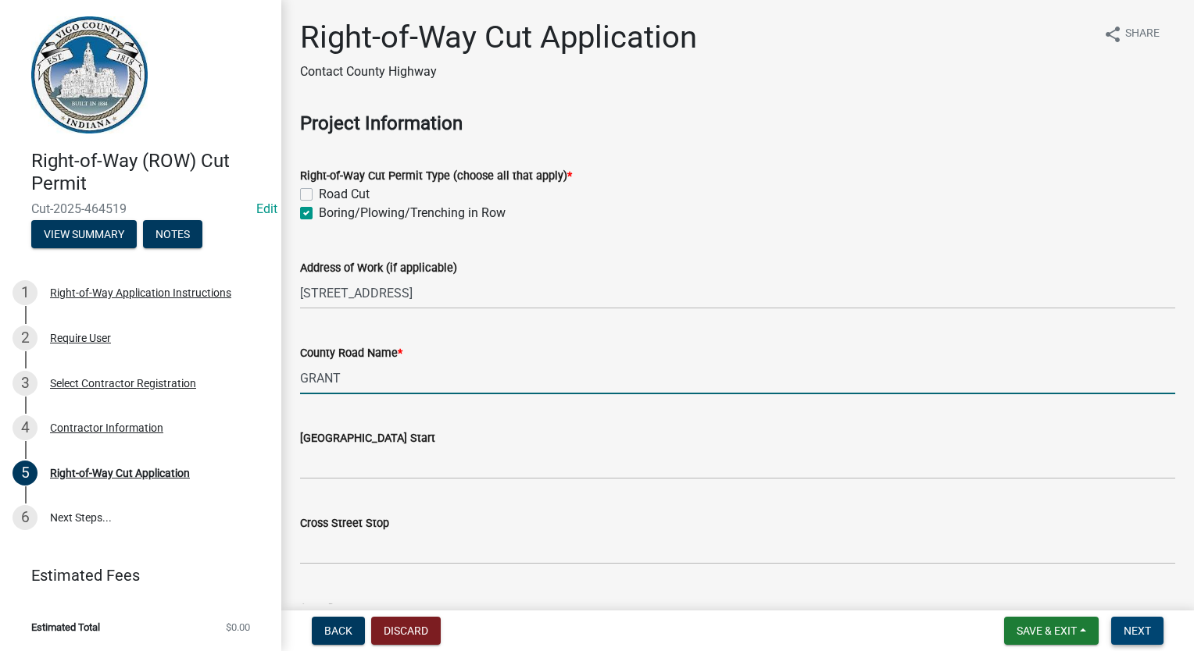
type input "GRANT"
click at [1132, 636] on span "Next" at bounding box center [1136, 631] width 27 height 12
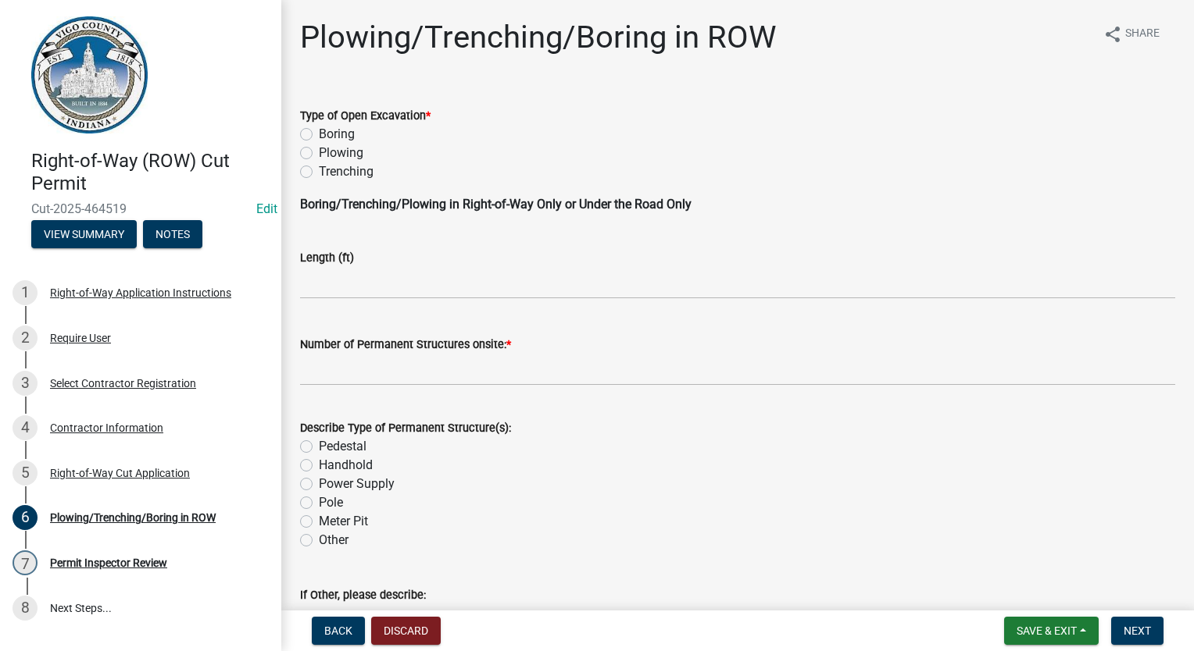
click at [319, 134] on label "Boring" at bounding box center [337, 134] width 36 height 19
click at [319, 134] on input "Boring" at bounding box center [324, 130] width 10 height 10
radio input "true"
click at [337, 267] on input "text" at bounding box center [737, 283] width 875 height 32
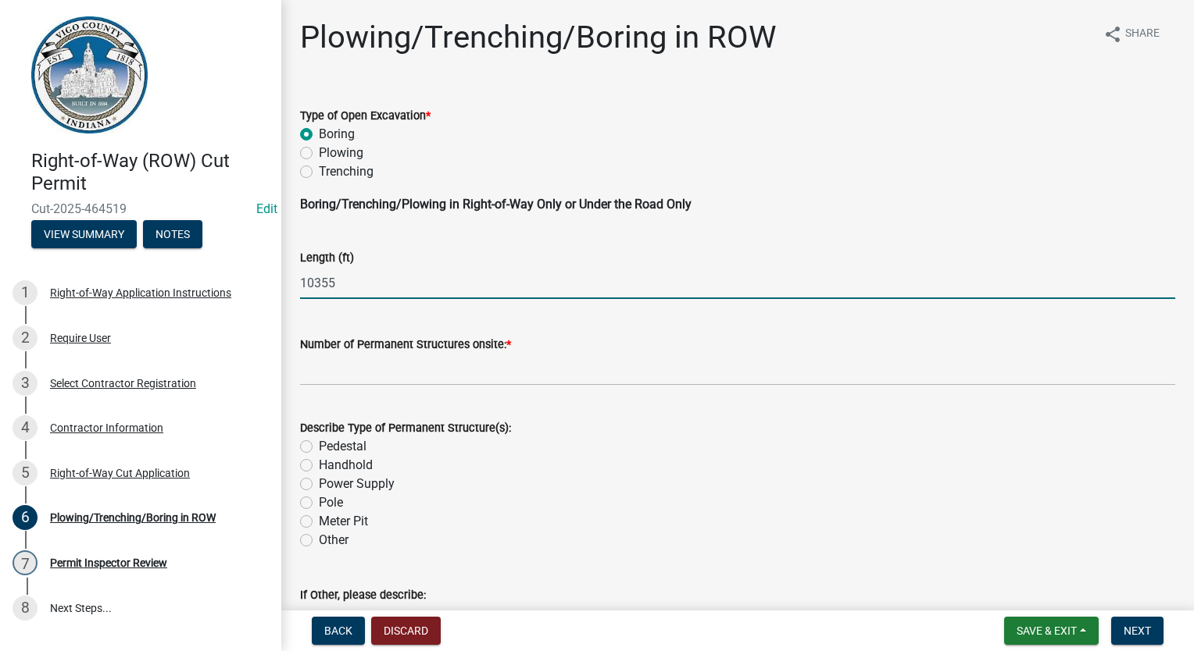
type input "10355"
click at [334, 369] on input "text" at bounding box center [737, 370] width 875 height 32
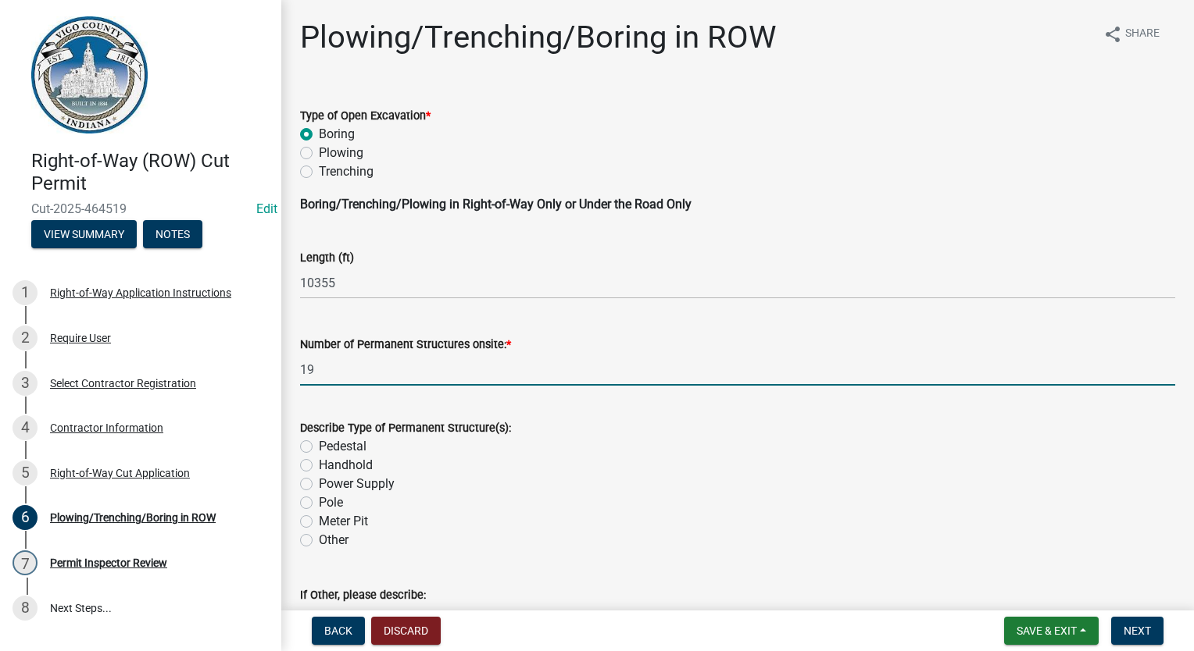
type input "19"
click at [319, 465] on label "Handhold" at bounding box center [346, 465] width 54 height 19
click at [319, 465] on input "Handhold" at bounding box center [324, 461] width 10 height 10
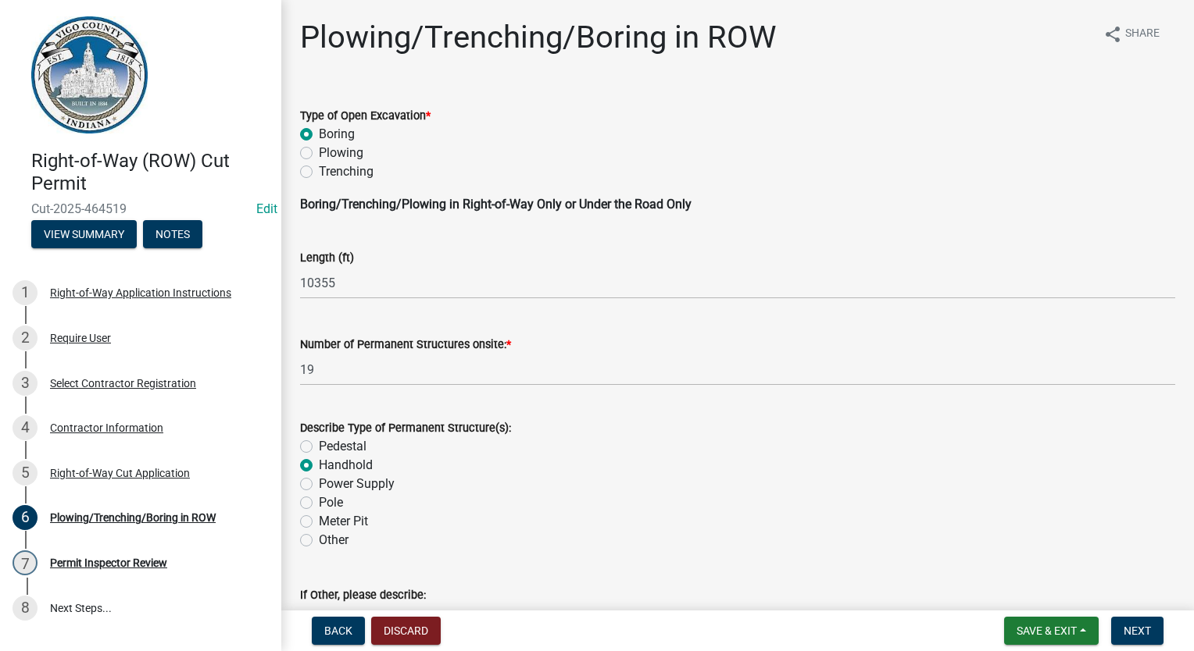
radio input "true"
click at [1150, 626] on button "Next" at bounding box center [1137, 631] width 52 height 28
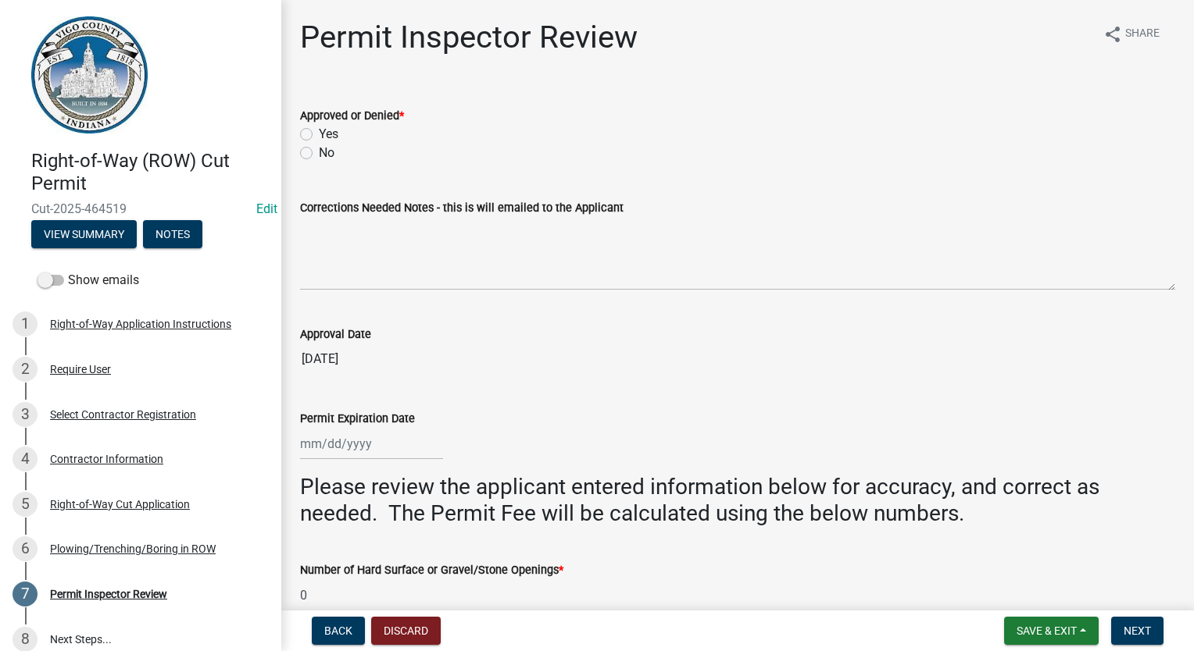
click at [319, 127] on label "Yes" at bounding box center [329, 134] width 20 height 19
click at [319, 127] on input "Yes" at bounding box center [324, 130] width 10 height 10
radio input "true"
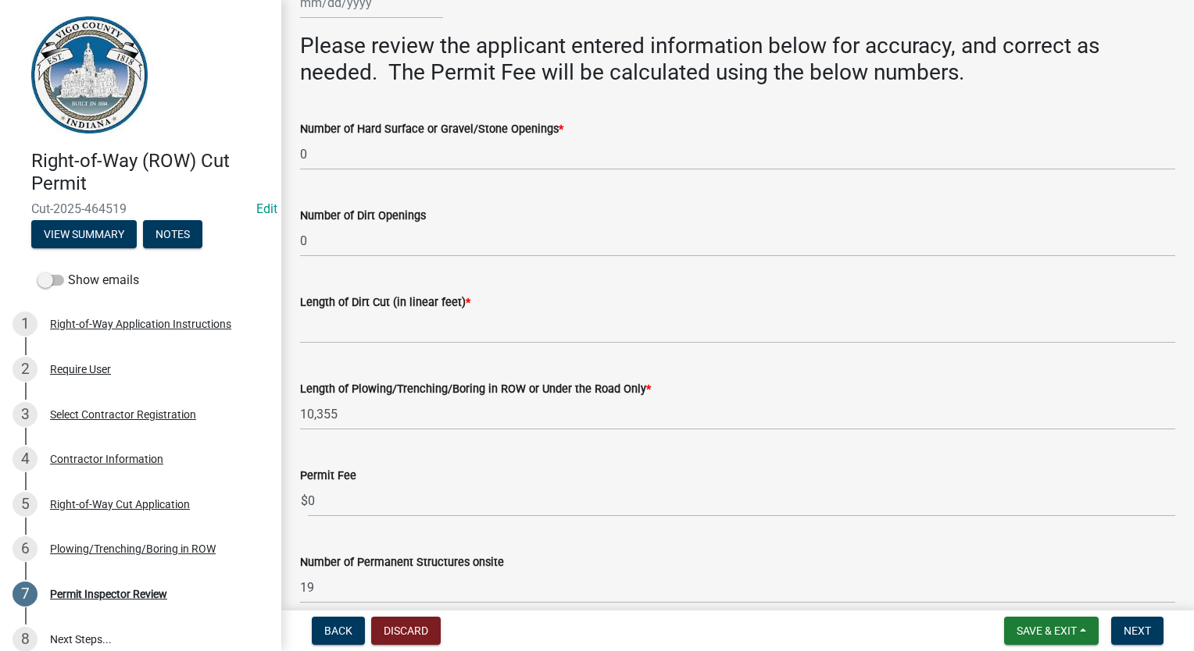
scroll to position [441, 0]
click at [384, 327] on input "Length of Dirt Cut (in linear feet) *" at bounding box center [737, 328] width 875 height 32
type input "0"
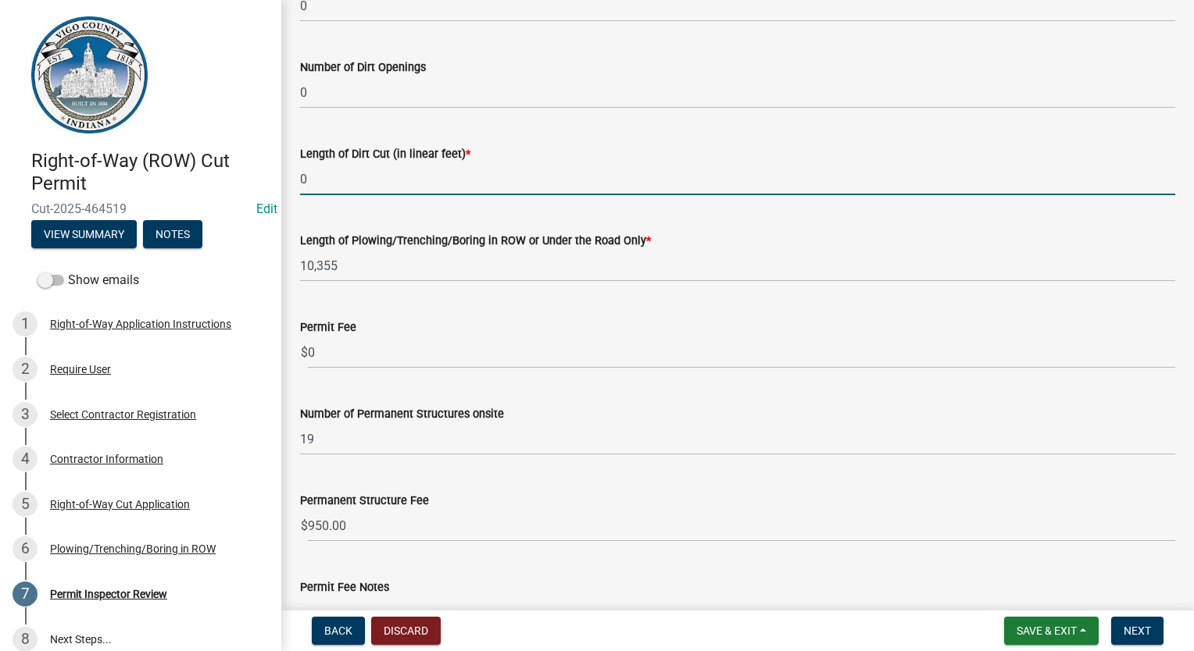
scroll to position [598, 0]
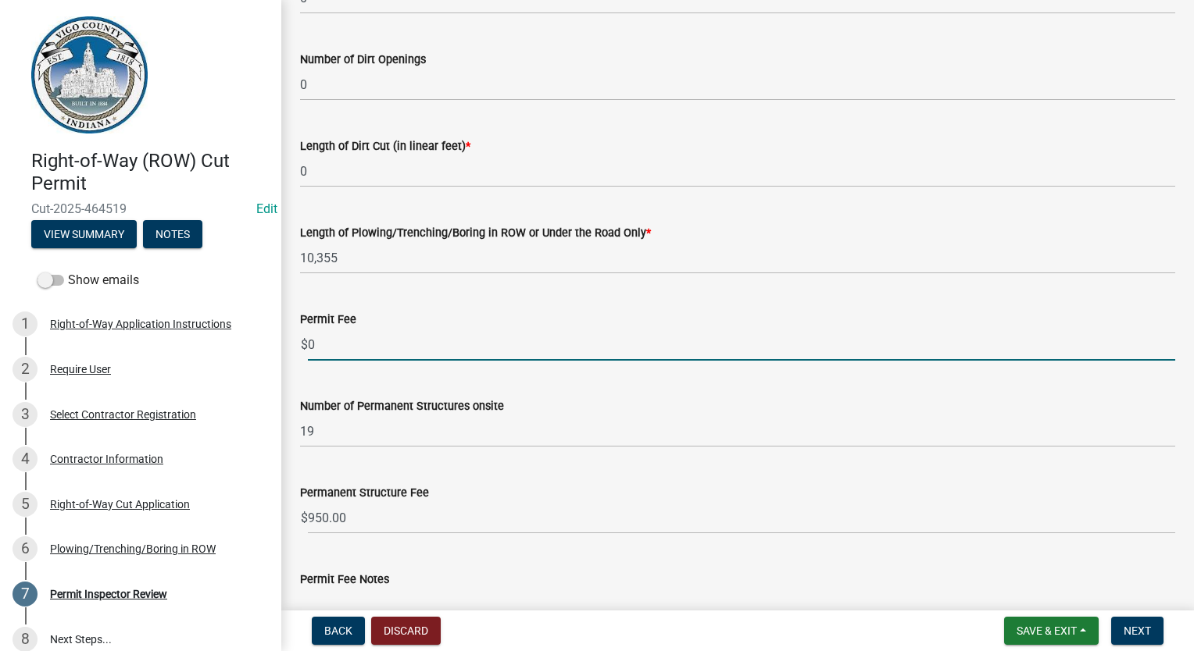
drag, startPoint x: 334, startPoint y: 354, endPoint x: 297, endPoint y: 343, distance: 39.1
click at [297, 343] on div "Permit Fee $ 0" at bounding box center [737, 324] width 898 height 73
type input "2618.75"
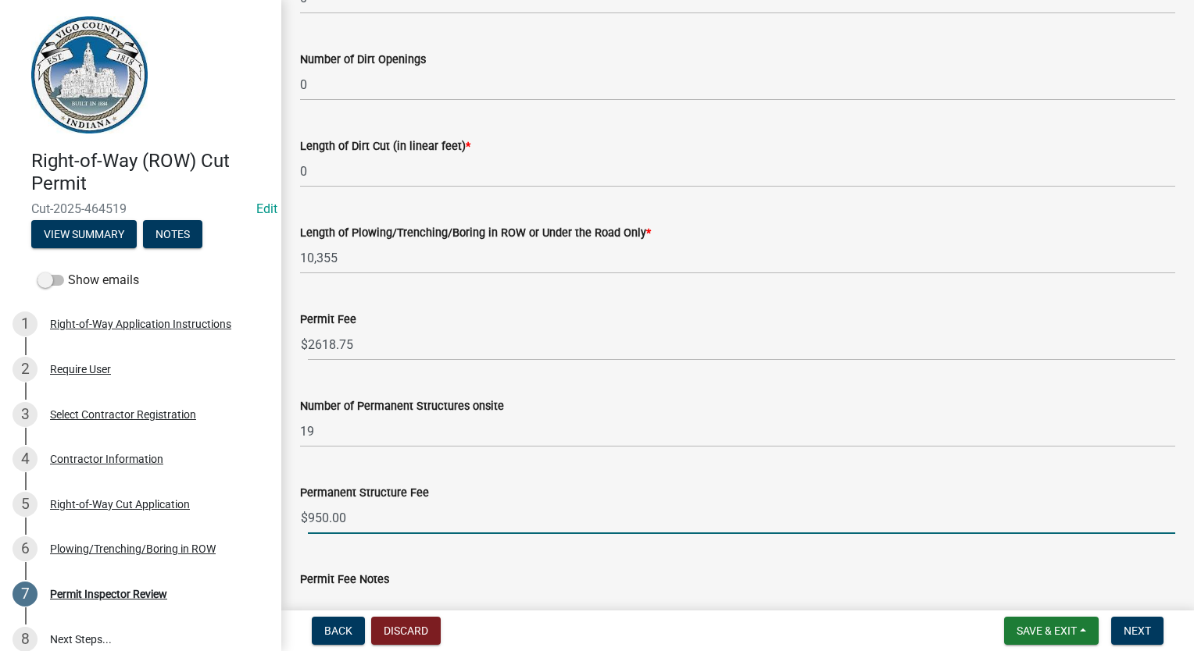
drag, startPoint x: 387, startPoint y: 517, endPoint x: 272, endPoint y: 508, distance: 116.0
click at [272, 508] on div "Right-of-Way (ROW) Cut Permit Cut-2025-464519 Edit View Summary Notes Show emai…" at bounding box center [597, 325] width 1194 height 651
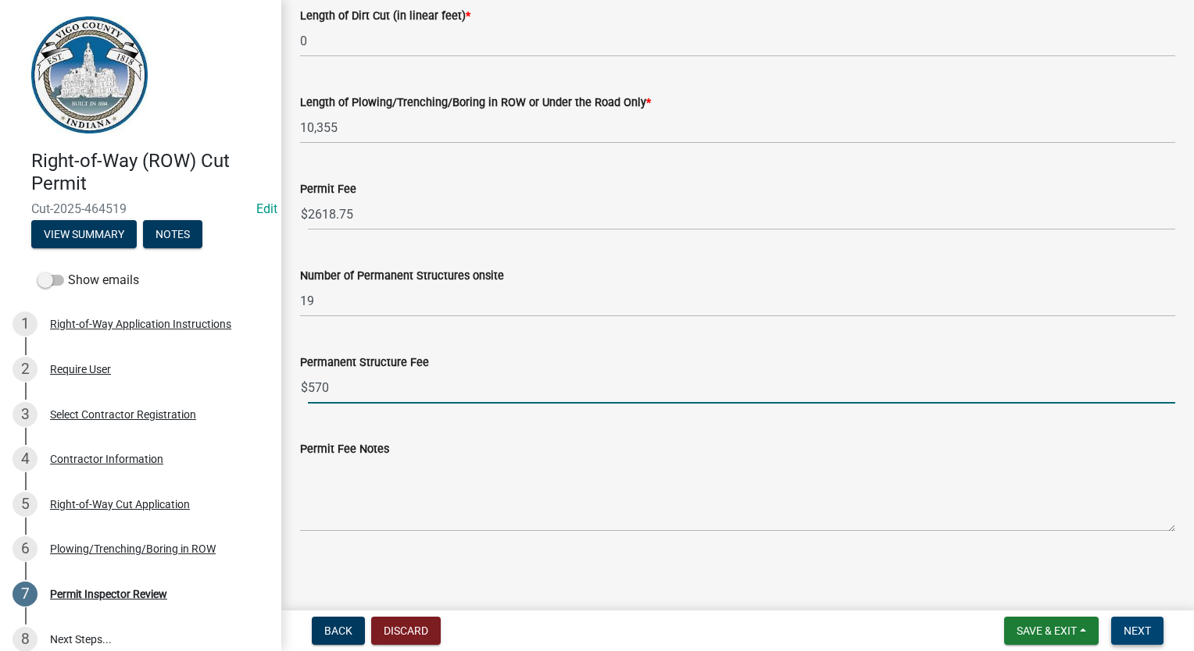
type input "570"
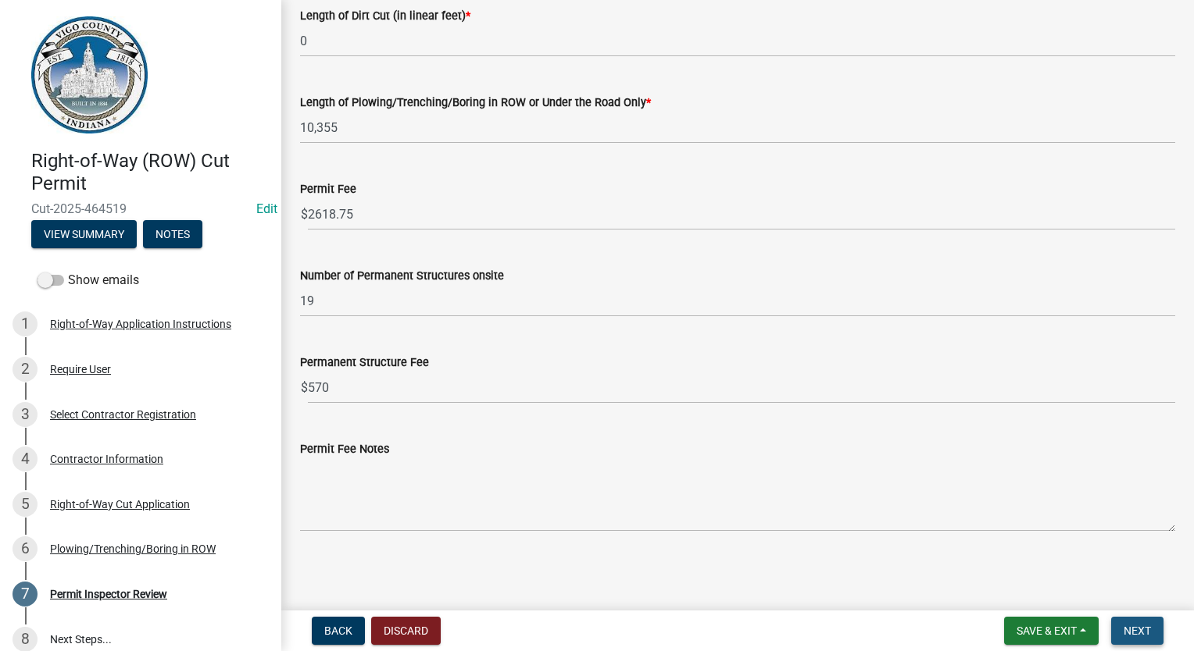
click at [1140, 623] on button "Next" at bounding box center [1137, 631] width 52 height 28
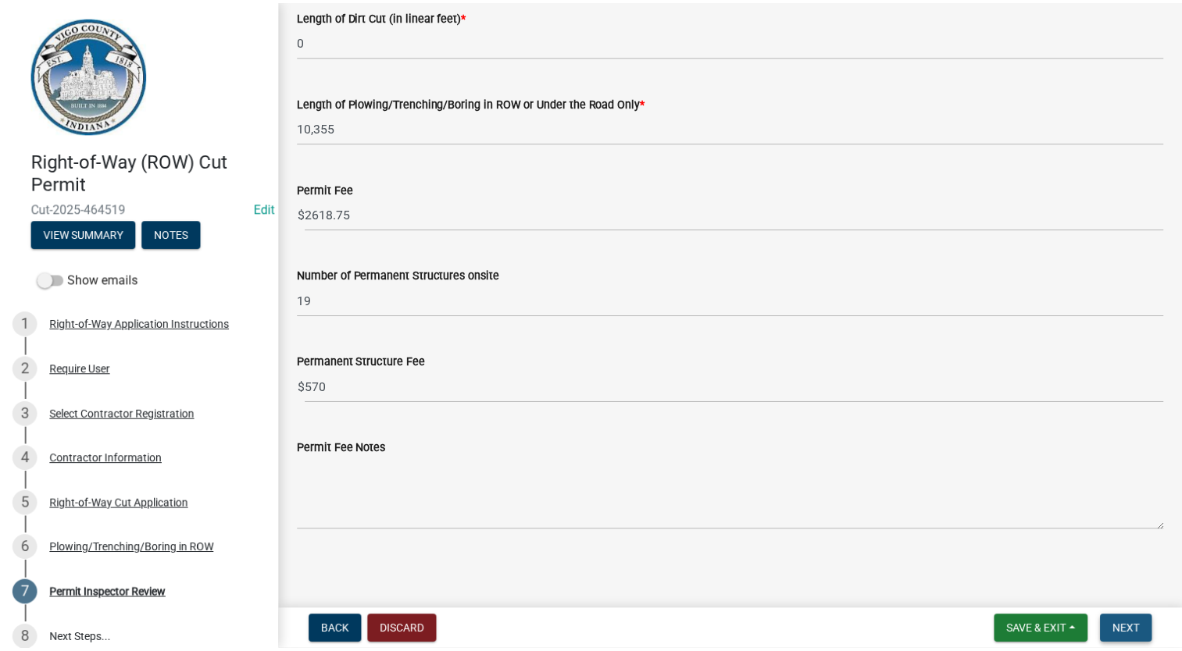
scroll to position [0, 0]
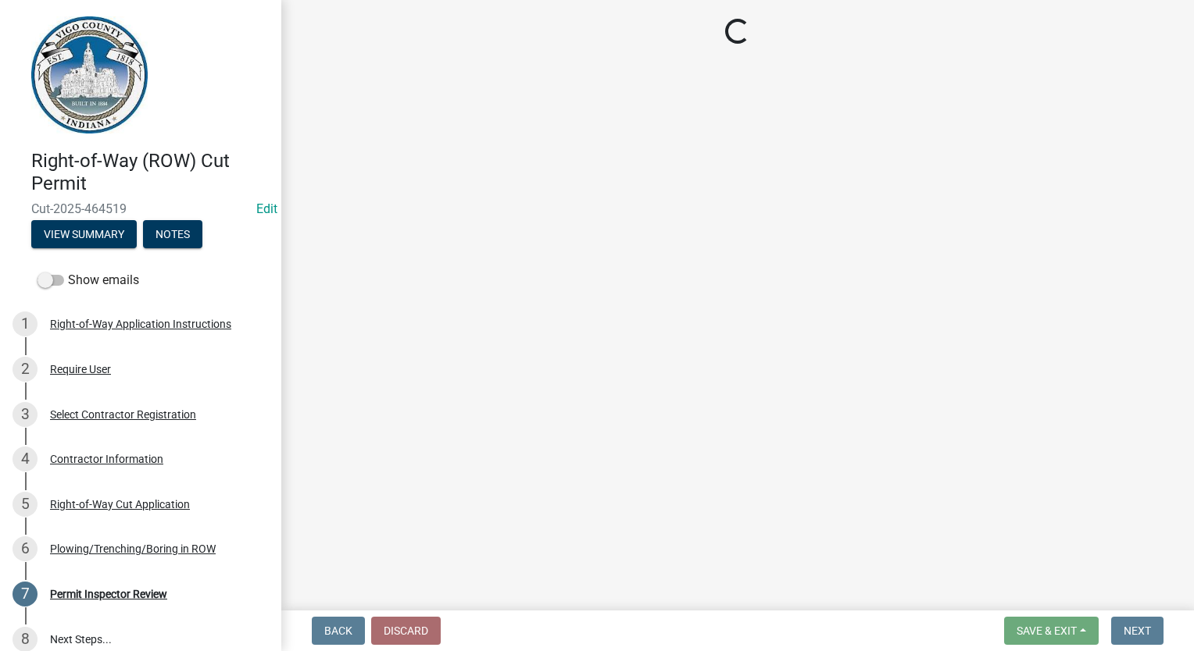
select select "3: 3"
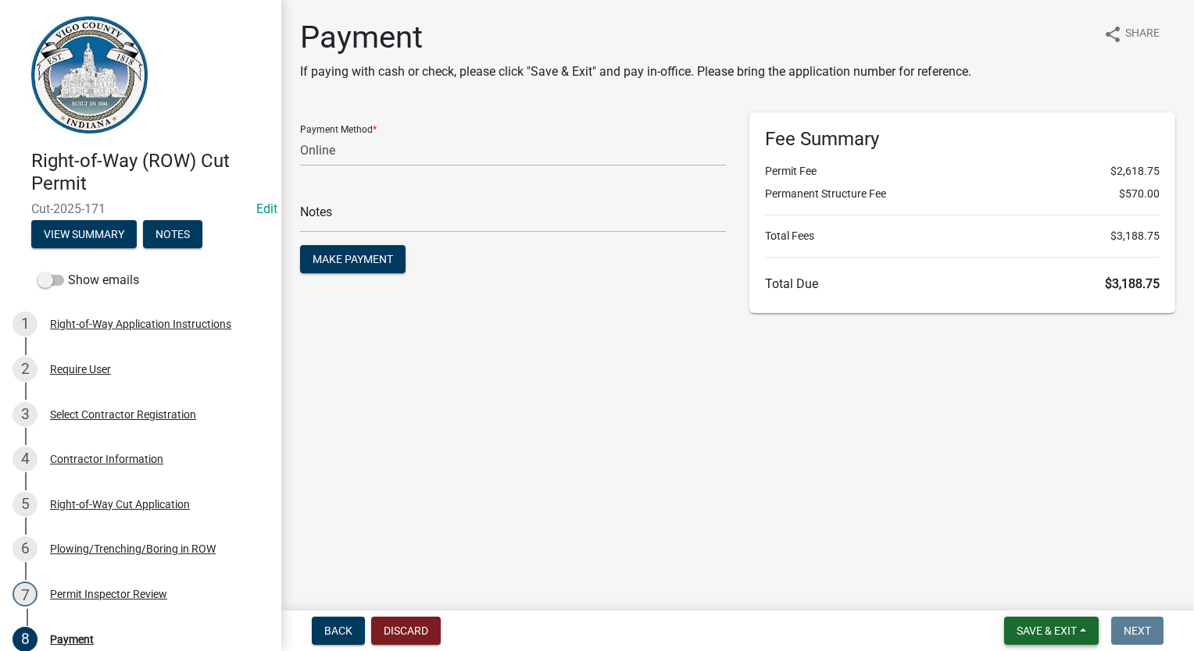
click at [1043, 633] on span "Save & Exit" at bounding box center [1046, 631] width 60 height 12
click at [1042, 594] on button "Save & Exit" at bounding box center [1035, 590] width 125 height 37
